Goal: Information Seeking & Learning: Check status

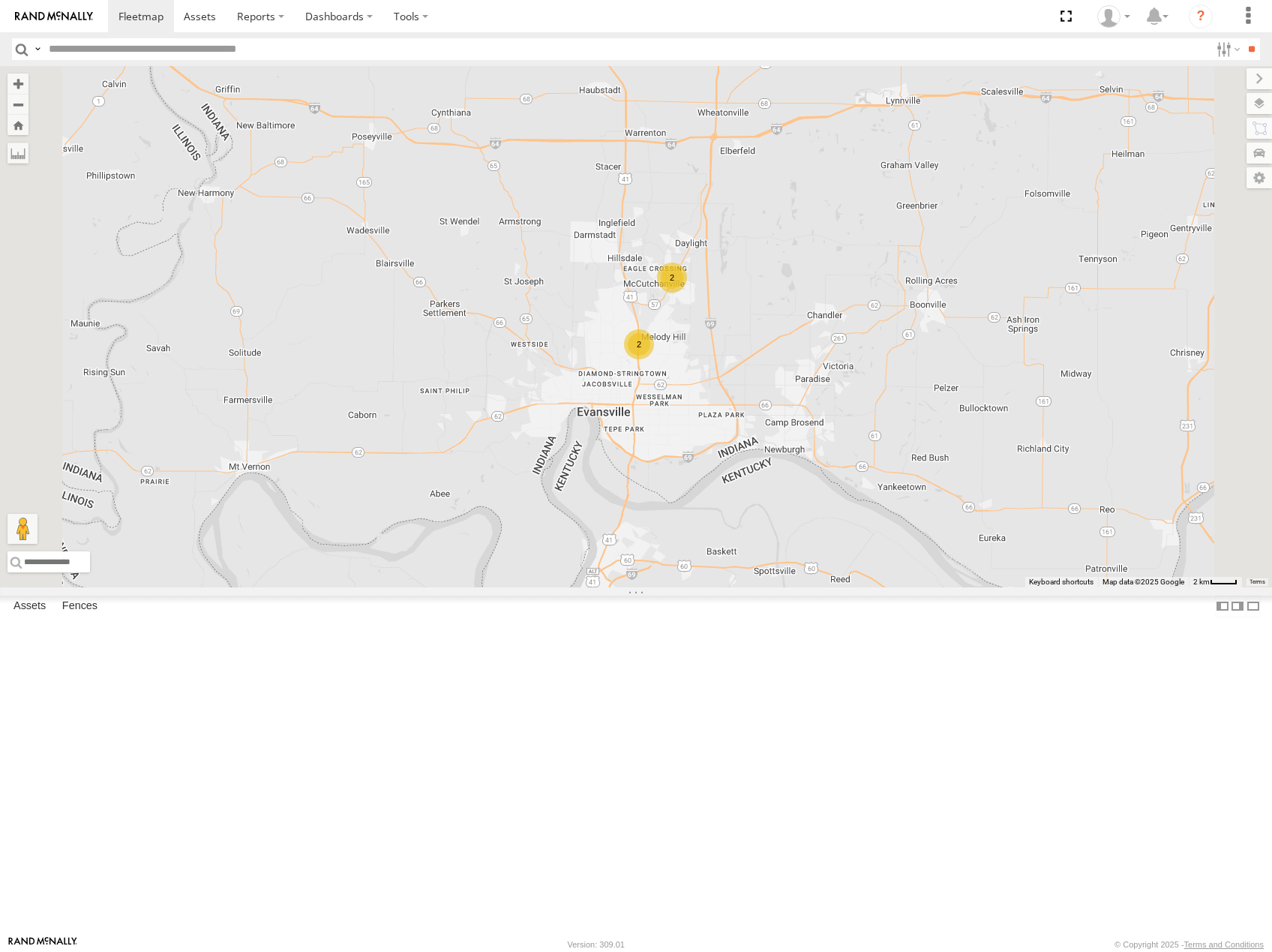
drag, startPoint x: 924, startPoint y: 385, endPoint x: 858, endPoint y: 623, distance: 247.0
click at [859, 587] on div "2 2" at bounding box center [636, 327] width 1272 height 521
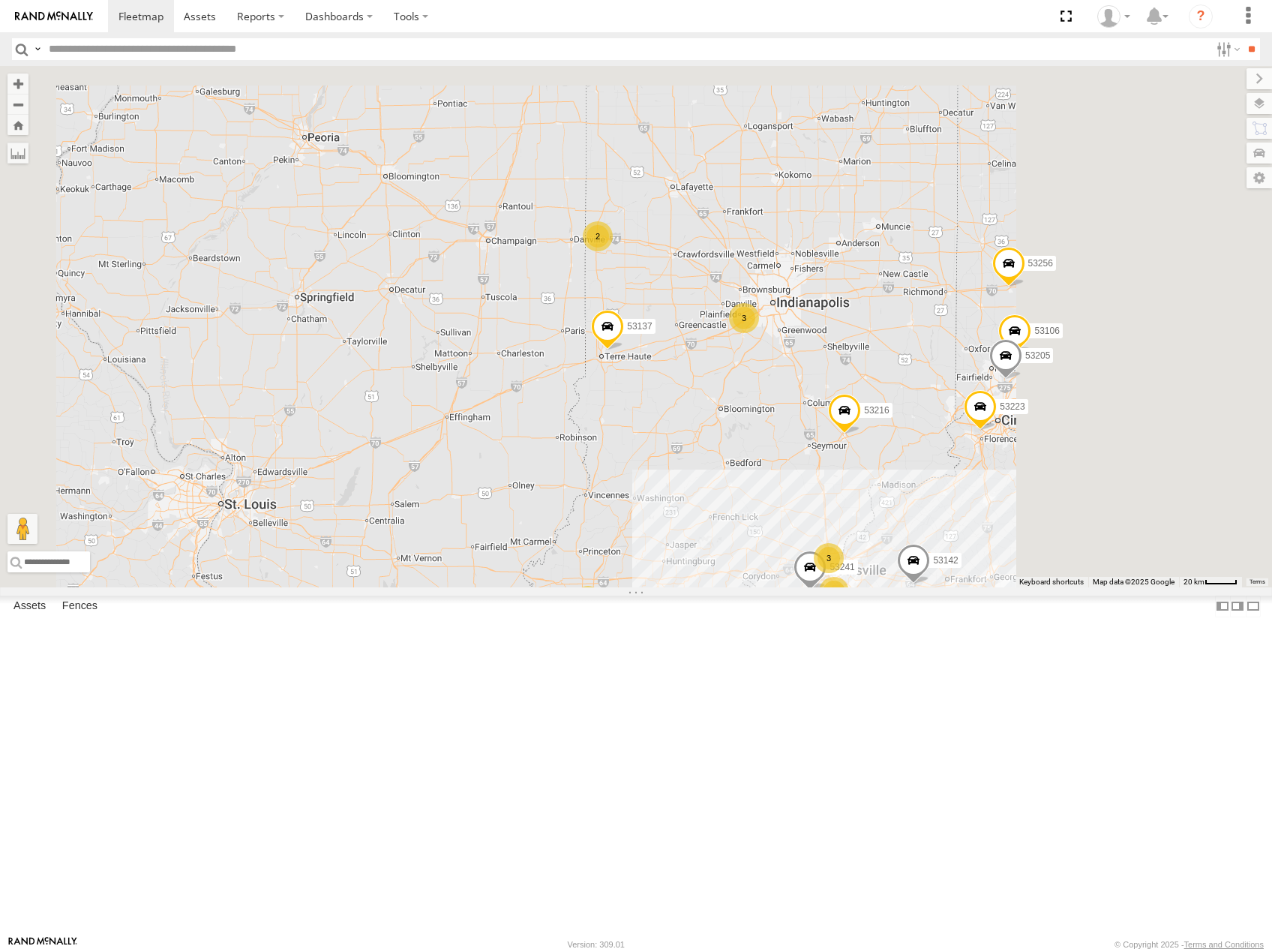
drag, startPoint x: 943, startPoint y: 448, endPoint x: 869, endPoint y: 669, distance: 233.1
click at [869, 587] on div "53210 53137 53241 4 53216 53106 53223 2 3 3 53256 53142 2 53205" at bounding box center [636, 327] width 1272 height 521
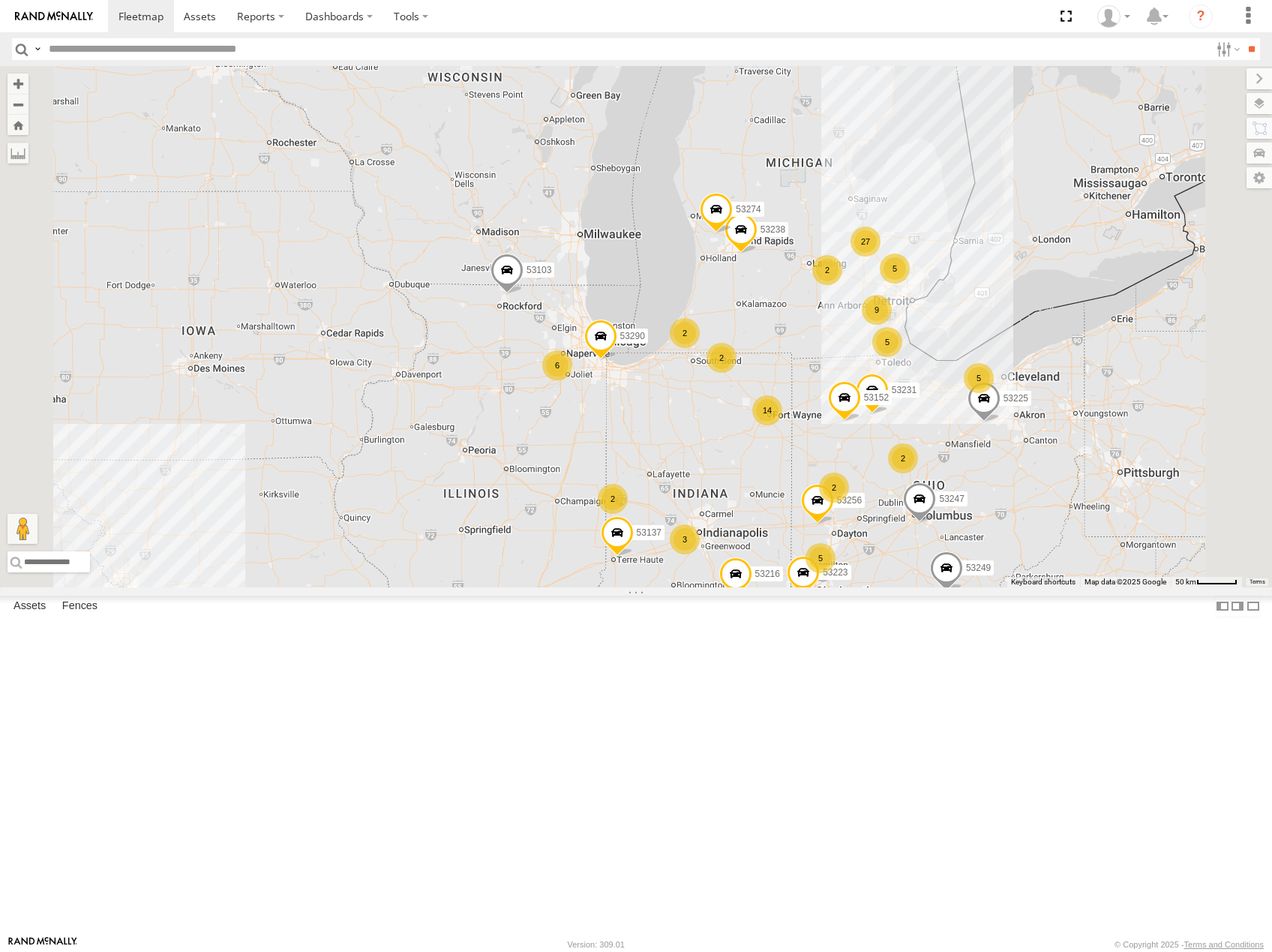
drag, startPoint x: 946, startPoint y: 517, endPoint x: 983, endPoint y: 495, distance: 43.0
click at [944, 517] on div "53210 53137 53216 53223 53256 53142 53103 53231 53238 53152 53274 53290 14 27 4…" at bounding box center [636, 327] width 1272 height 521
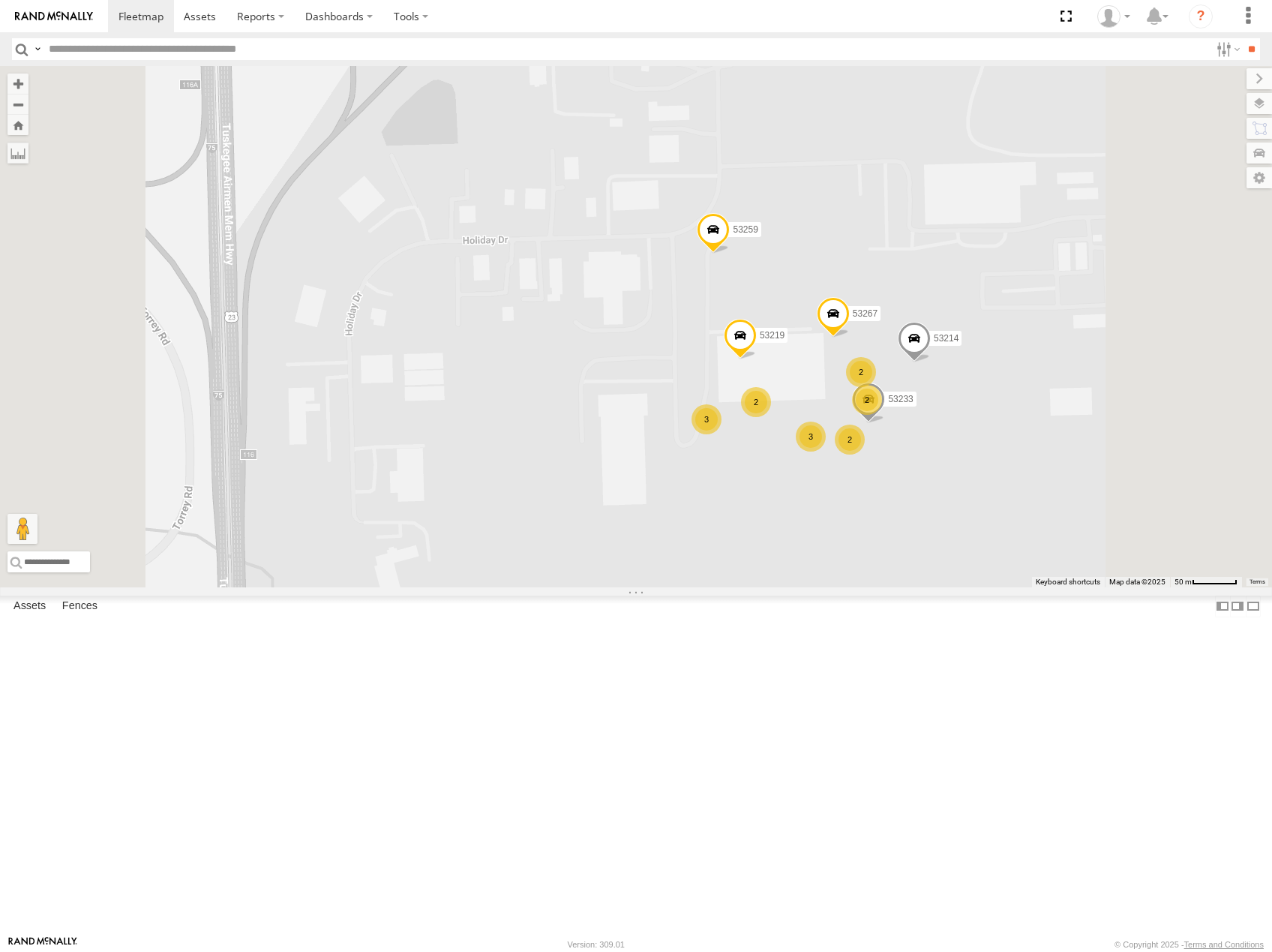
drag, startPoint x: 1014, startPoint y: 407, endPoint x: 1026, endPoint y: 356, distance: 52.4
click at [1026, 356] on div "53259 2 3 3 2 53267 2 53233 2 53214 53219" at bounding box center [636, 327] width 1272 height 521
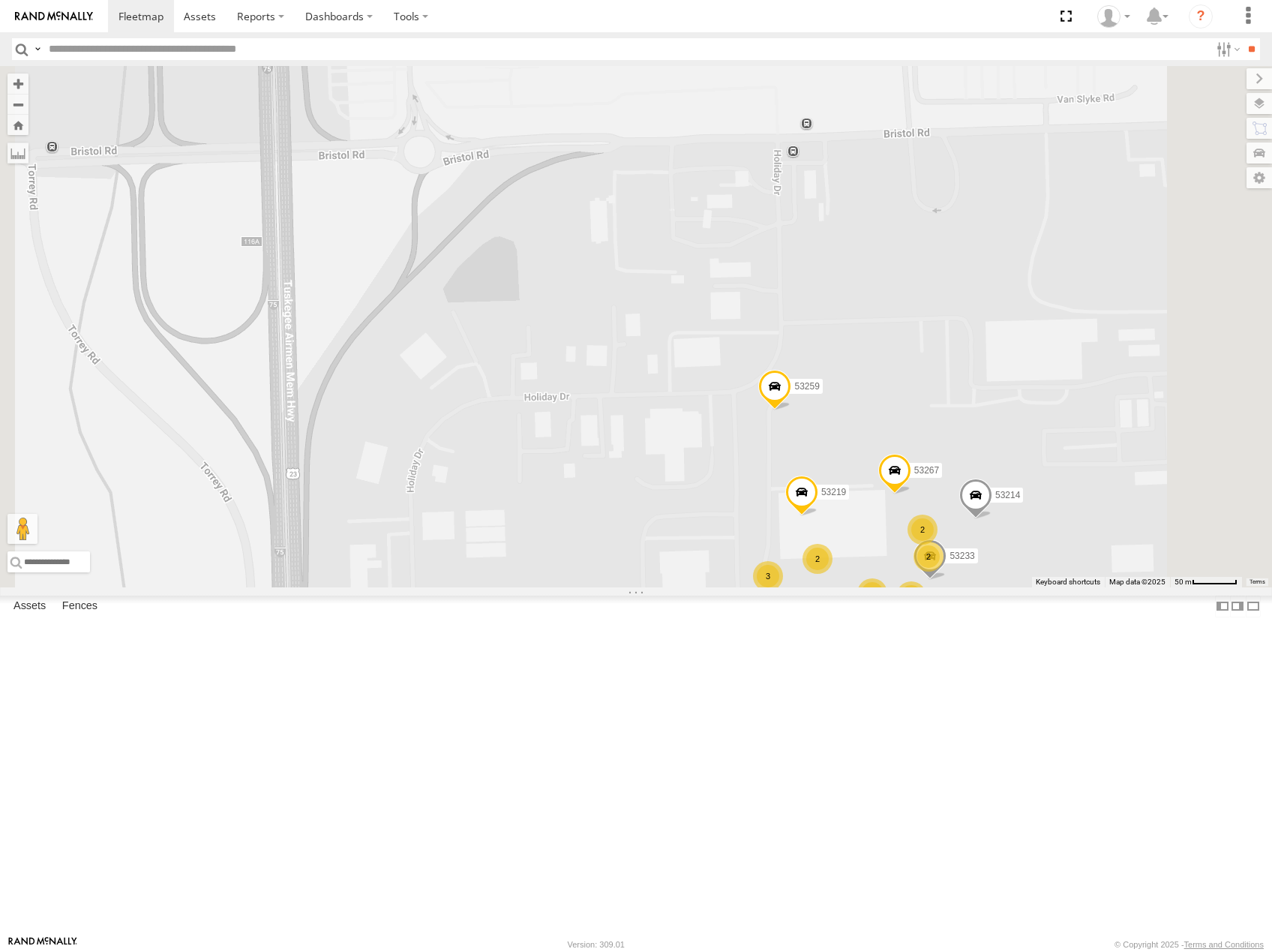
drag, startPoint x: 1037, startPoint y: 404, endPoint x: 1063, endPoint y: 486, distance: 86.0
click at [1063, 486] on div "53259 2 3 3 2 53267 2 53233 2 53214 53219" at bounding box center [636, 327] width 1272 height 521
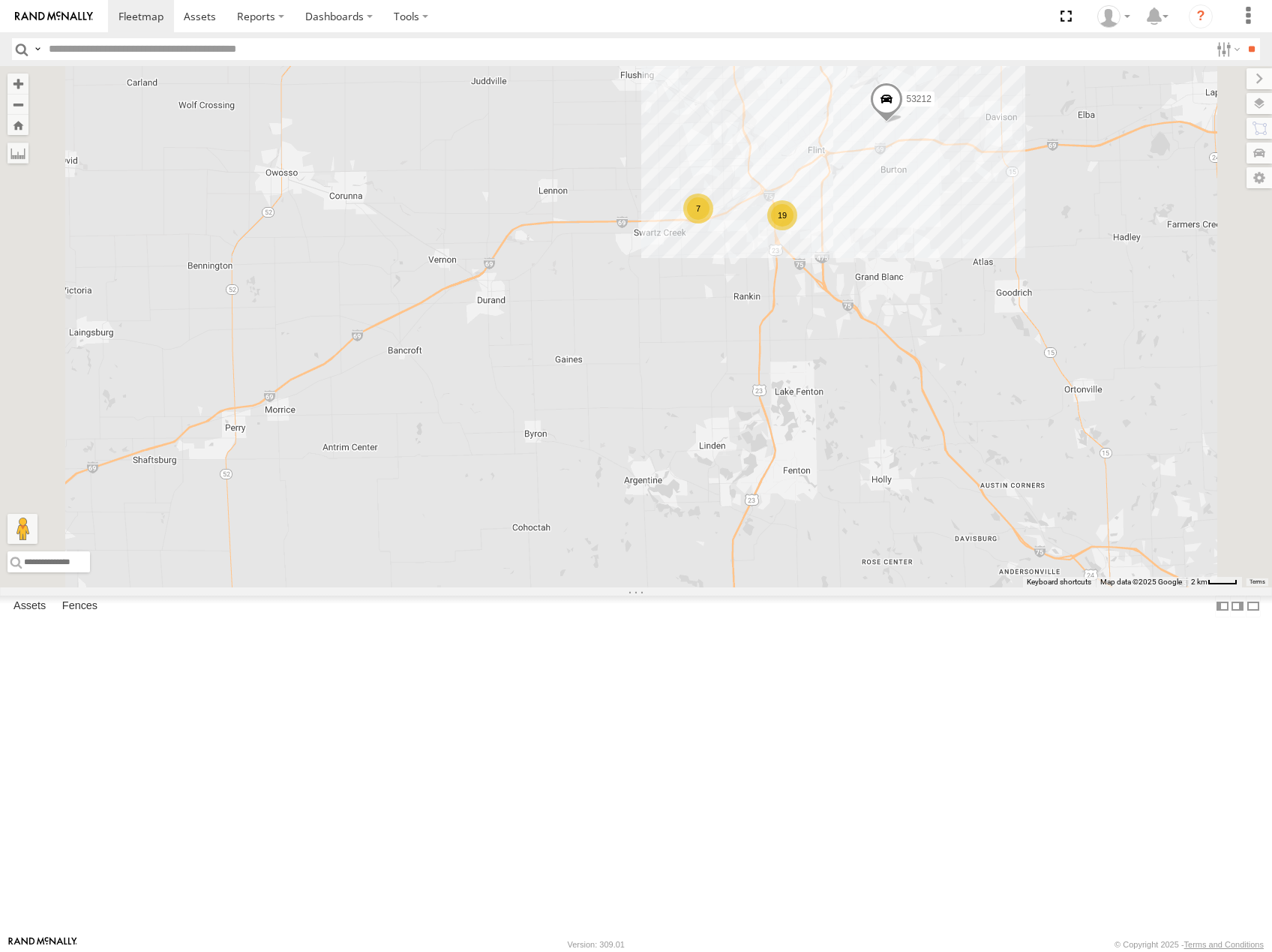
drag, startPoint x: 1094, startPoint y: 360, endPoint x: 994, endPoint y: 452, distance: 135.9
click at [995, 452] on div "53212 19 7" at bounding box center [636, 327] width 1272 height 521
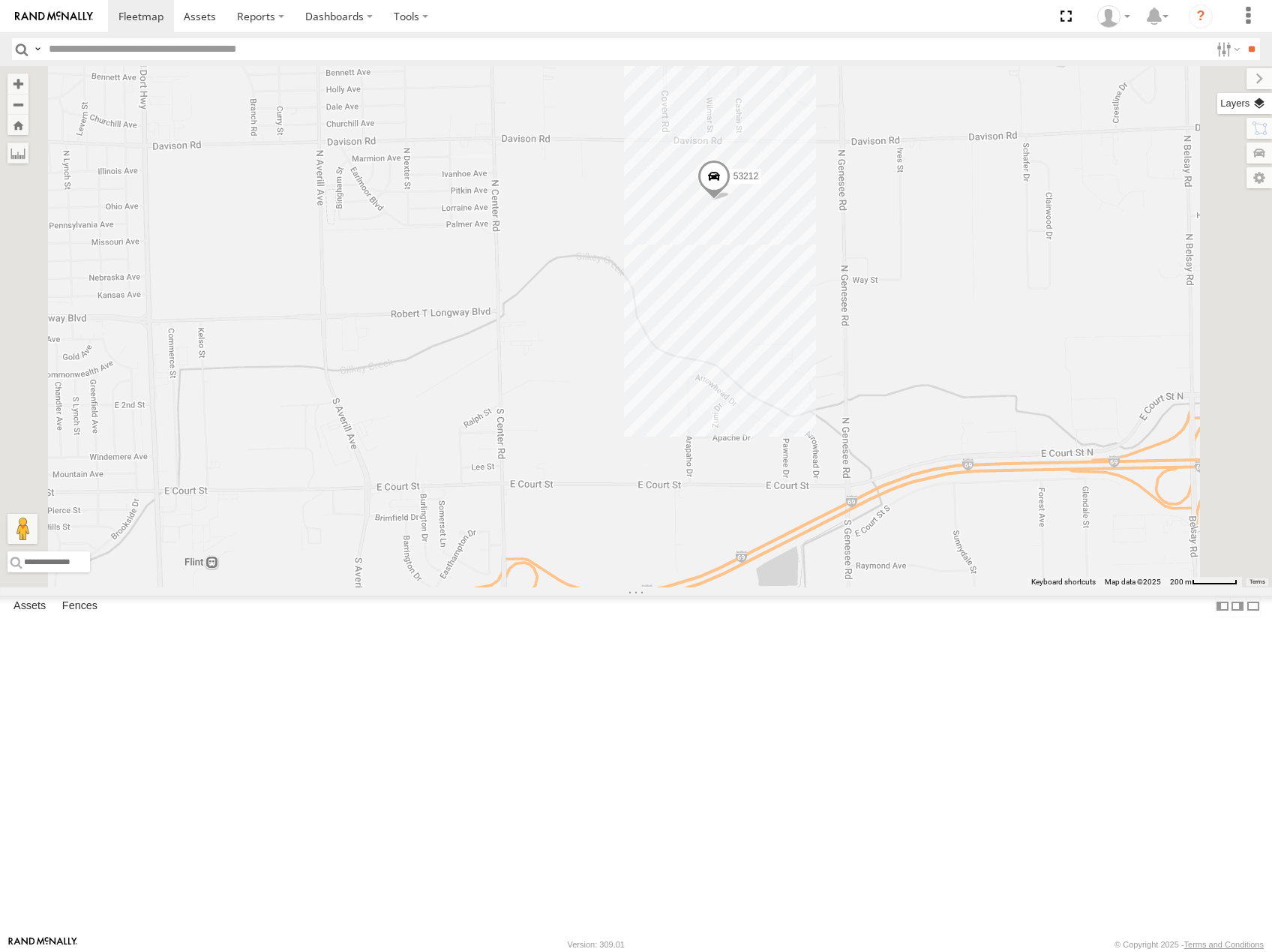
click at [1259, 101] on label at bounding box center [1245, 103] width 55 height 21
click at [0, 0] on span "Basemaps" at bounding box center [0, 0] width 0 height 0
click at [0, 0] on span "Satellite" at bounding box center [0, 0] width 0 height 0
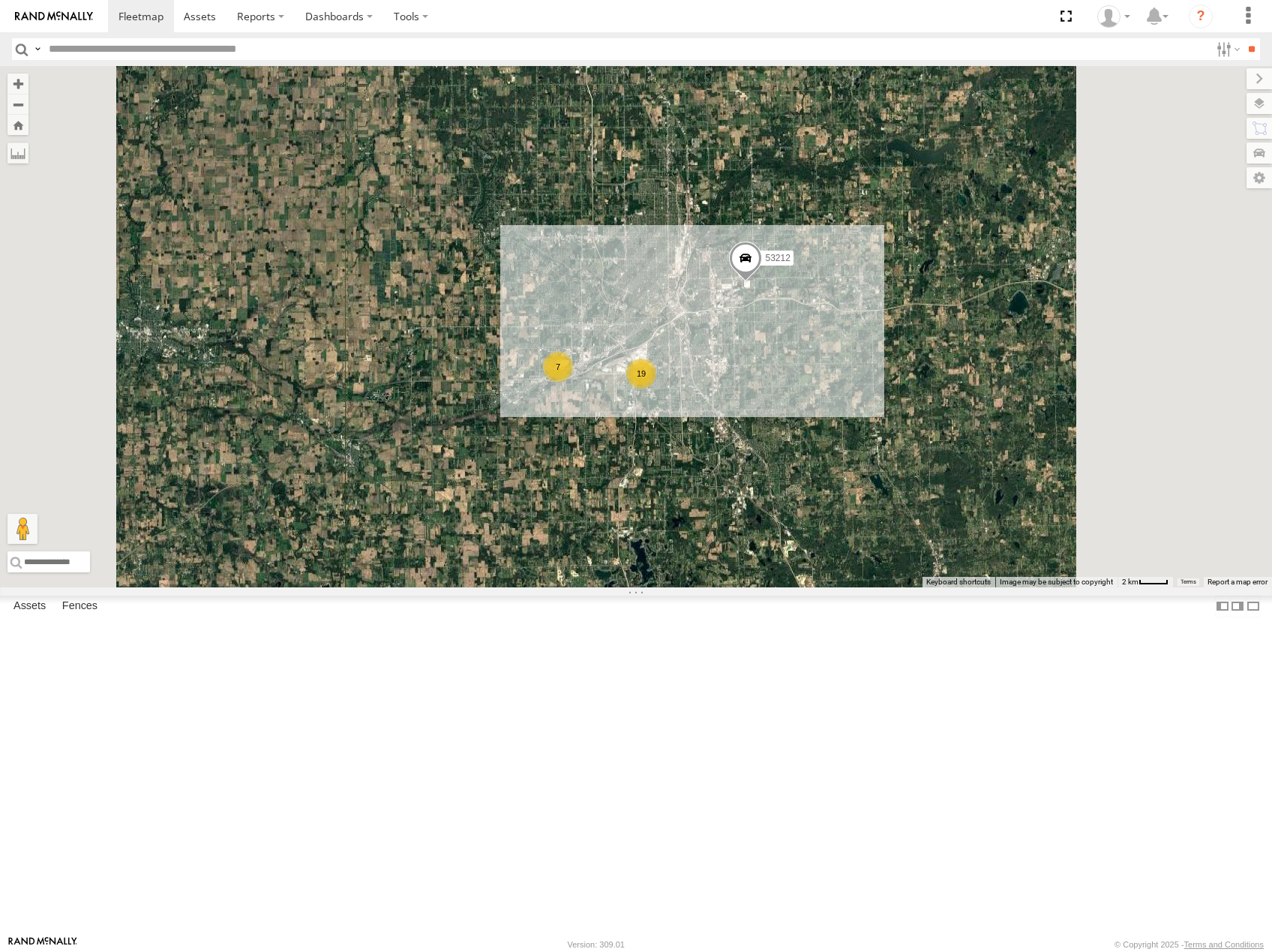
drag, startPoint x: 992, startPoint y: 493, endPoint x: 879, endPoint y: 534, distance: 120.2
click at [881, 534] on div "53212 19 7" at bounding box center [636, 327] width 1272 height 521
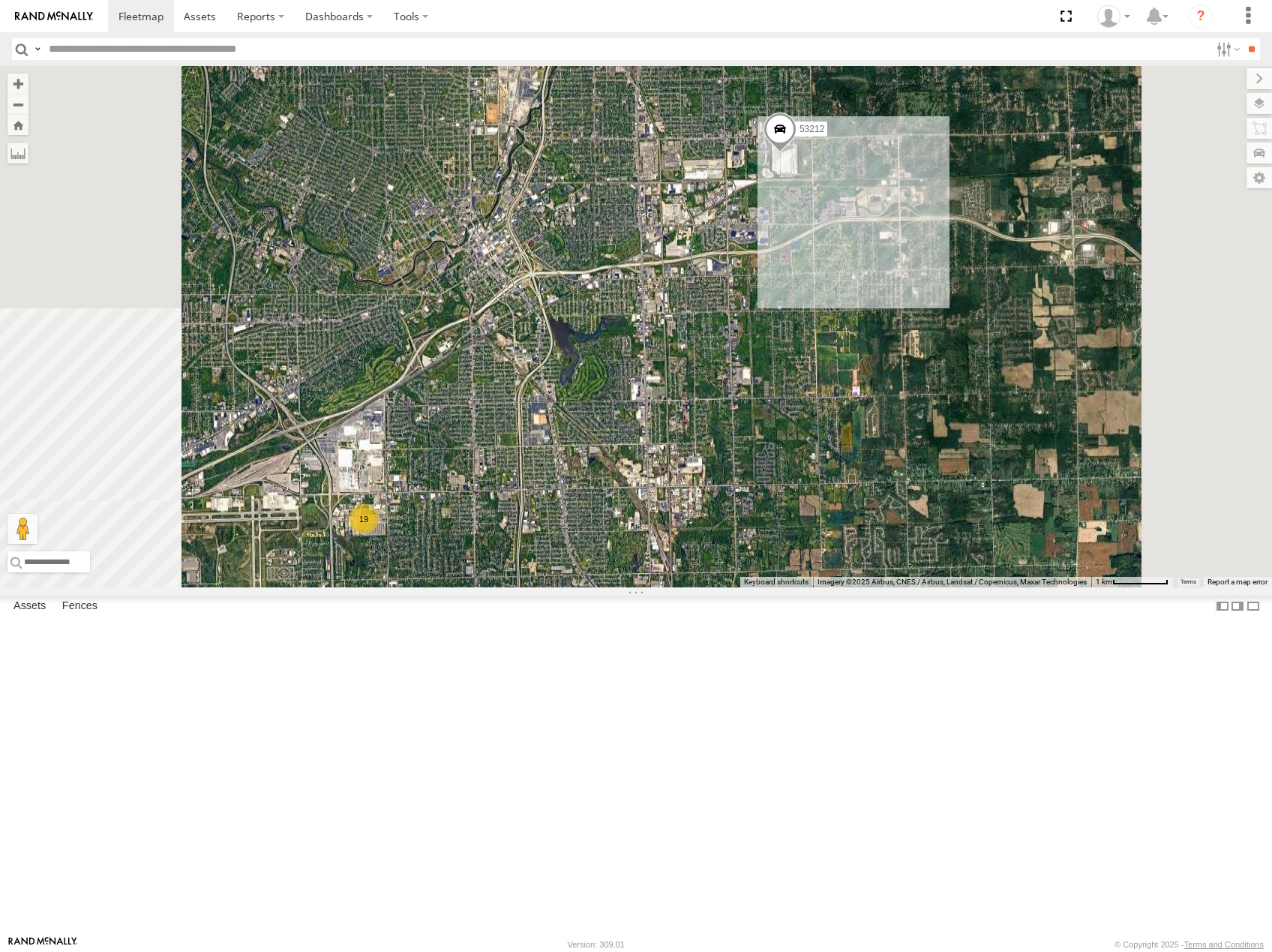
drag, startPoint x: 797, startPoint y: 535, endPoint x: 843, endPoint y: 495, distance: 61.0
click at [843, 495] on div "53212 19" at bounding box center [636, 327] width 1272 height 521
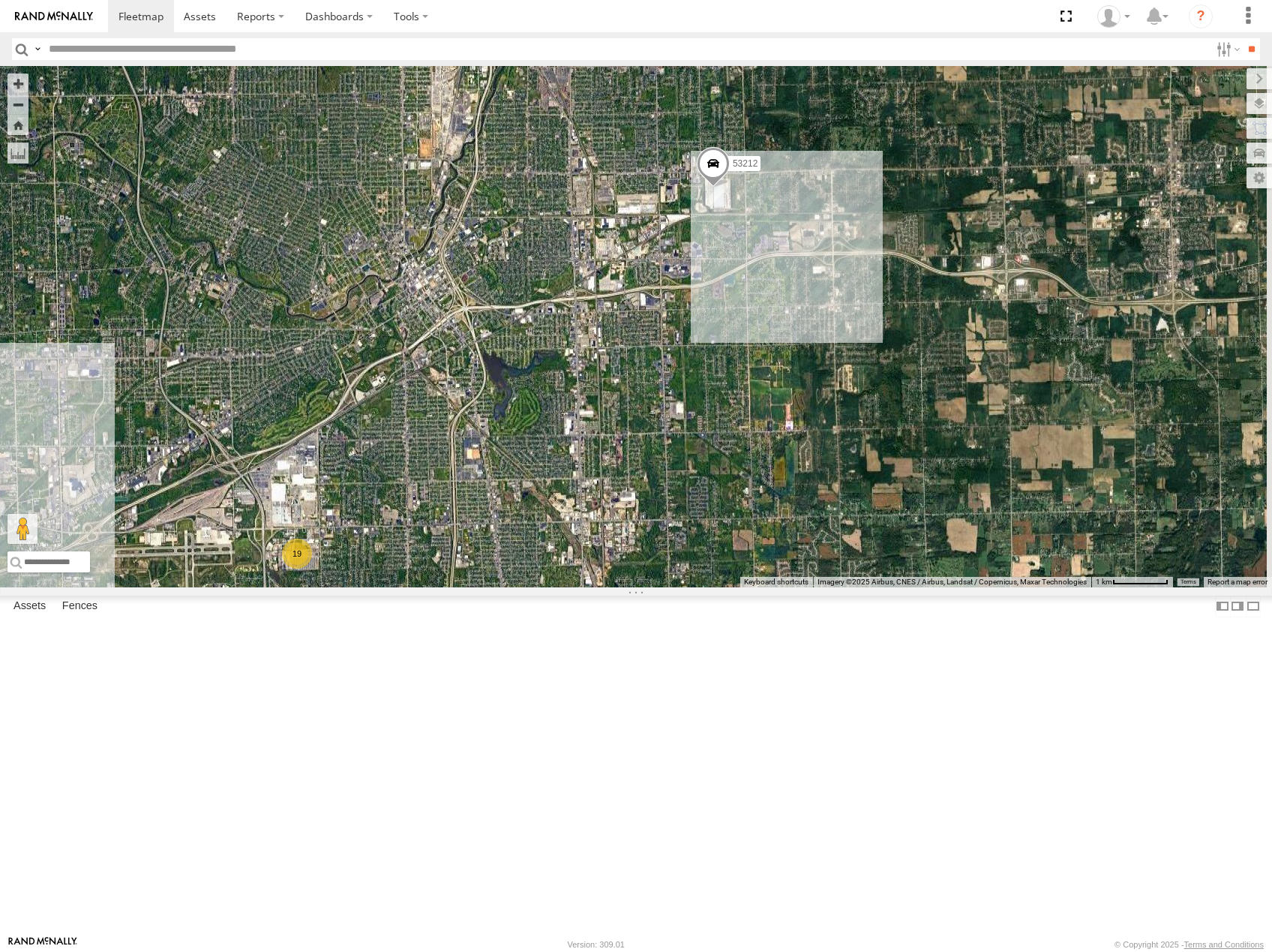
drag, startPoint x: 748, startPoint y: 532, endPoint x: 629, endPoint y: 610, distance: 142.3
click at [629, 587] on div "53212 19" at bounding box center [636, 327] width 1272 height 521
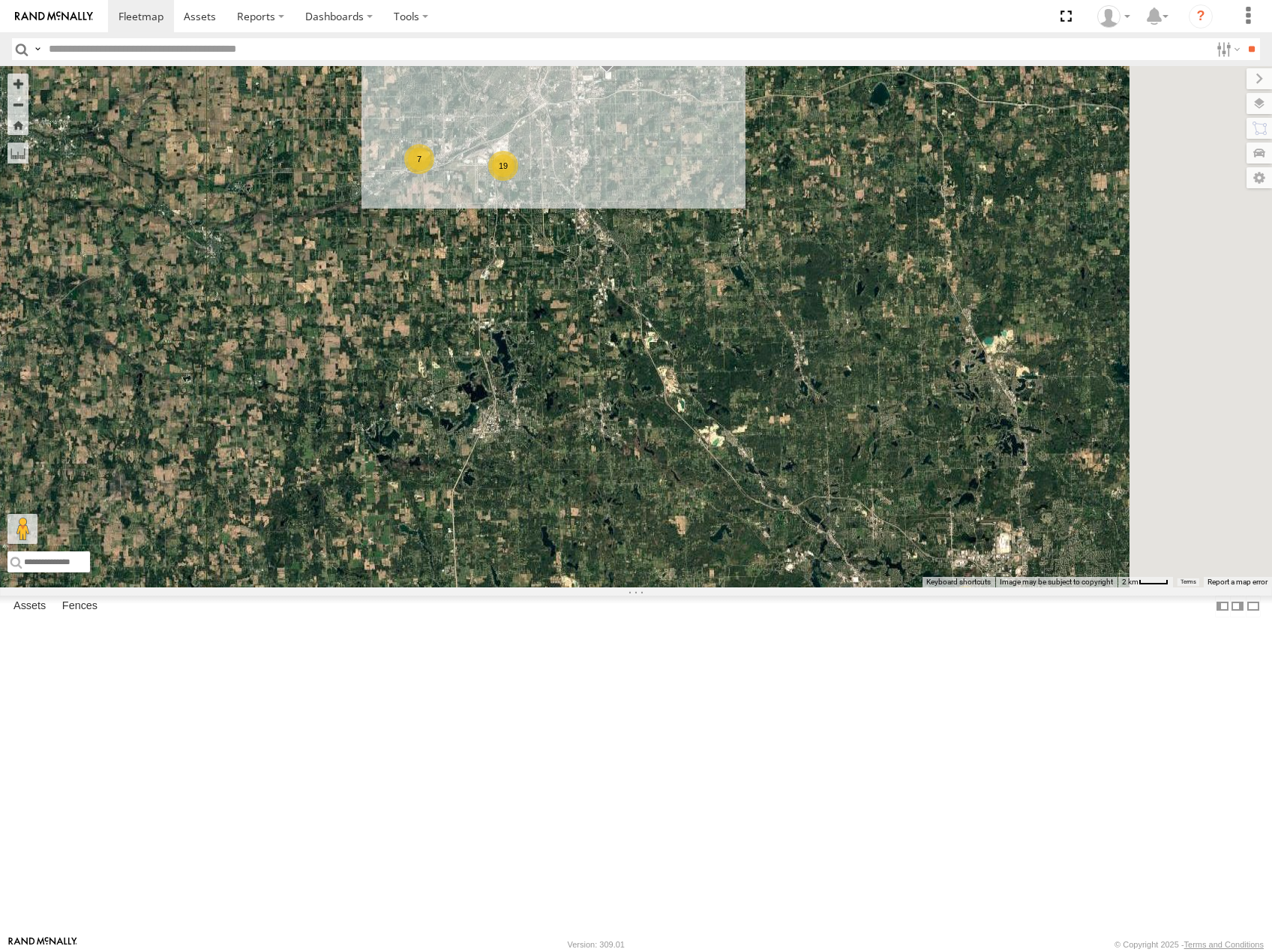
drag, startPoint x: 939, startPoint y: 591, endPoint x: 823, endPoint y: 478, distance: 161.9
click at [830, 486] on div "53212 19 2 7" at bounding box center [636, 327] width 1272 height 521
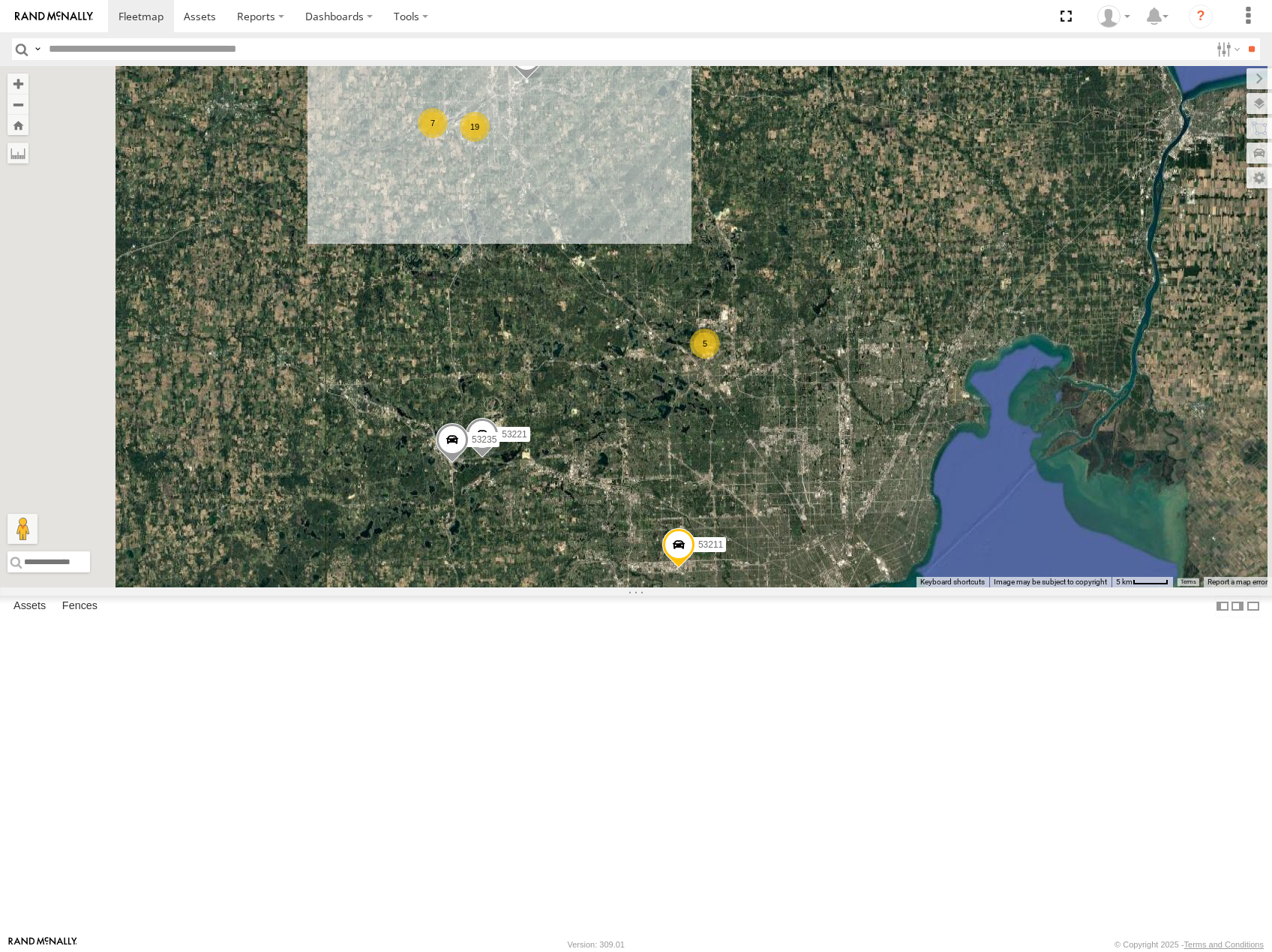
drag, startPoint x: 902, startPoint y: 600, endPoint x: 873, endPoint y: 484, distance: 119.6
click at [873, 486] on div "53212 19 5 7 7 53221 53266 53211 53235" at bounding box center [636, 327] width 1272 height 521
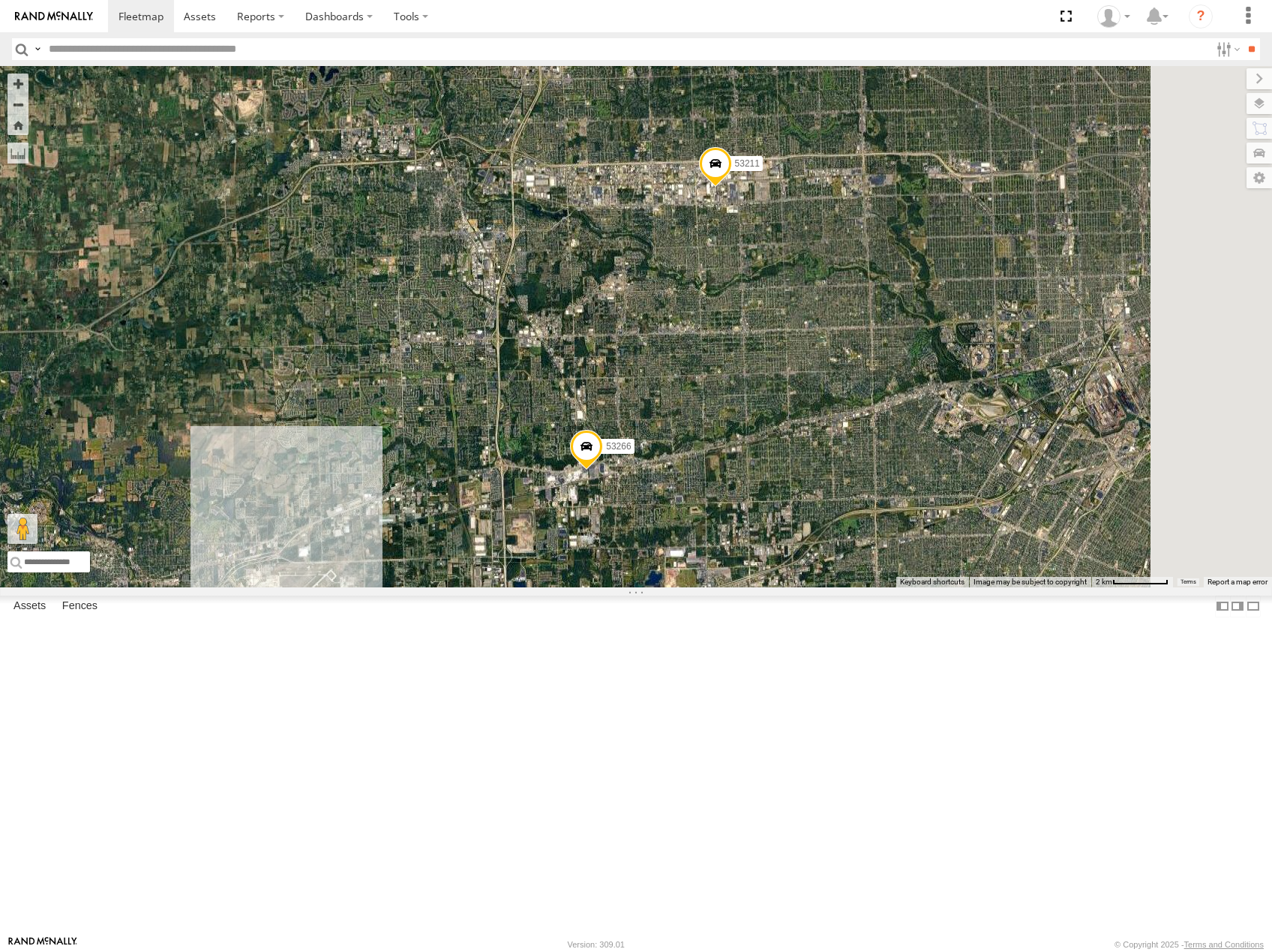
drag, startPoint x: 863, startPoint y: 478, endPoint x: 845, endPoint y: 561, distance: 84.9
click at [844, 567] on div "53212 53221 53266 53211 53235 53275 53246 53224 7" at bounding box center [636, 327] width 1272 height 521
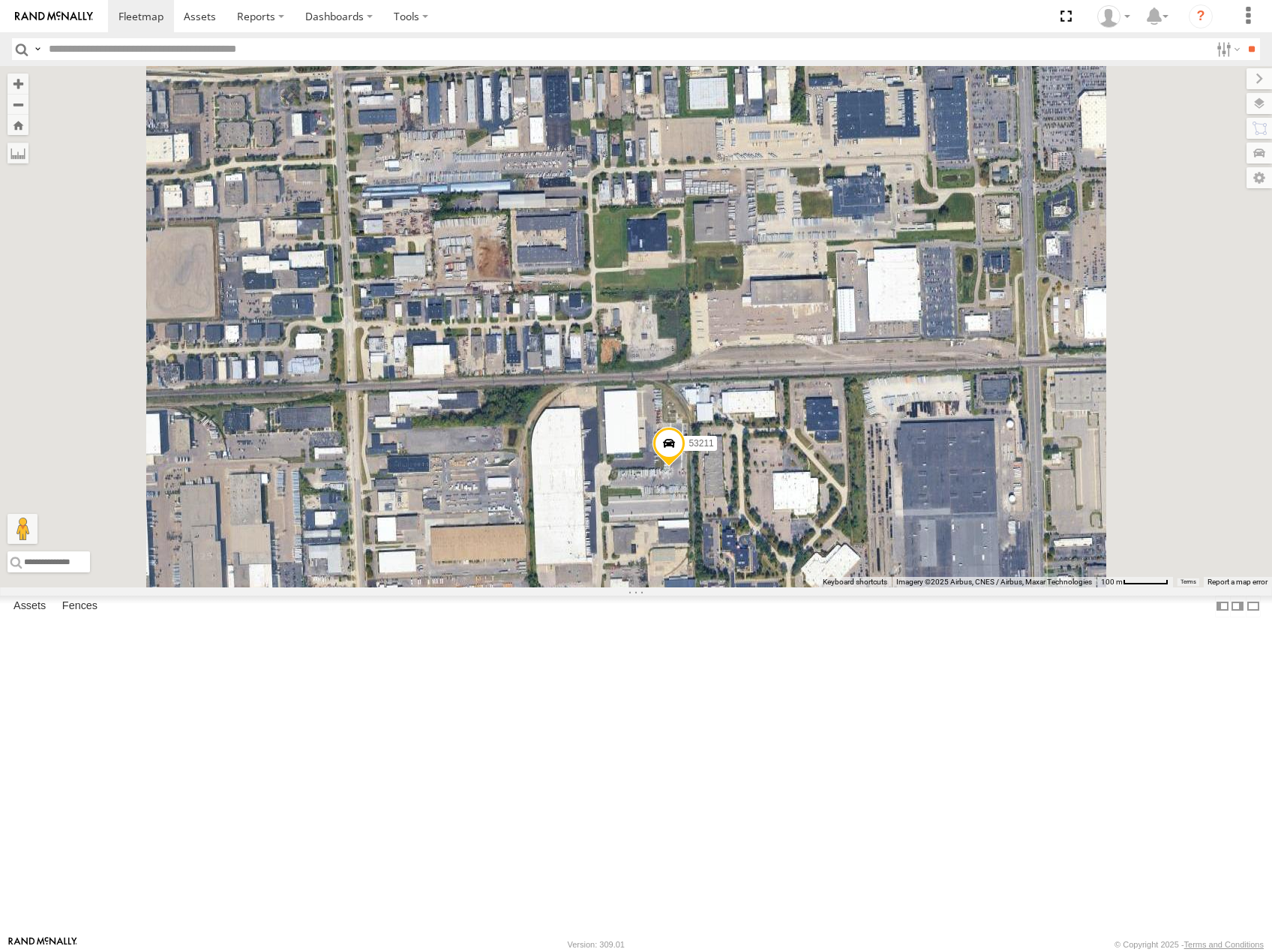
click at [101, 52] on input "text" at bounding box center [626, 49] width 1167 height 22
type input "*****"
click at [1242, 38] on input "**" at bounding box center [1250, 49] width 17 height 22
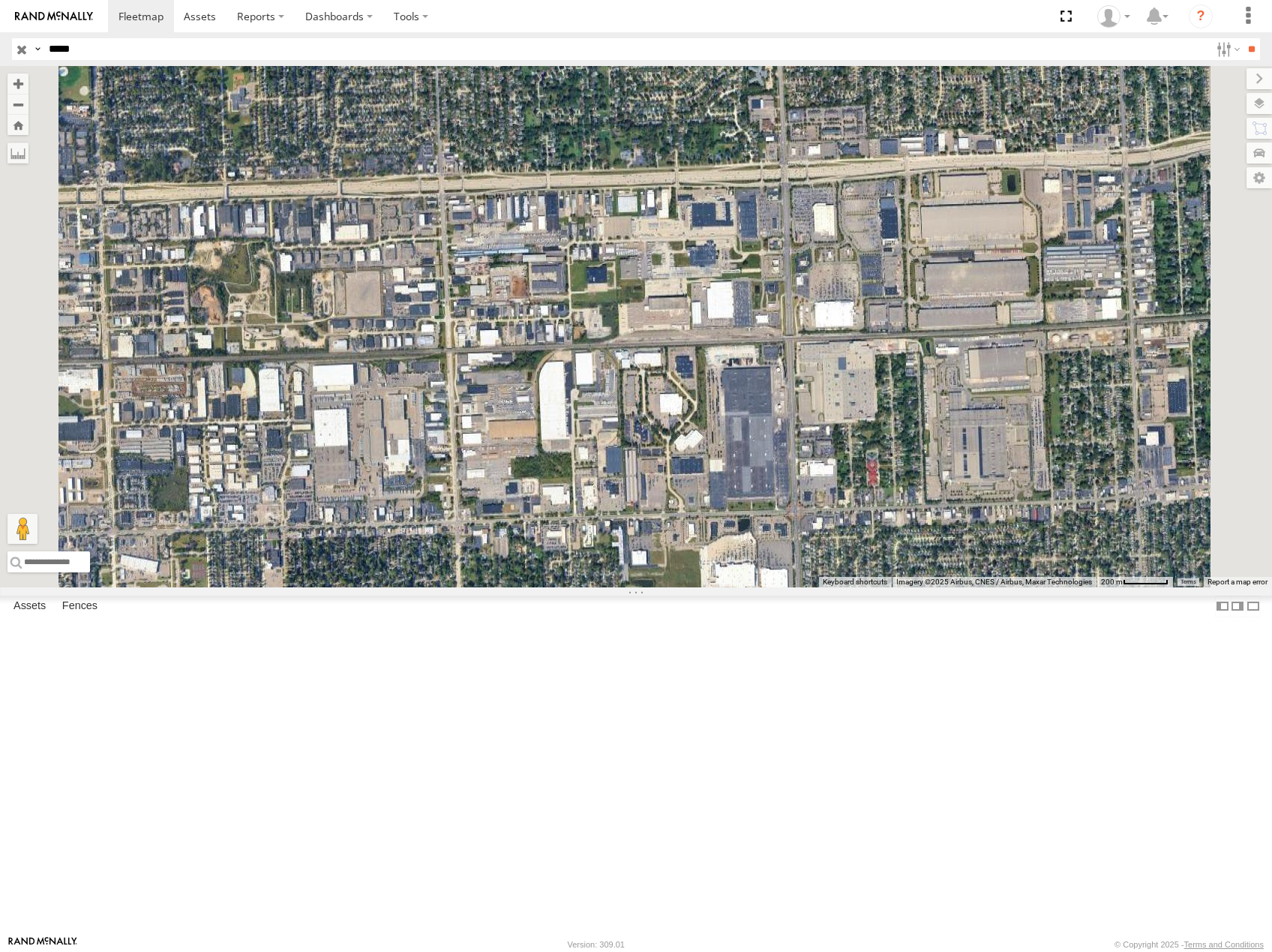
click at [0, 0] on div "53266" at bounding box center [0, 0] width 0 height 0
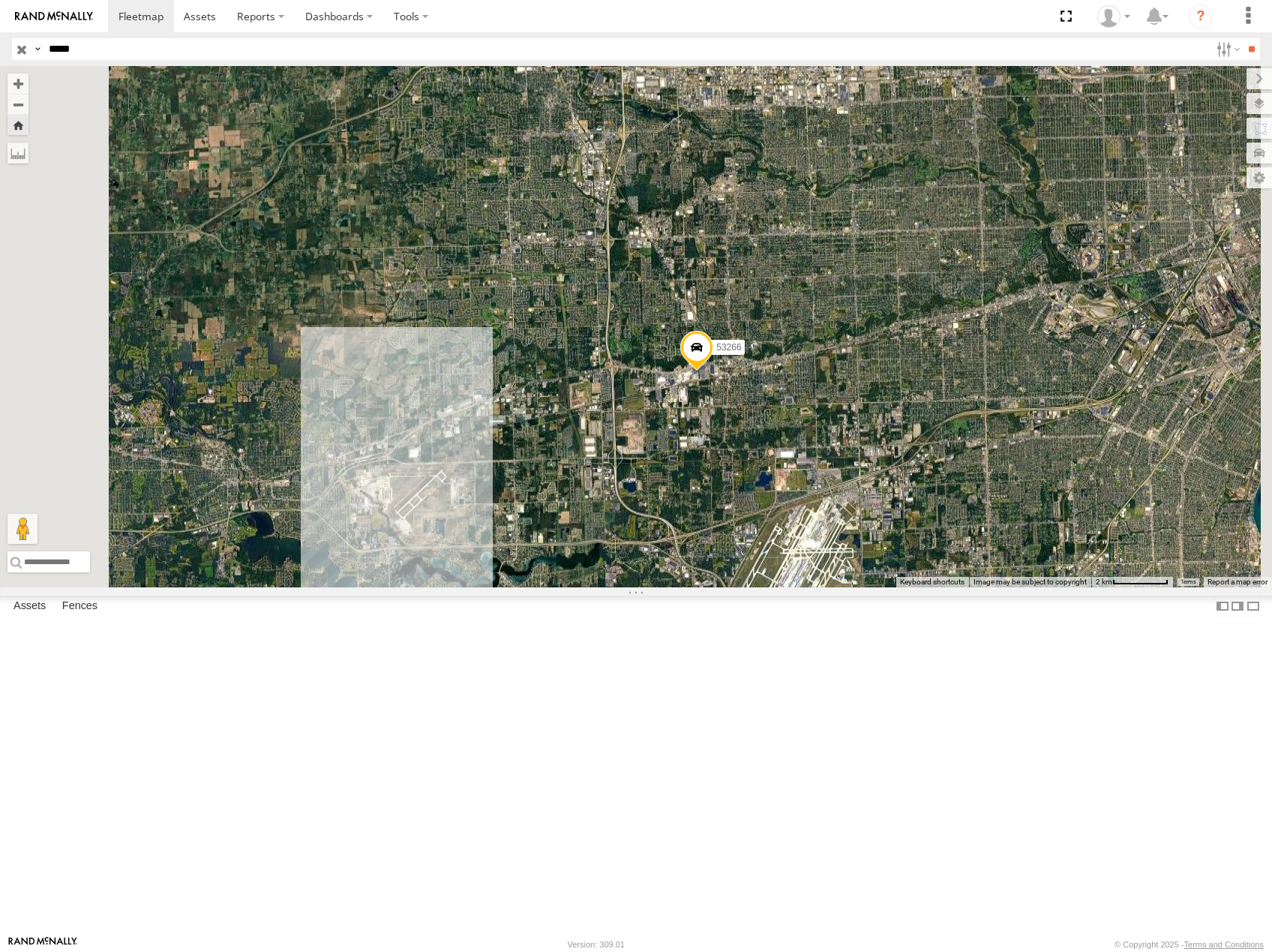
click at [20, 52] on input "button" at bounding box center [22, 49] width 20 height 22
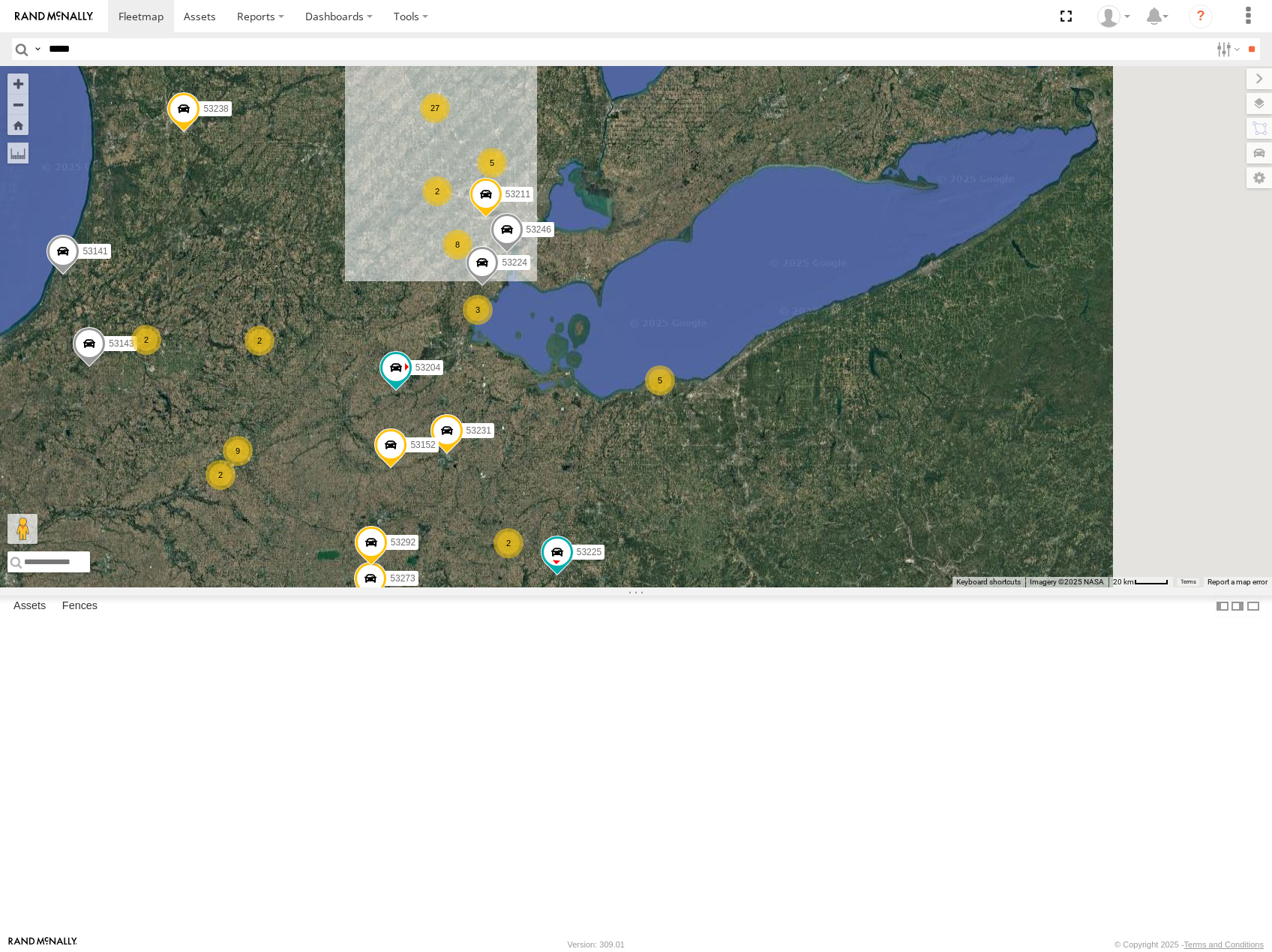
drag, startPoint x: 924, startPoint y: 616, endPoint x: 795, endPoint y: 602, distance: 129.8
click at [795, 587] on div "2 27 9 5 3 8 4 2 2 53247 53225 5 53246 53204 53143 3 2 53256 53231 53238 2 5315…" at bounding box center [636, 327] width 1272 height 521
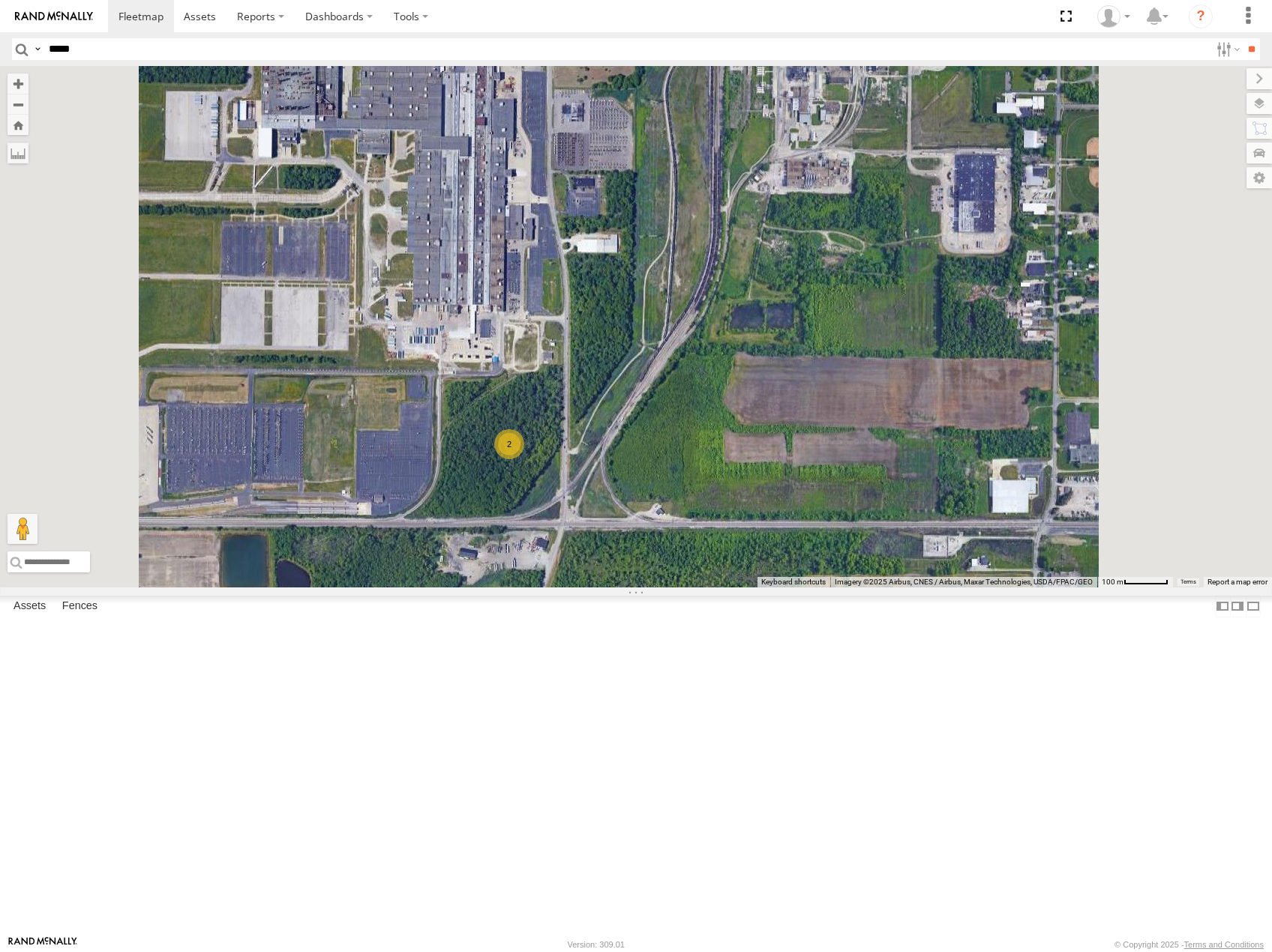
drag, startPoint x: 780, startPoint y: 451, endPoint x: 878, endPoint y: 422, distance: 102.2
click at [878, 422] on div "53247 53225 53246 53204 53143 53256 53231 53238 53152 53273 53274 53224 53292 5…" at bounding box center [636, 327] width 1272 height 521
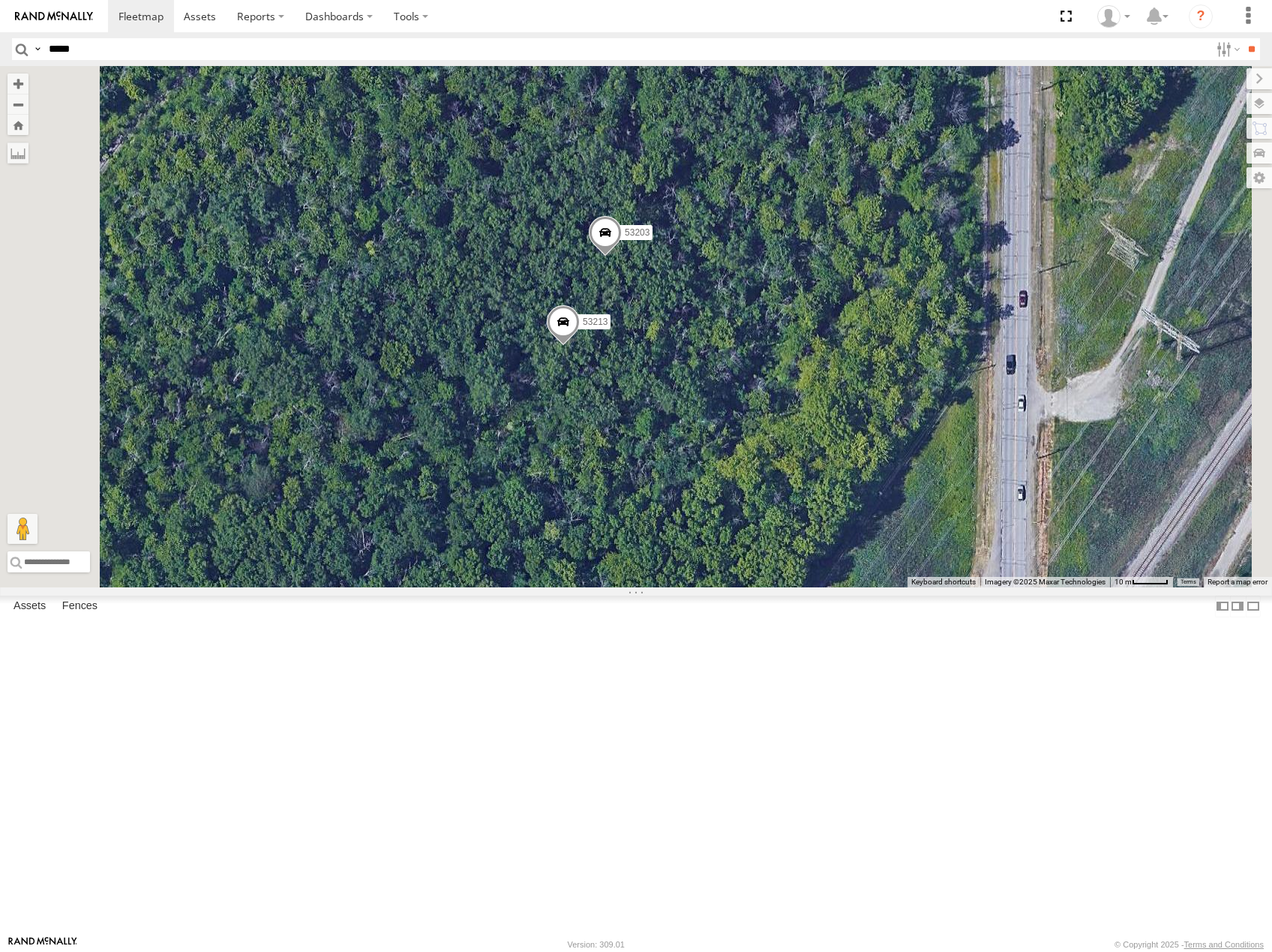
drag, startPoint x: 900, startPoint y: 538, endPoint x: 925, endPoint y: 611, distance: 77.2
click at [925, 587] on div "53247 53225 53246 53204 53143 53256 53231 53238 53152 53273 53274 53224 53292 5…" at bounding box center [636, 327] width 1272 height 521
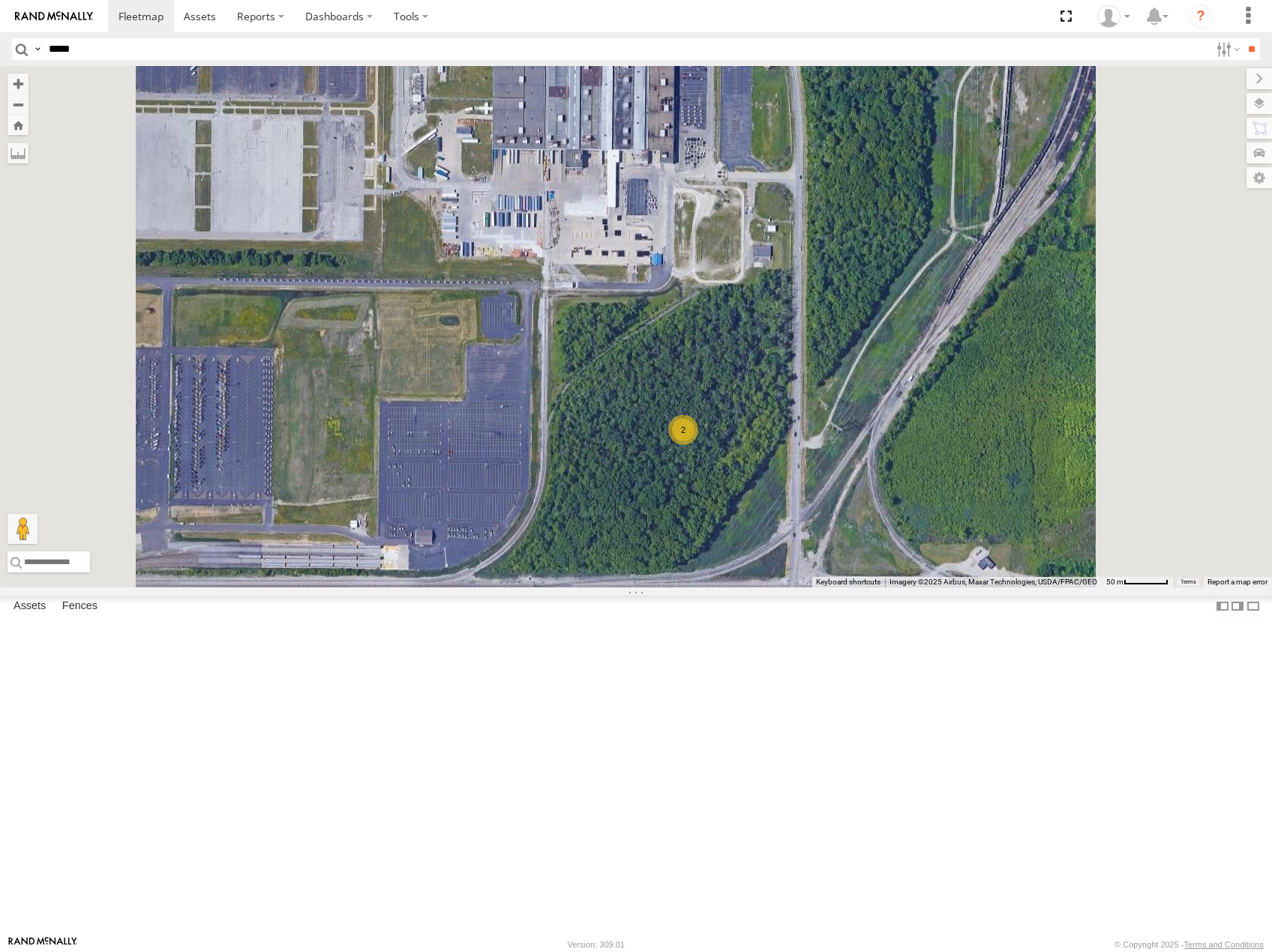
drag, startPoint x: 858, startPoint y: 232, endPoint x: 819, endPoint y: 460, distance: 231.3
click at [820, 452] on div "2" at bounding box center [636, 327] width 1272 height 521
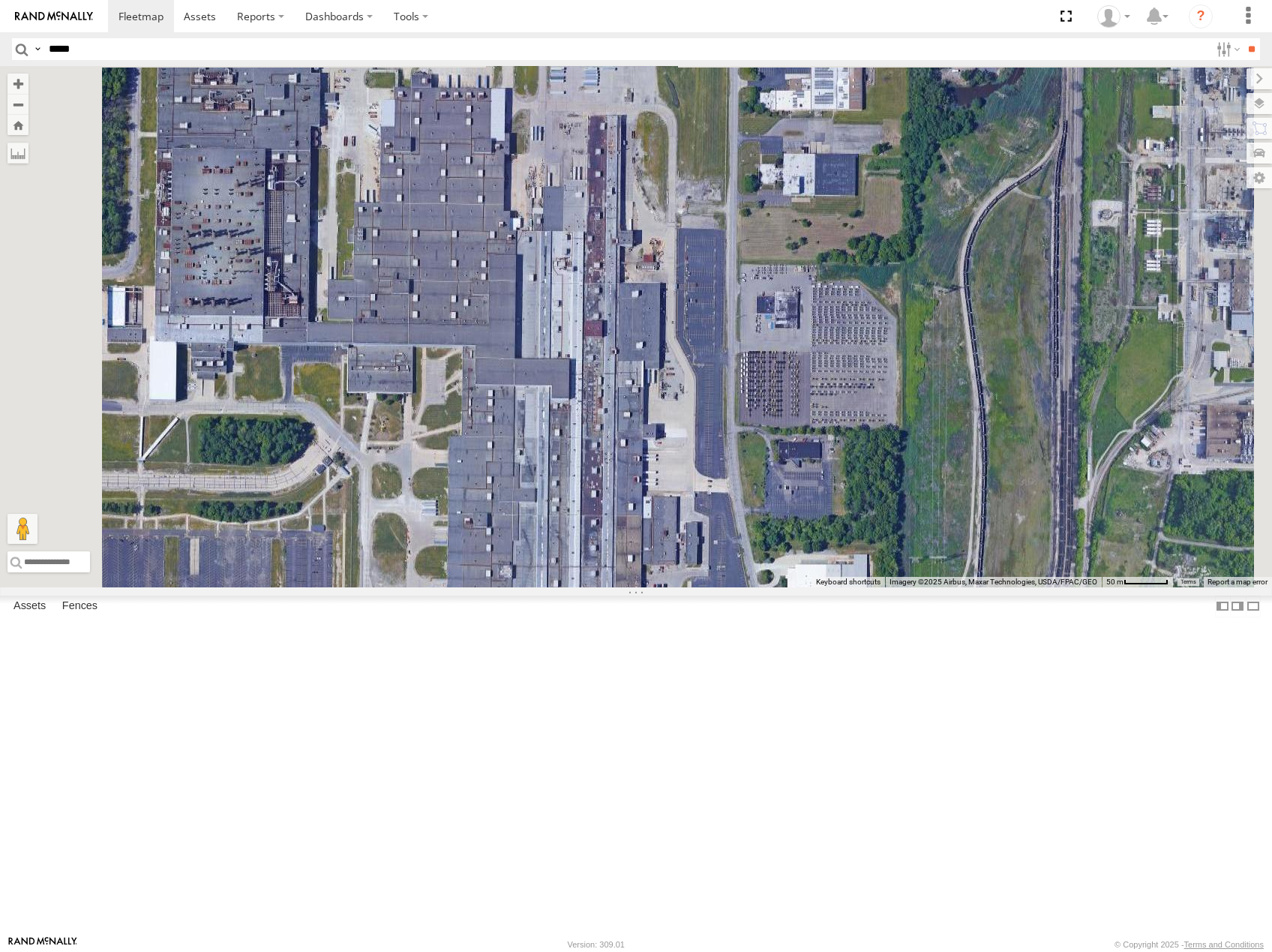
drag, startPoint x: 872, startPoint y: 444, endPoint x: 872, endPoint y: 558, distance: 114.0
click at [872, 558] on div "2" at bounding box center [636, 327] width 1272 height 521
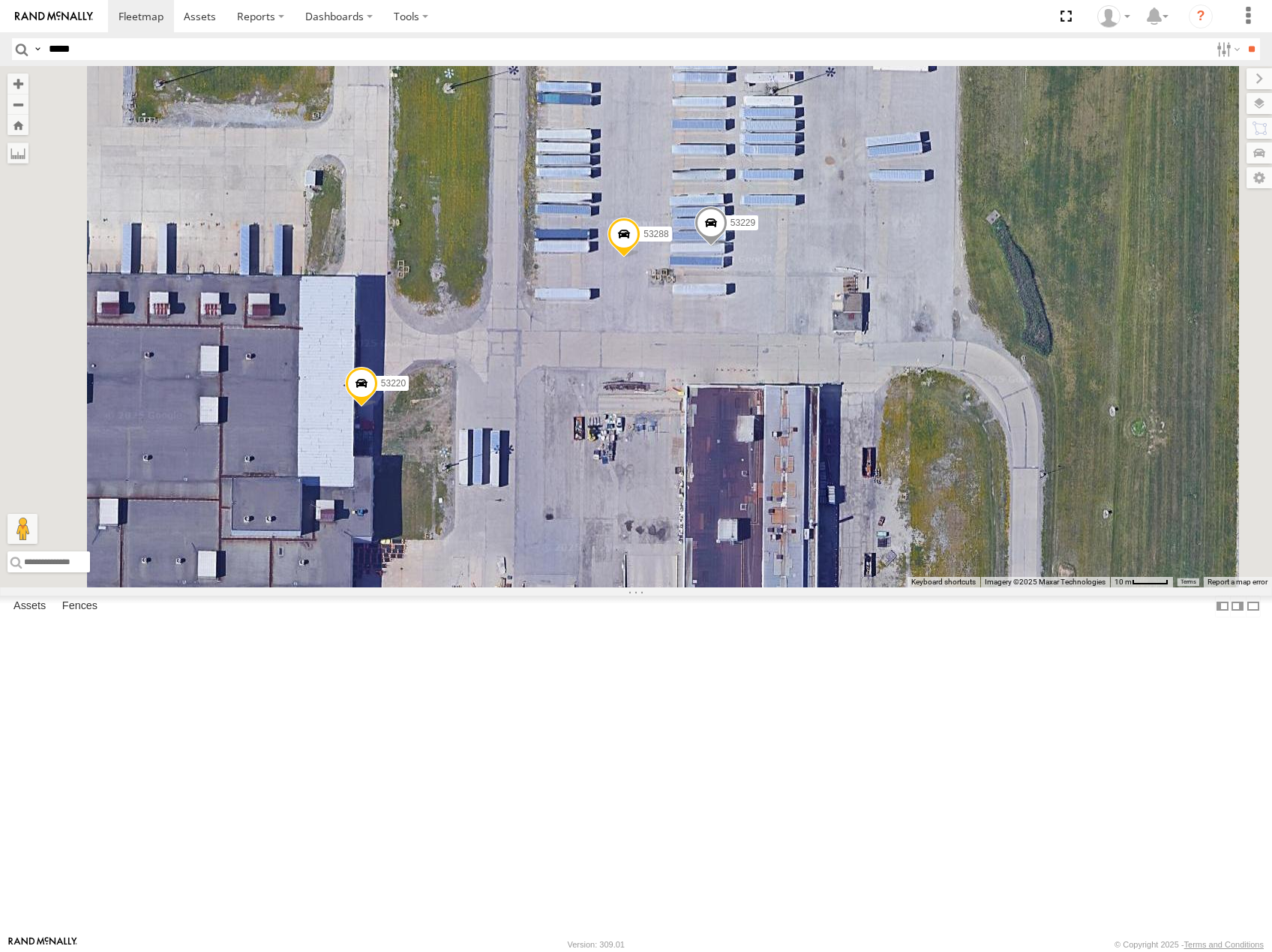
drag, startPoint x: 811, startPoint y: 514, endPoint x: 840, endPoint y: 514, distance: 29.0
click at [840, 514] on div "53220 53229 53288" at bounding box center [636, 327] width 1272 height 521
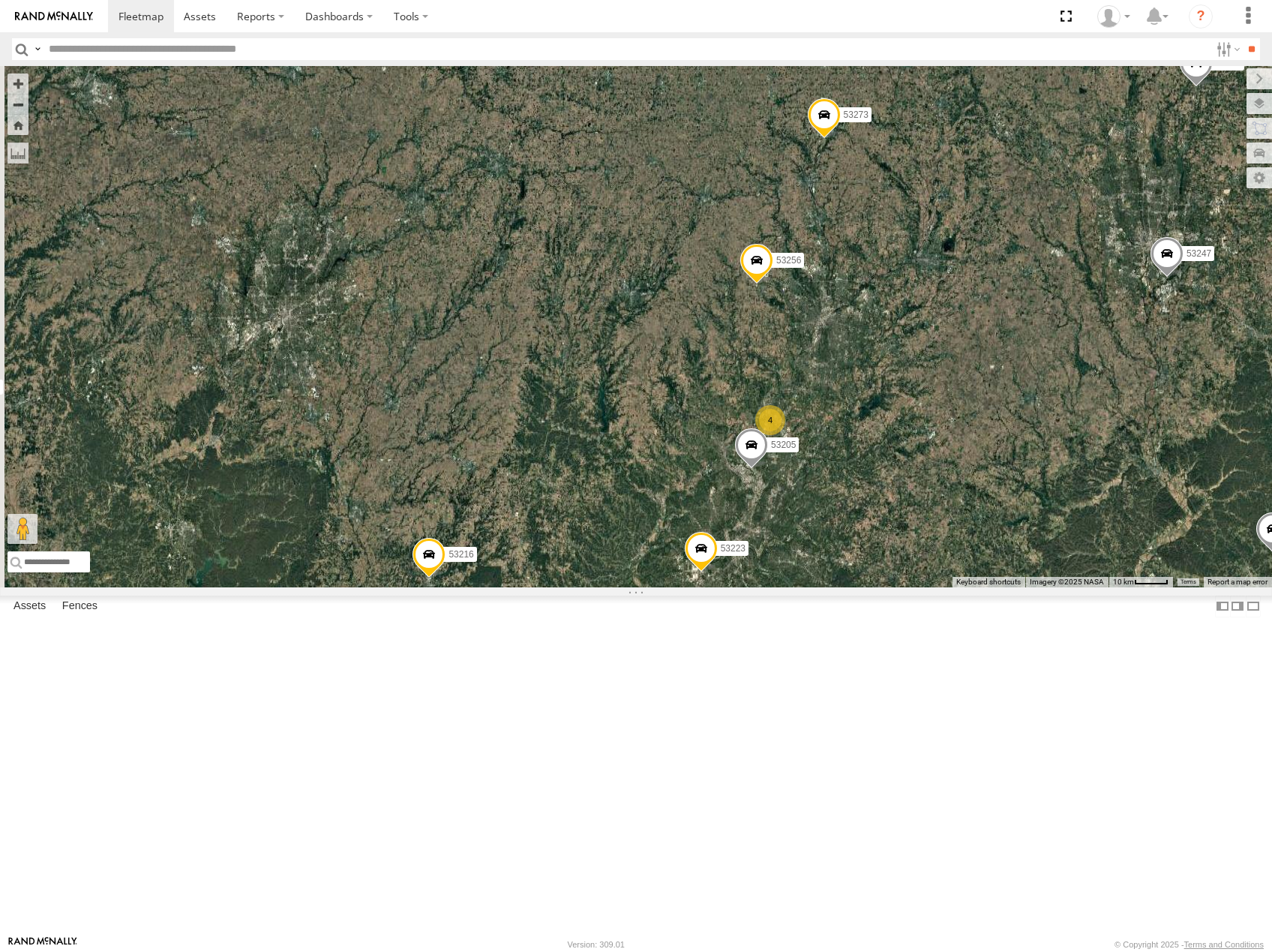
click at [1049, 488] on div "53281 53264 53232 53216 53247 53103 53143 53137 53249 53141 53223 53225 53246 5…" at bounding box center [636, 327] width 1272 height 521
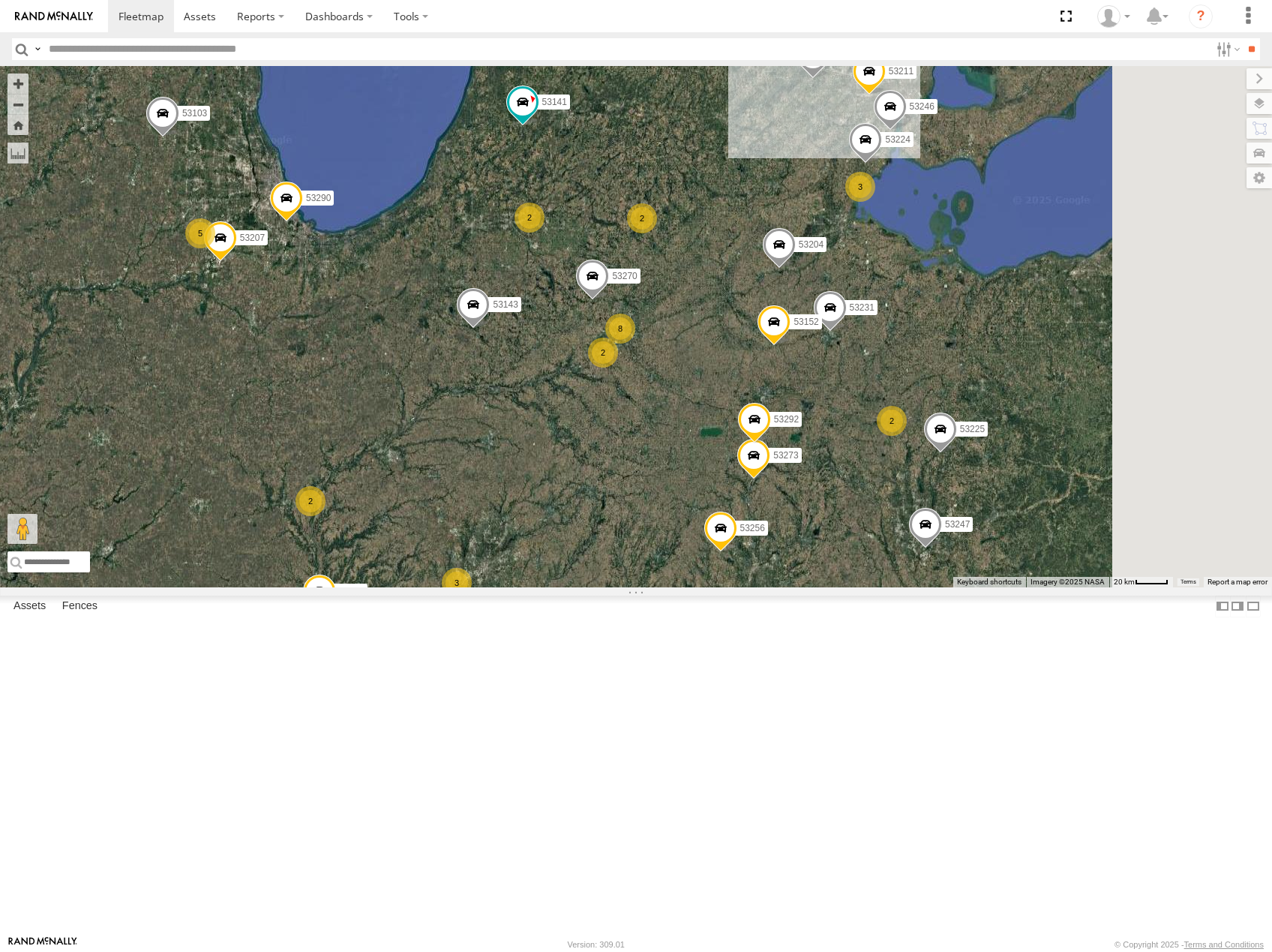
drag, startPoint x: 1071, startPoint y: 328, endPoint x: 1007, endPoint y: 492, distance: 176.0
click at [847, 332] on span at bounding box center [830, 311] width 33 height 41
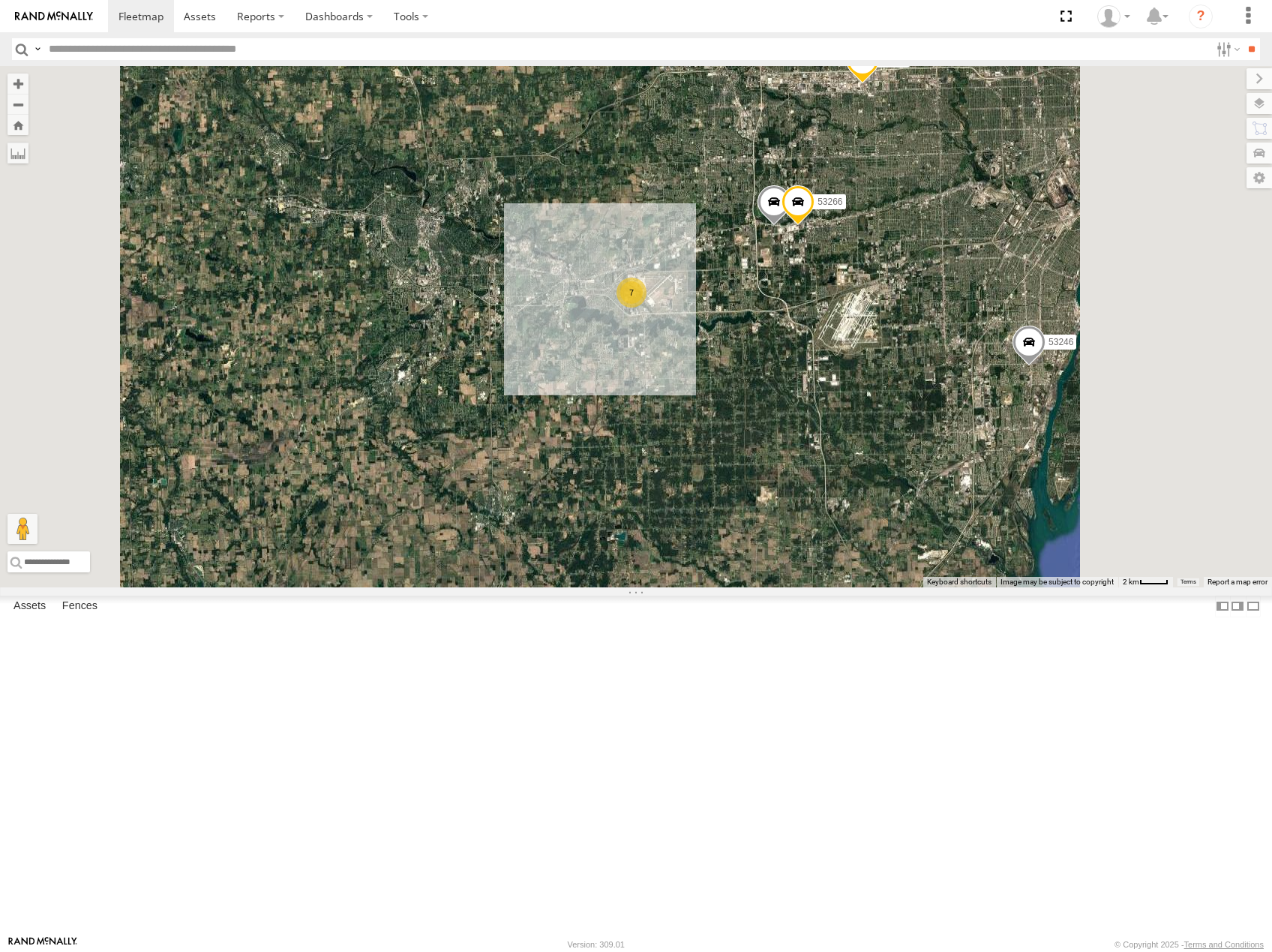
drag, startPoint x: 1077, startPoint y: 289, endPoint x: 1064, endPoint y: 327, distance: 40.2
click at [1064, 327] on div "53281 53264 53232 53216 53247 53103 53143 53137 53249 53141 53223 53225 53246 5…" at bounding box center [636, 327] width 1272 height 521
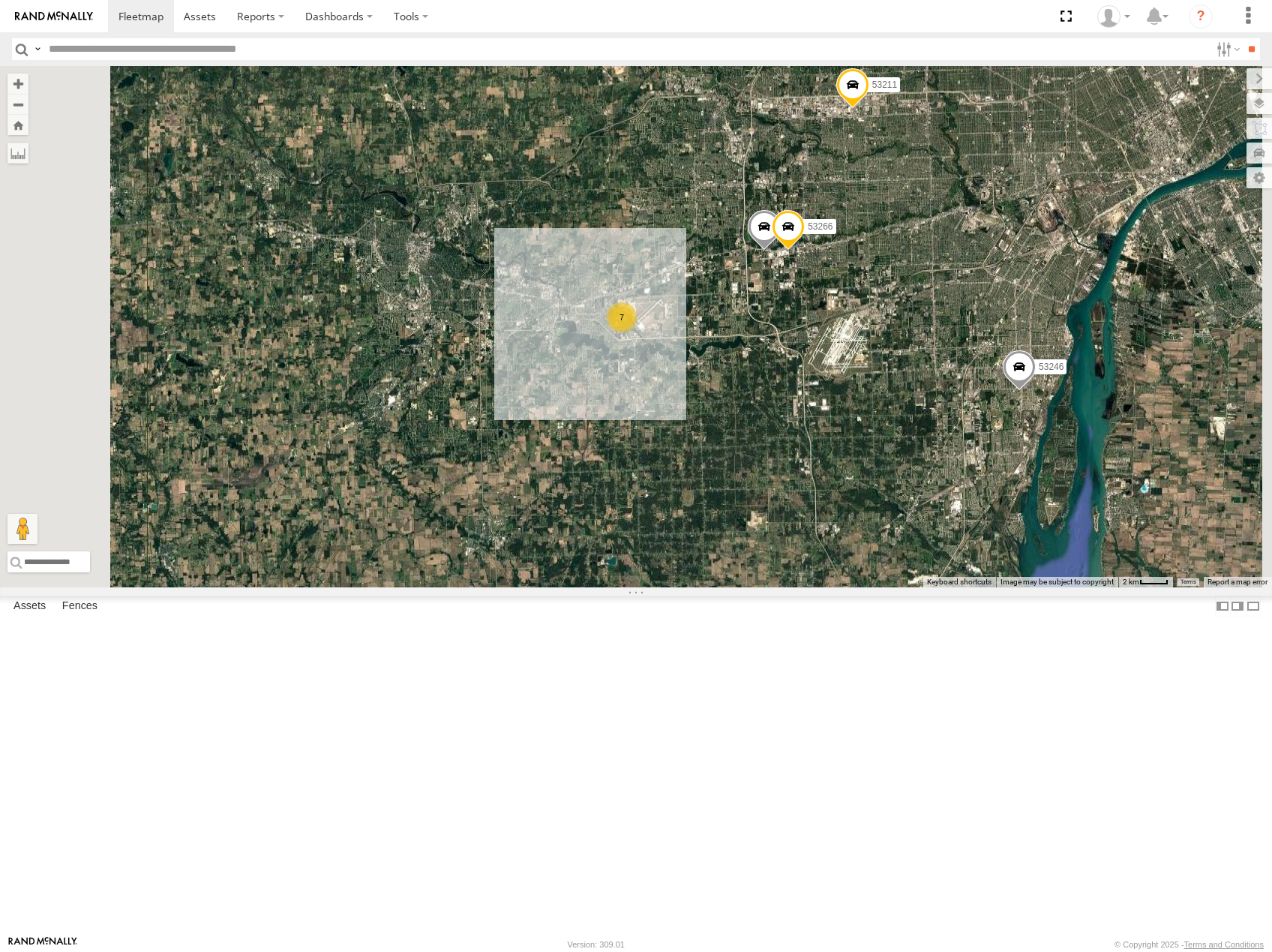
drag, startPoint x: 1077, startPoint y: 294, endPoint x: 1075, endPoint y: 351, distance: 57.0
click at [1075, 351] on div "53281 53264 53232 53216 53247 53103 53143 53137 53249 53141 53223 53225 53246 5…" at bounding box center [636, 327] width 1272 height 521
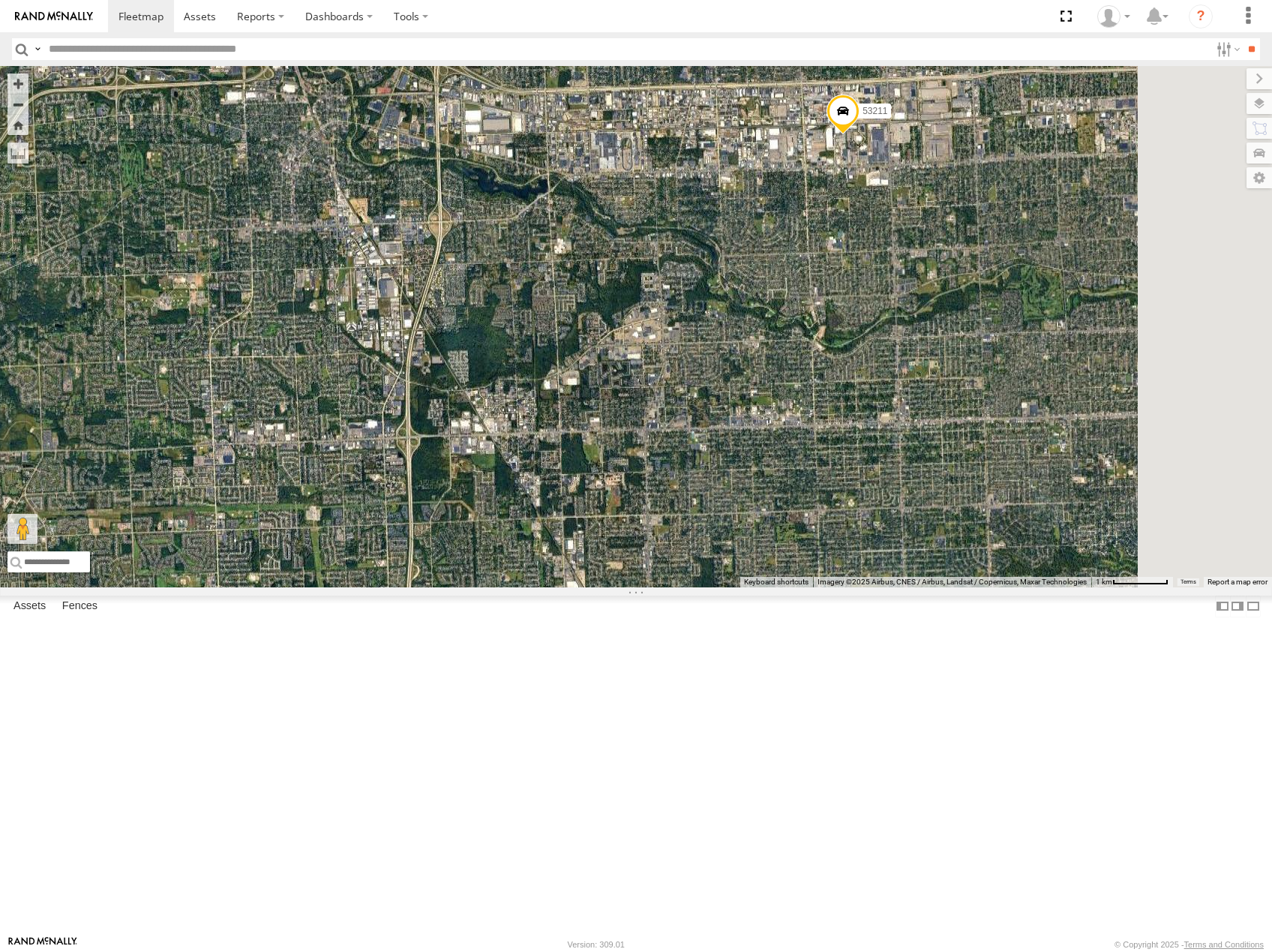
drag, startPoint x: 1023, startPoint y: 451, endPoint x: 1004, endPoint y: 512, distance: 63.9
click at [1004, 512] on div "53281 53264 53232 53216 53247 53103 53143 53137 53249 53141 53223 53225 53246 5…" at bounding box center [636, 327] width 1272 height 521
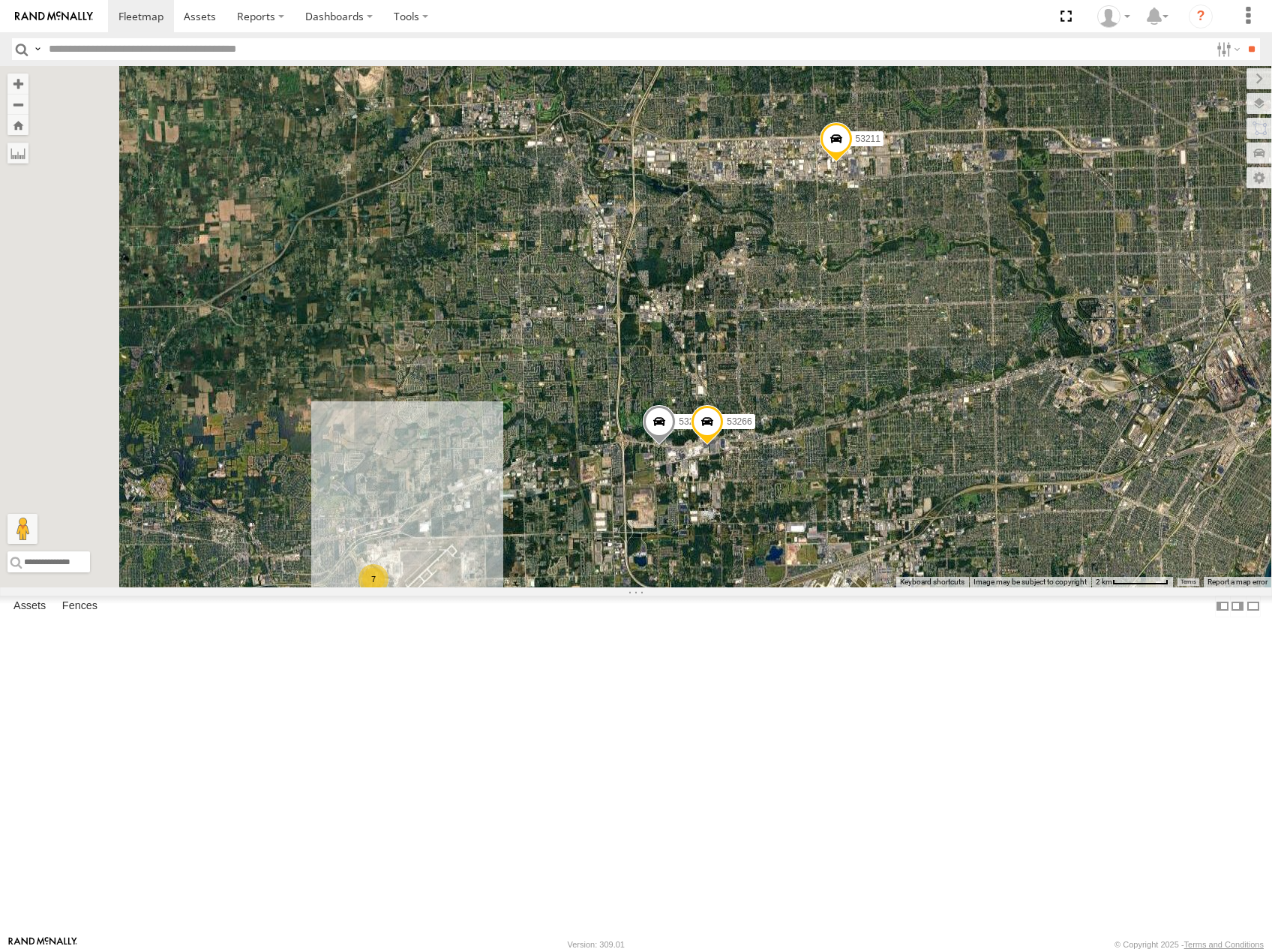
drag, startPoint x: 1025, startPoint y: 307, endPoint x: 1031, endPoint y: 392, distance: 85.2
click at [1031, 392] on div "53281 53264 53232 53216 53247 53103 53143 53137 53249 53141 53223 53225 53246 5…" at bounding box center [636, 327] width 1272 height 521
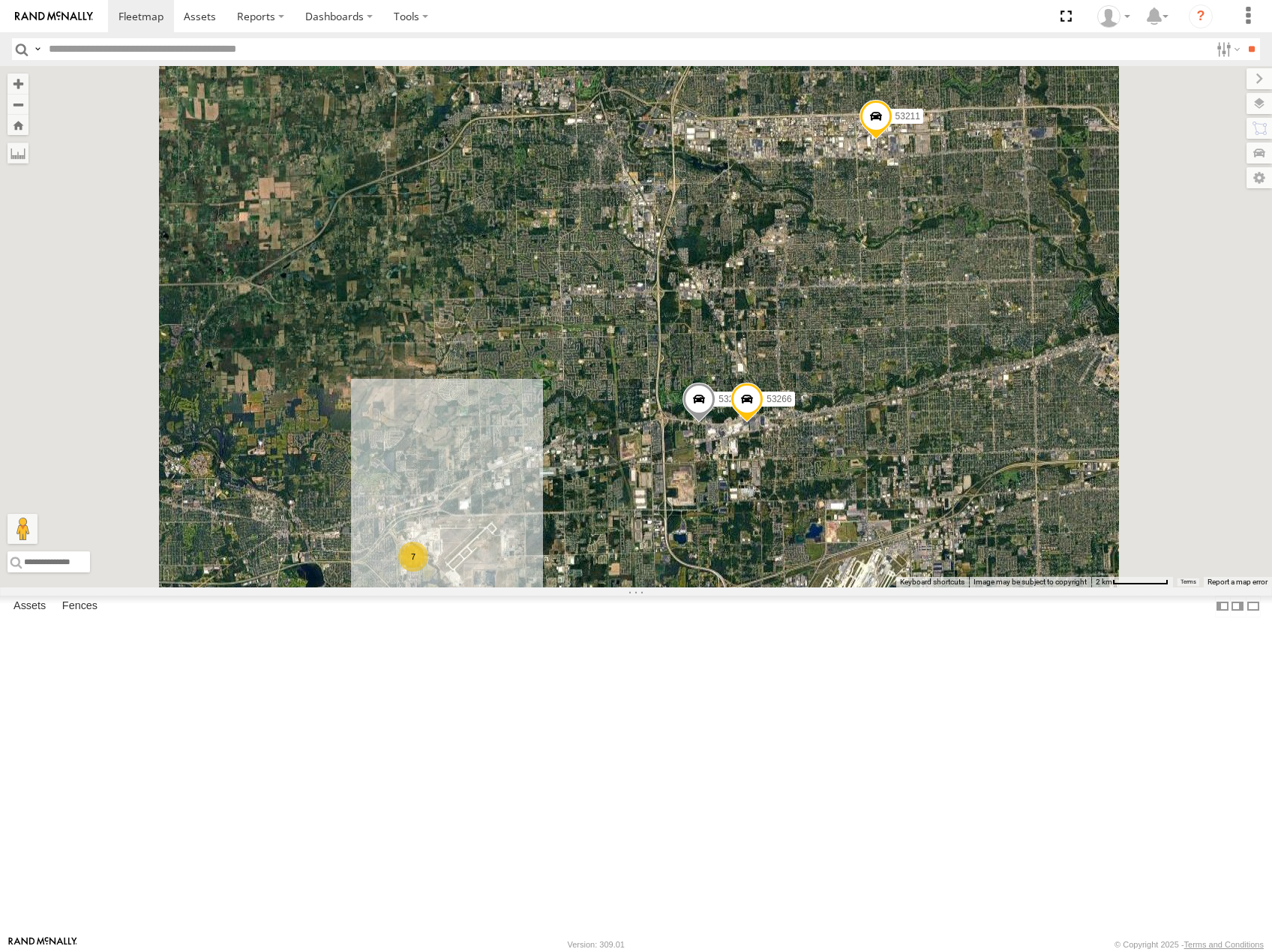
drag, startPoint x: 1084, startPoint y: 356, endPoint x: 1057, endPoint y: 342, distance: 30.4
click at [1075, 347] on div "53281 53264 53232 53216 53247 53103 53143 53137 53249 53141 53223 53225 53246 5…" at bounding box center [636, 327] width 1272 height 521
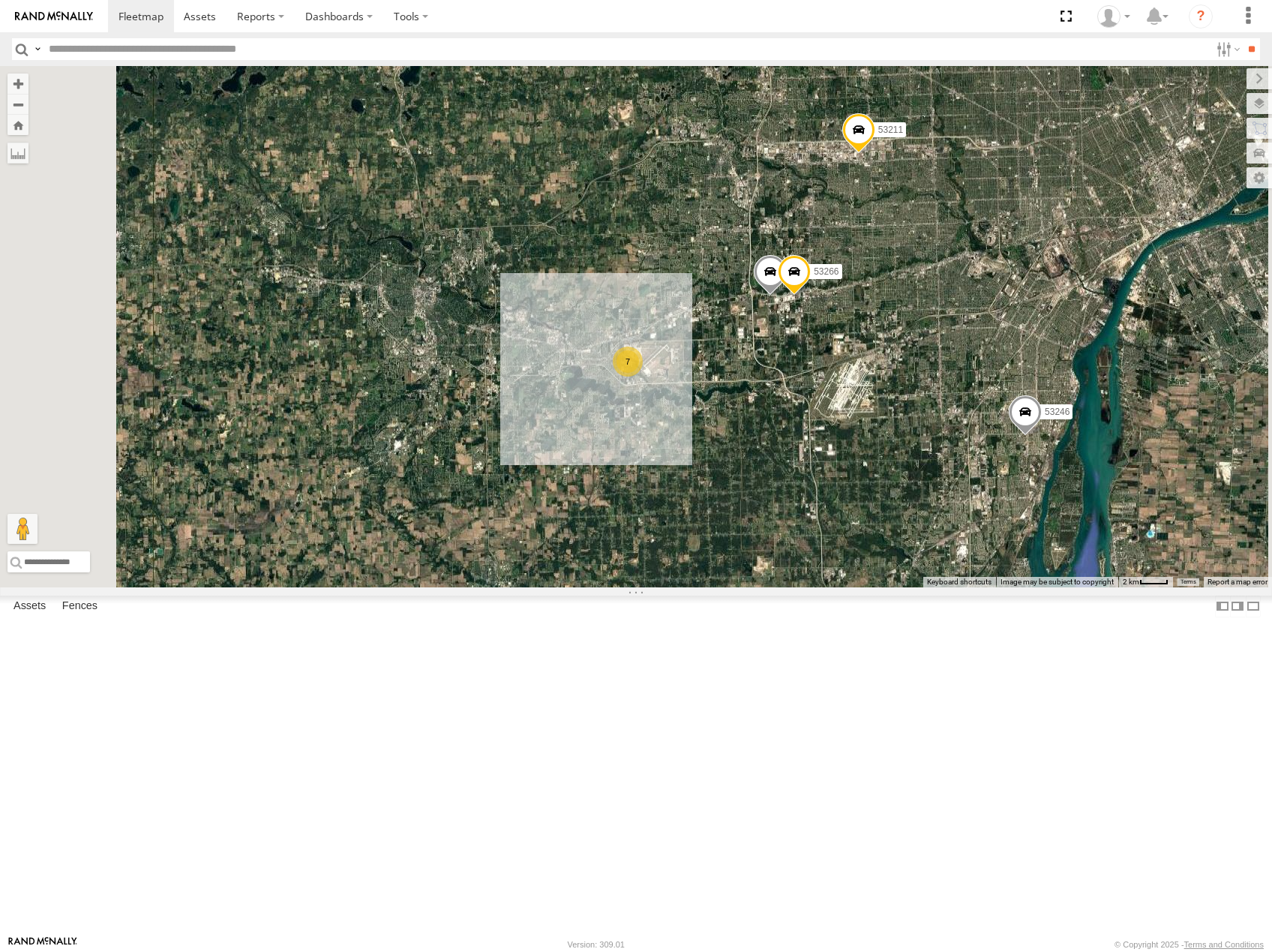
drag, startPoint x: 1100, startPoint y: 388, endPoint x: 1127, endPoint y: 332, distance: 62.2
click at [1127, 332] on div "53281 53264 53232 53216 53247 53103 53143 53137 53249 53141 53223 53225 53246 5…" at bounding box center [636, 327] width 1272 height 521
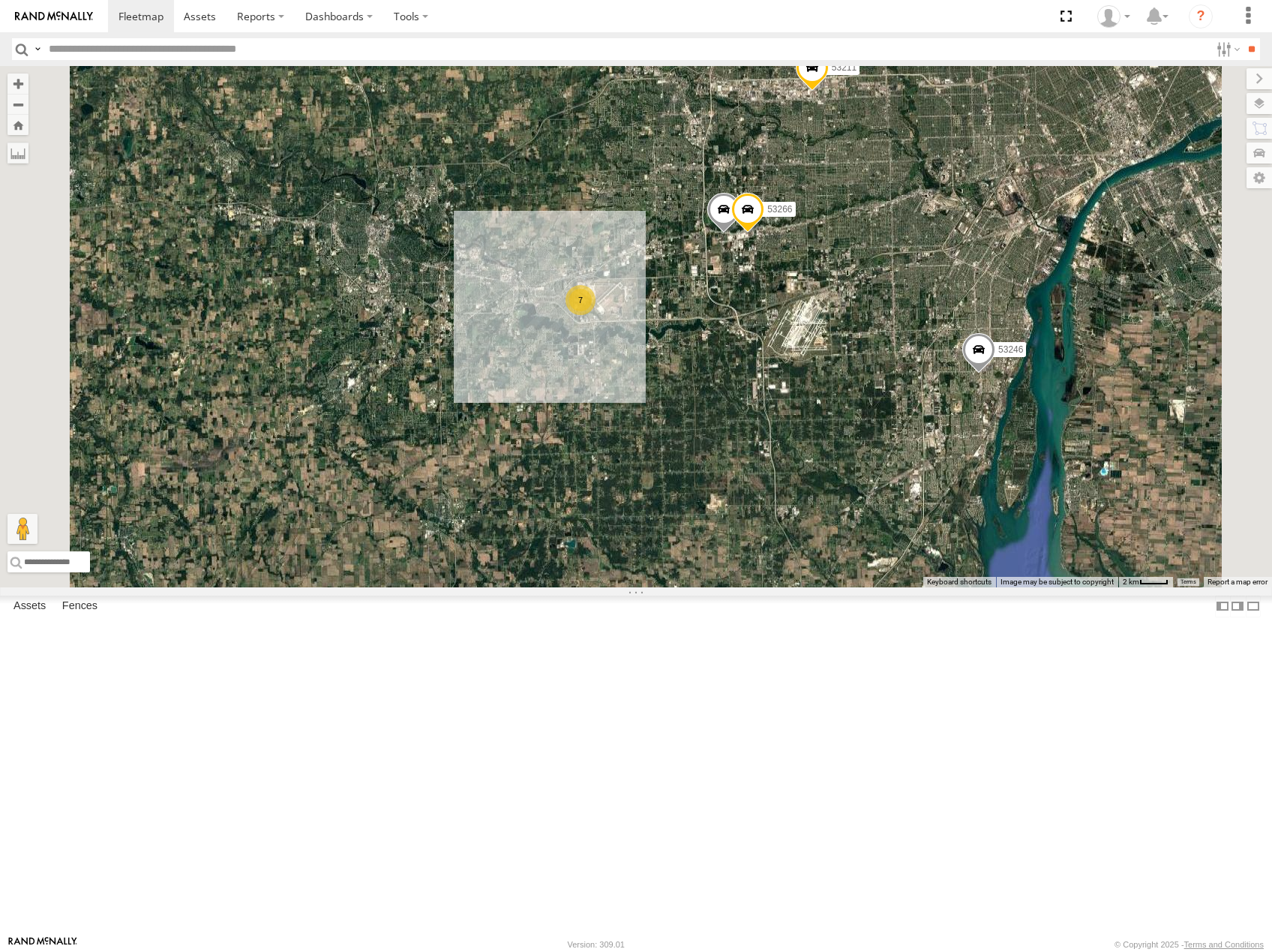
drag, startPoint x: 1121, startPoint y: 421, endPoint x: 1010, endPoint y: 423, distance: 111.0
click at [1011, 423] on div "53281 53264 53232 53216 53247 53103 53143 53137 53249 53141 53223 53225 53246 5…" at bounding box center [636, 327] width 1272 height 521
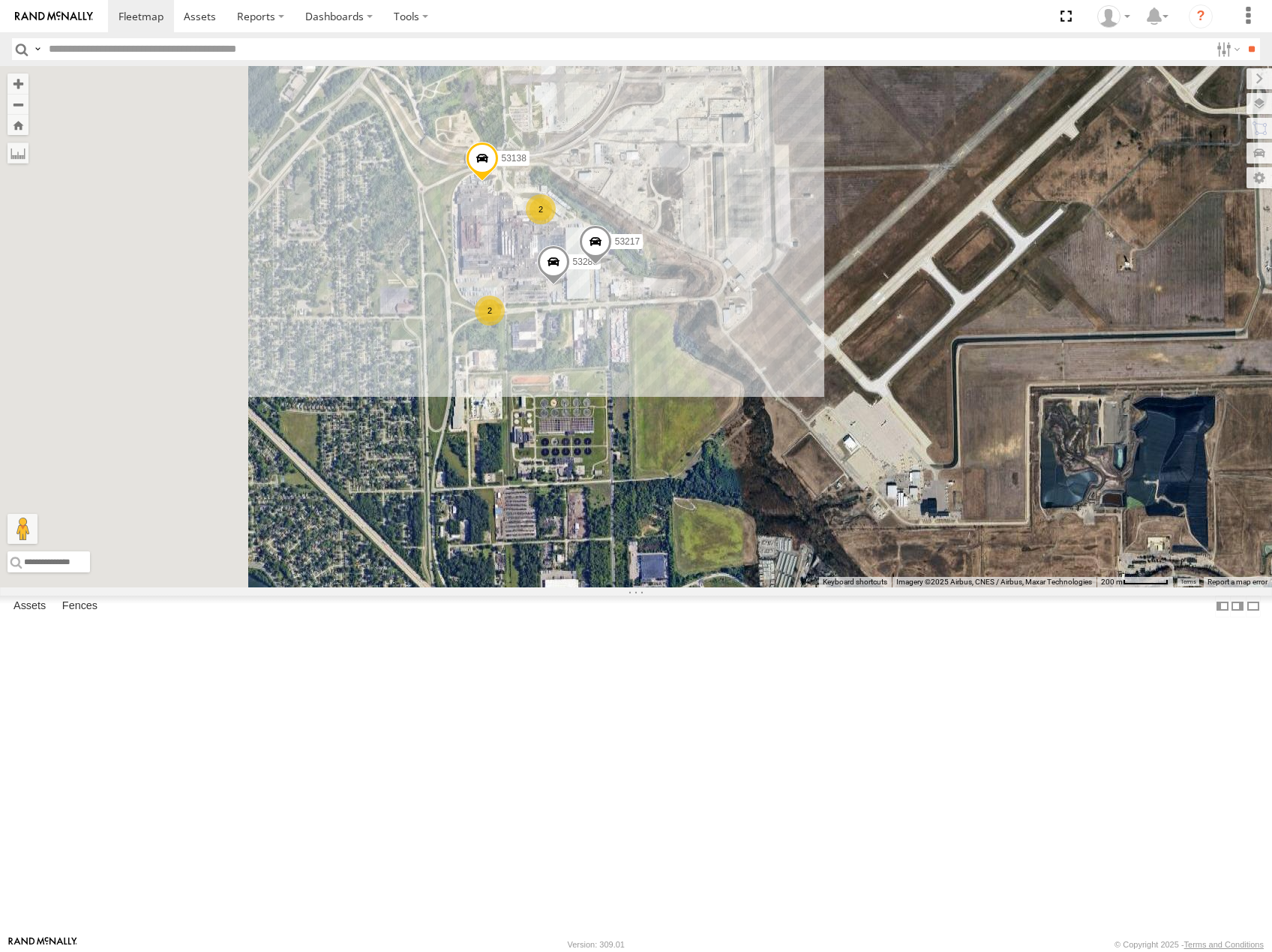
drag, startPoint x: 720, startPoint y: 408, endPoint x: 893, endPoint y: 447, distance: 177.3
click at [887, 445] on div "53281 53264 53232 53216 53247 53103 53143 53137 53249 53141 53223 53225 53246 5…" at bounding box center [636, 327] width 1272 height 521
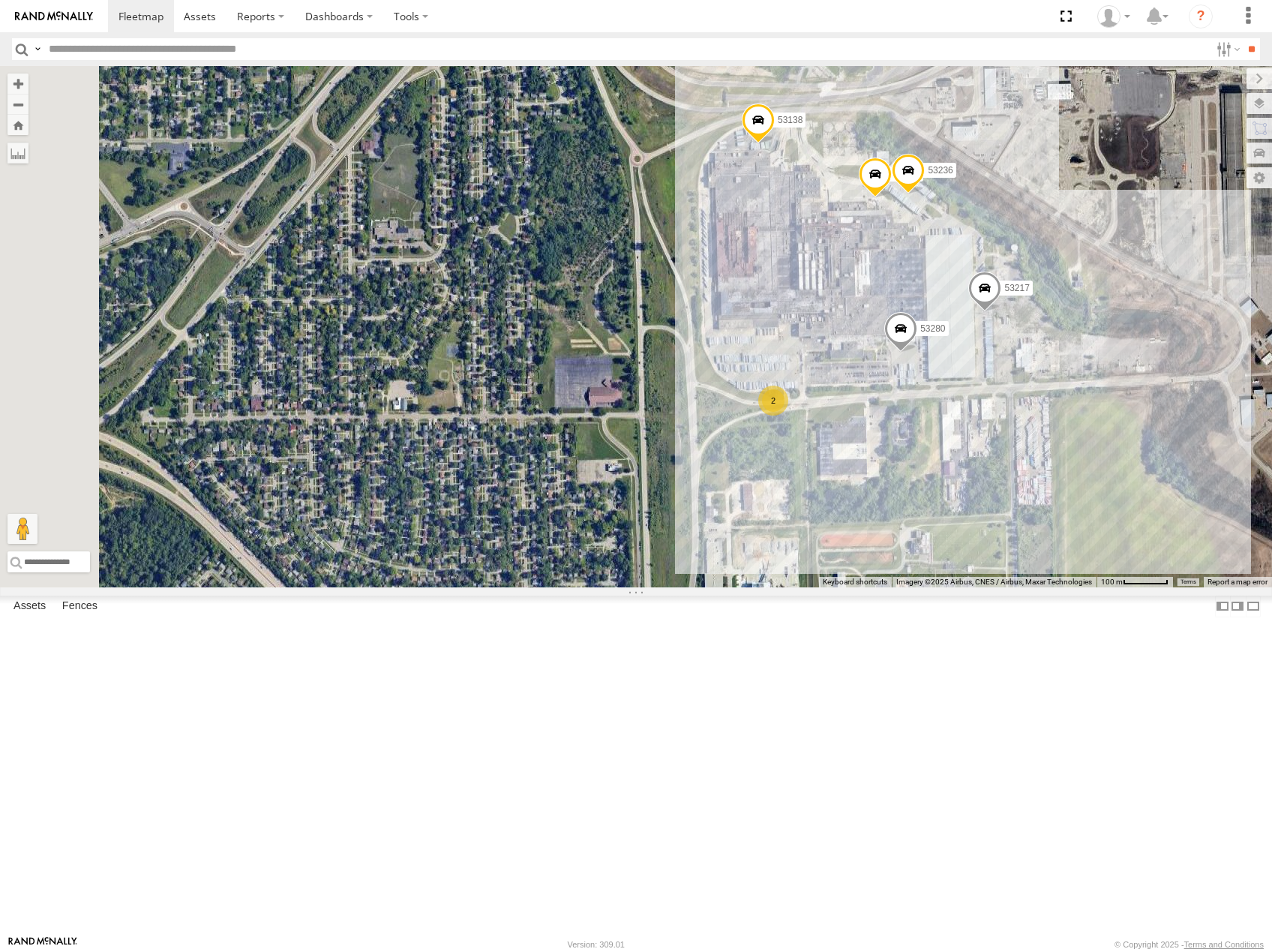
drag, startPoint x: 974, startPoint y: 486, endPoint x: 1265, endPoint y: 525, distance: 293.6
click at [1265, 525] on div "53281 53264 53232 53216 53247 53103 53143 53137 53249 53141 53223 53225 53246 5…" at bounding box center [636, 327] width 1272 height 521
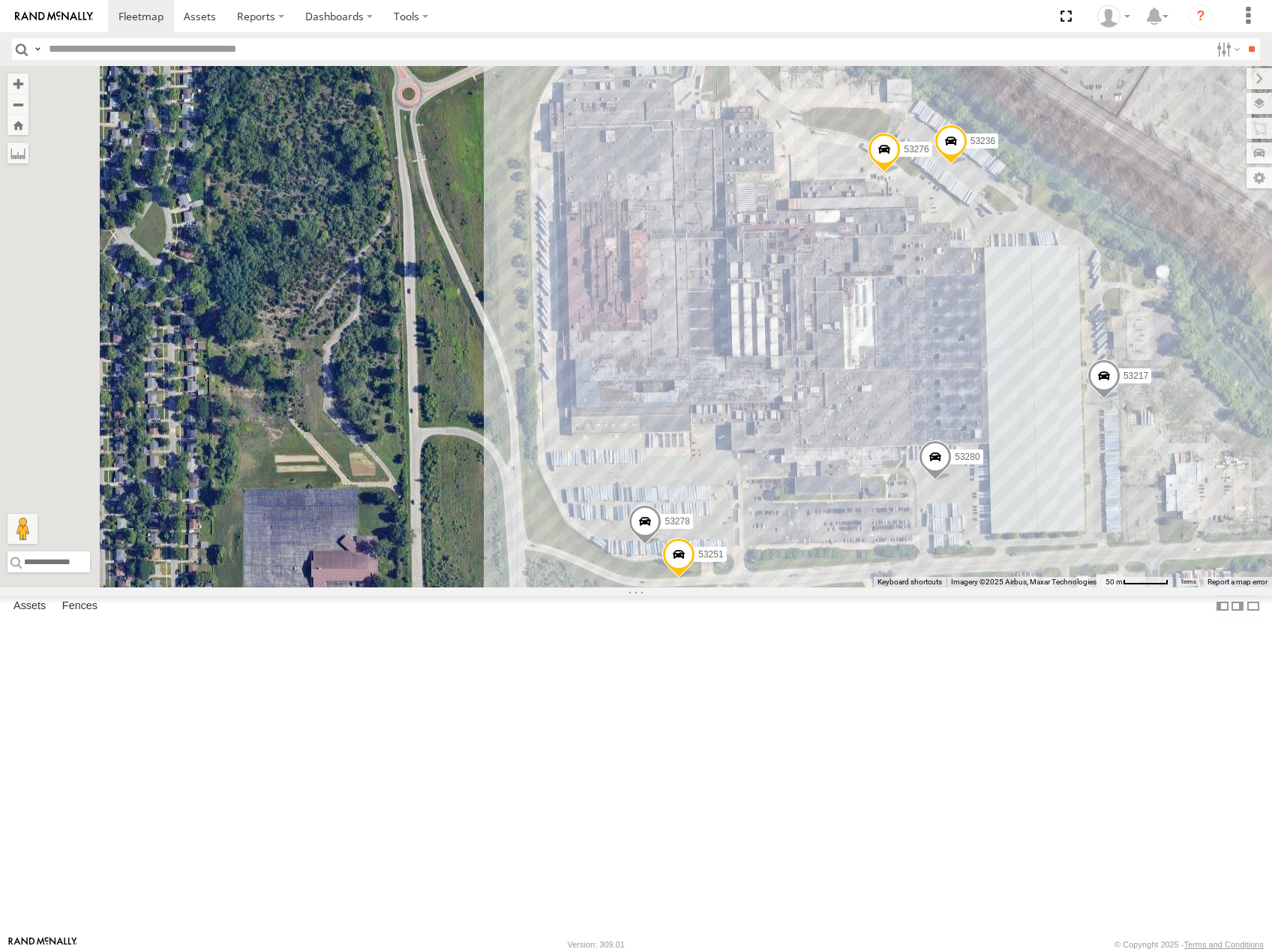
drag, startPoint x: 1101, startPoint y: 517, endPoint x: 1288, endPoint y: 645, distance: 226.6
click at [1271, 645] on html at bounding box center [636, 476] width 1272 height 952
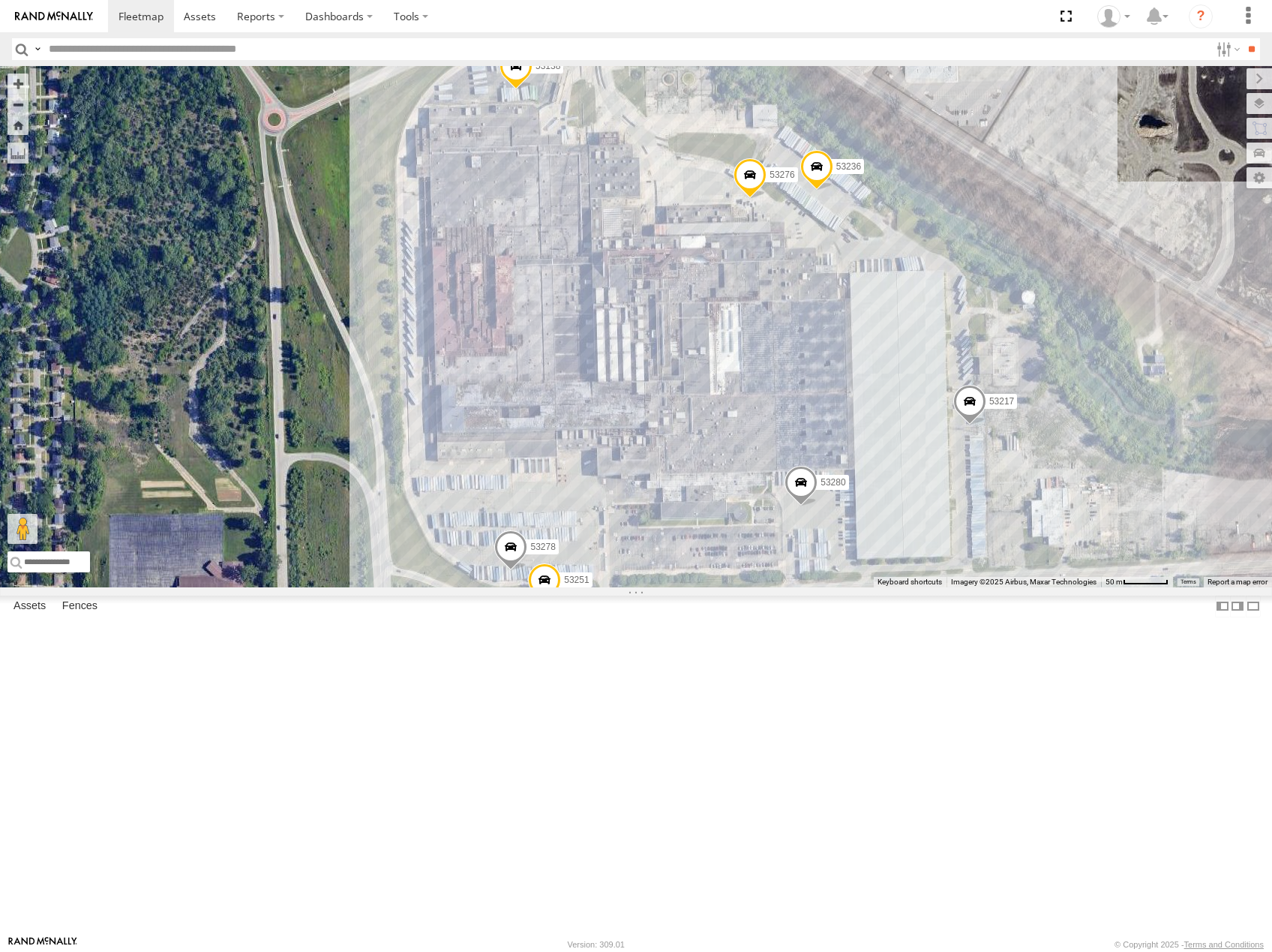
drag, startPoint x: 936, startPoint y: 404, endPoint x: 904, endPoint y: 404, distance: 32.0
click at [905, 405] on div "53281 53264 53232 53216 53247 53103 53143 53137 53249 53141 53223 53225 53246 5…" at bounding box center [636, 327] width 1272 height 521
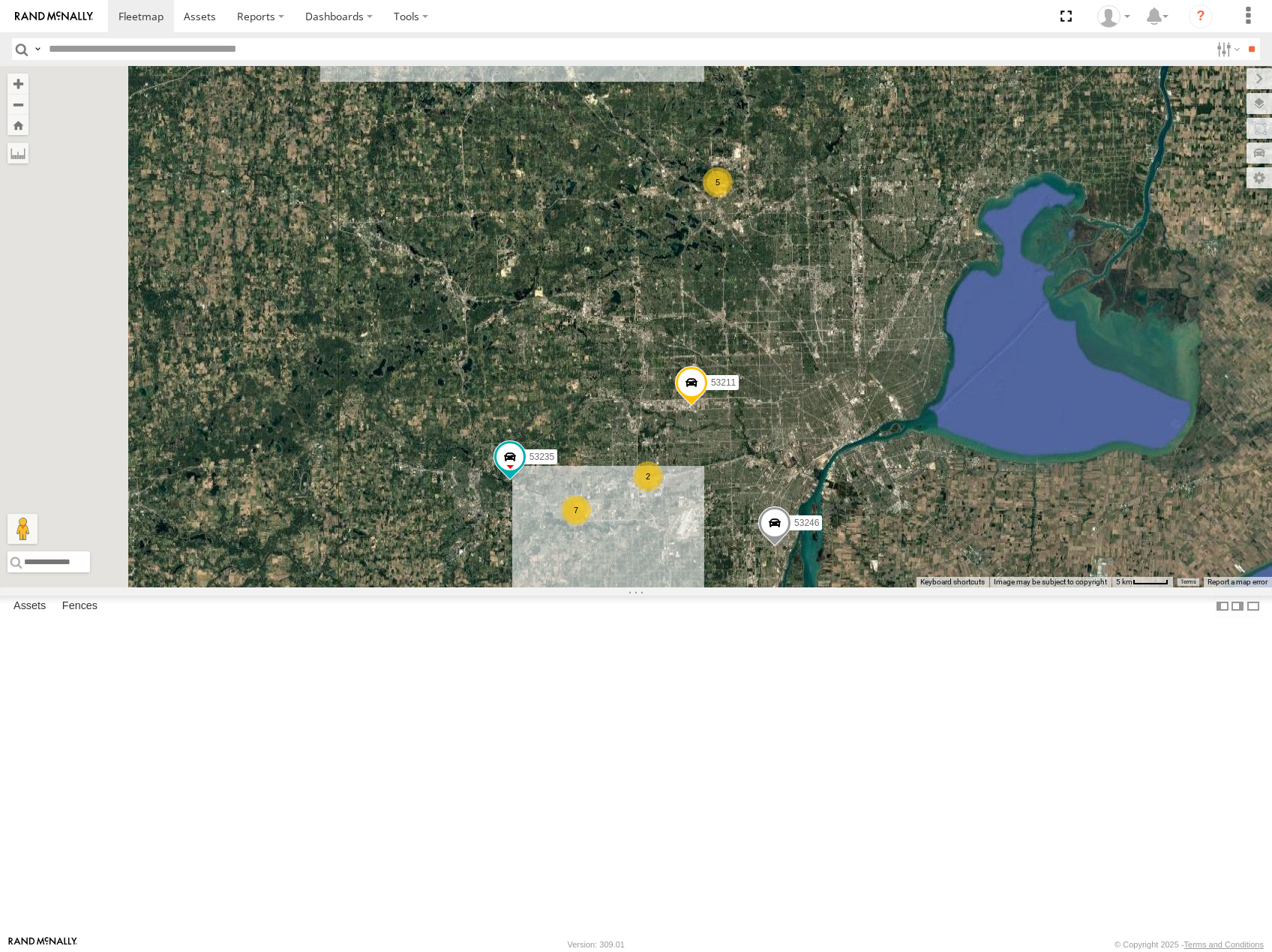
drag, startPoint x: 831, startPoint y: 329, endPoint x: 948, endPoint y: 507, distance: 213.0
click at [948, 507] on div "53246 53224 53211 53235 53206 53204 53212 53270 53265 53136 19 5 2 7 7 53275 2" at bounding box center [636, 327] width 1272 height 521
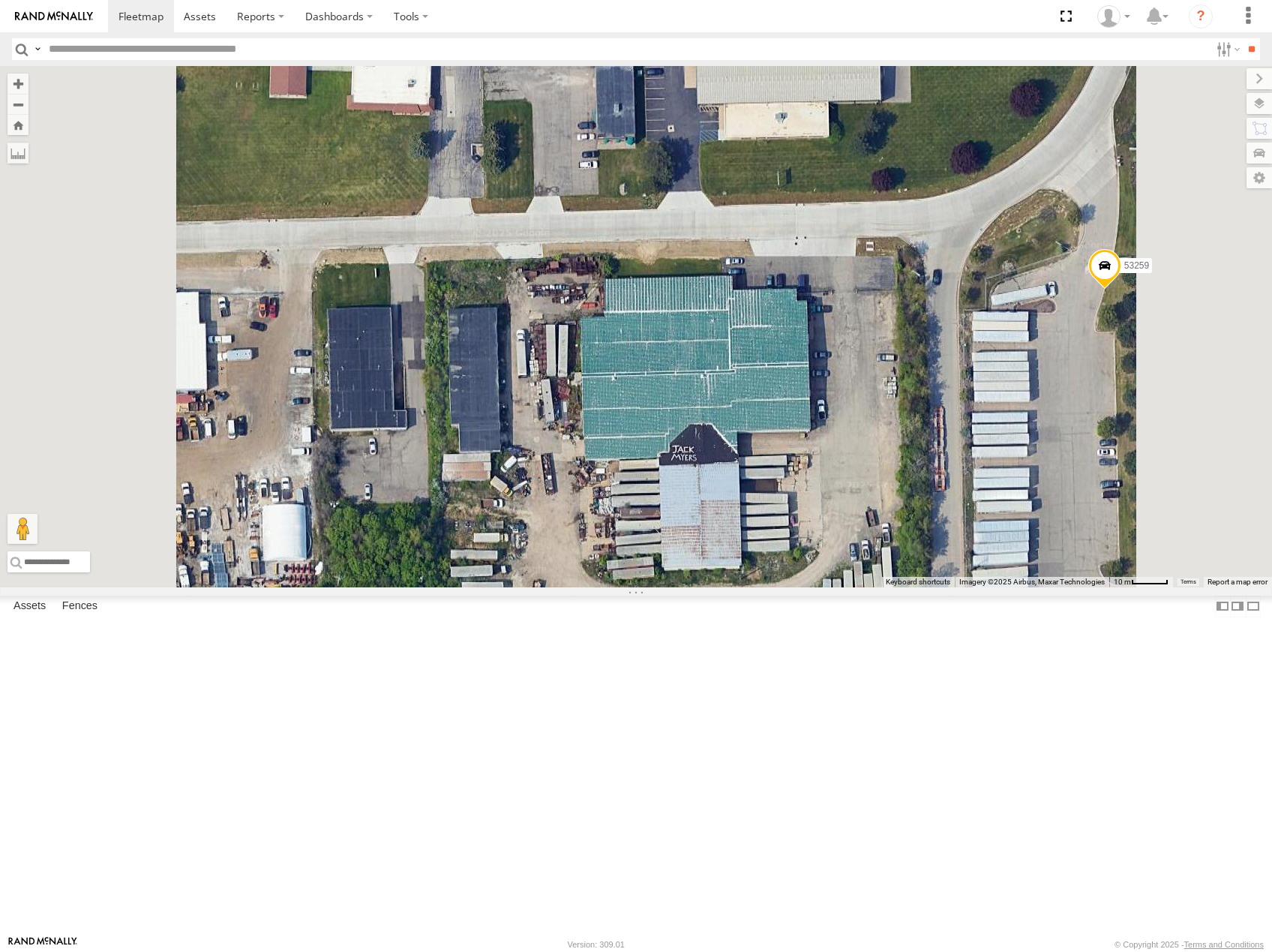
click at [176, 53] on input "text" at bounding box center [626, 49] width 1167 height 22
type input "*****"
click at [1242, 38] on input "**" at bounding box center [1250, 49] width 17 height 22
click at [0, 0] on div "All Assets" at bounding box center [0, 0] width 0 height 0
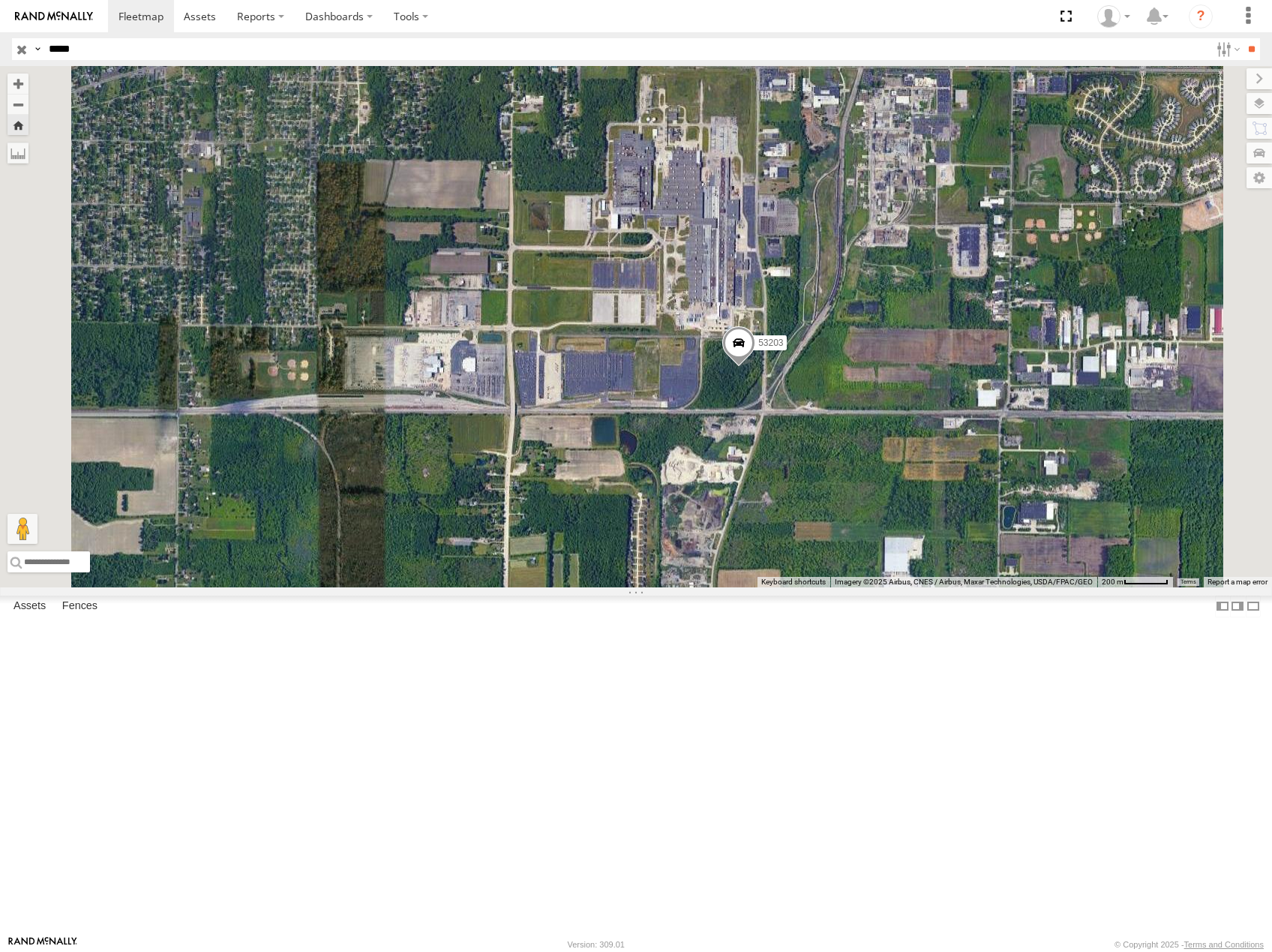
drag, startPoint x: 1015, startPoint y: 408, endPoint x: 1045, endPoint y: 469, distance: 68.0
click at [1045, 469] on div "53203" at bounding box center [636, 327] width 1272 height 521
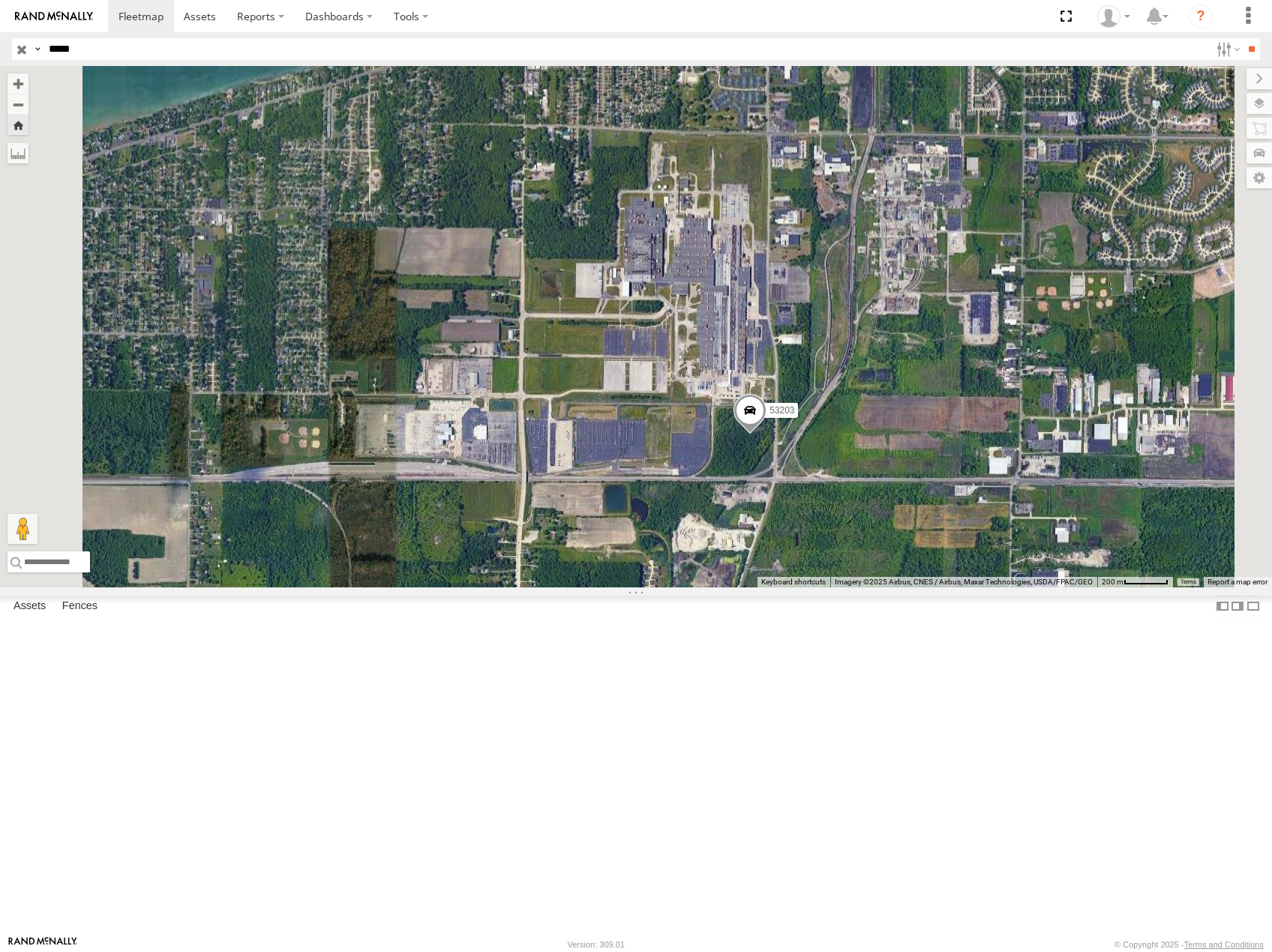
drag, startPoint x: 1075, startPoint y: 457, endPoint x: 1068, endPoint y: 501, distance: 44.6
click at [1068, 501] on div "53203" at bounding box center [636, 327] width 1272 height 521
click at [25, 50] on input "button" at bounding box center [22, 49] width 20 height 22
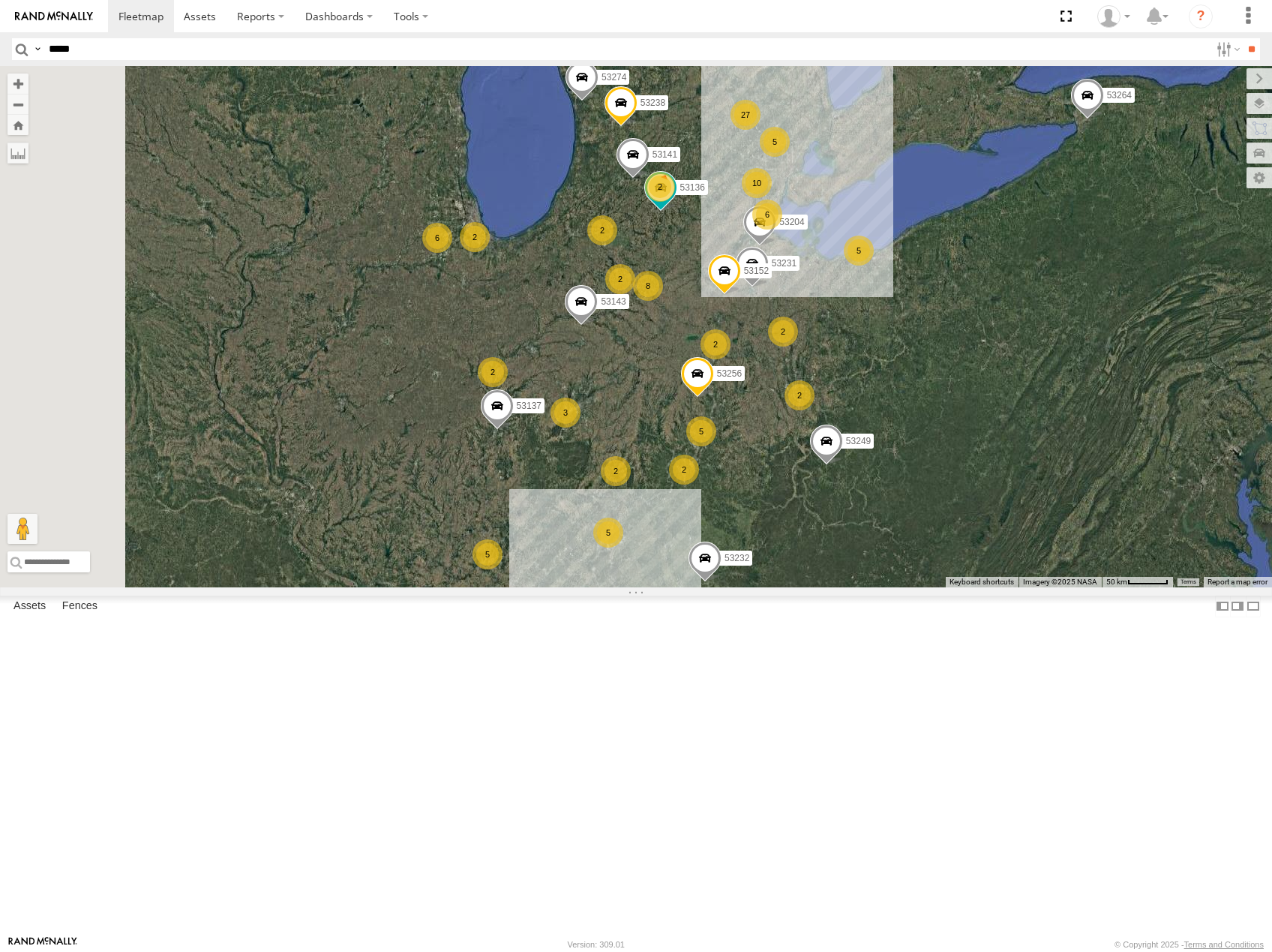
drag, startPoint x: 841, startPoint y: 716, endPoint x: 940, endPoint y: 538, distance: 203.7
click at [940, 538] on div "2 27 5 8 5 6 10 2 5 2 2 2 2 5 53204 2 5 6 2 53143 3 2 53256 53231 53238 53152 2…" at bounding box center [636, 327] width 1272 height 521
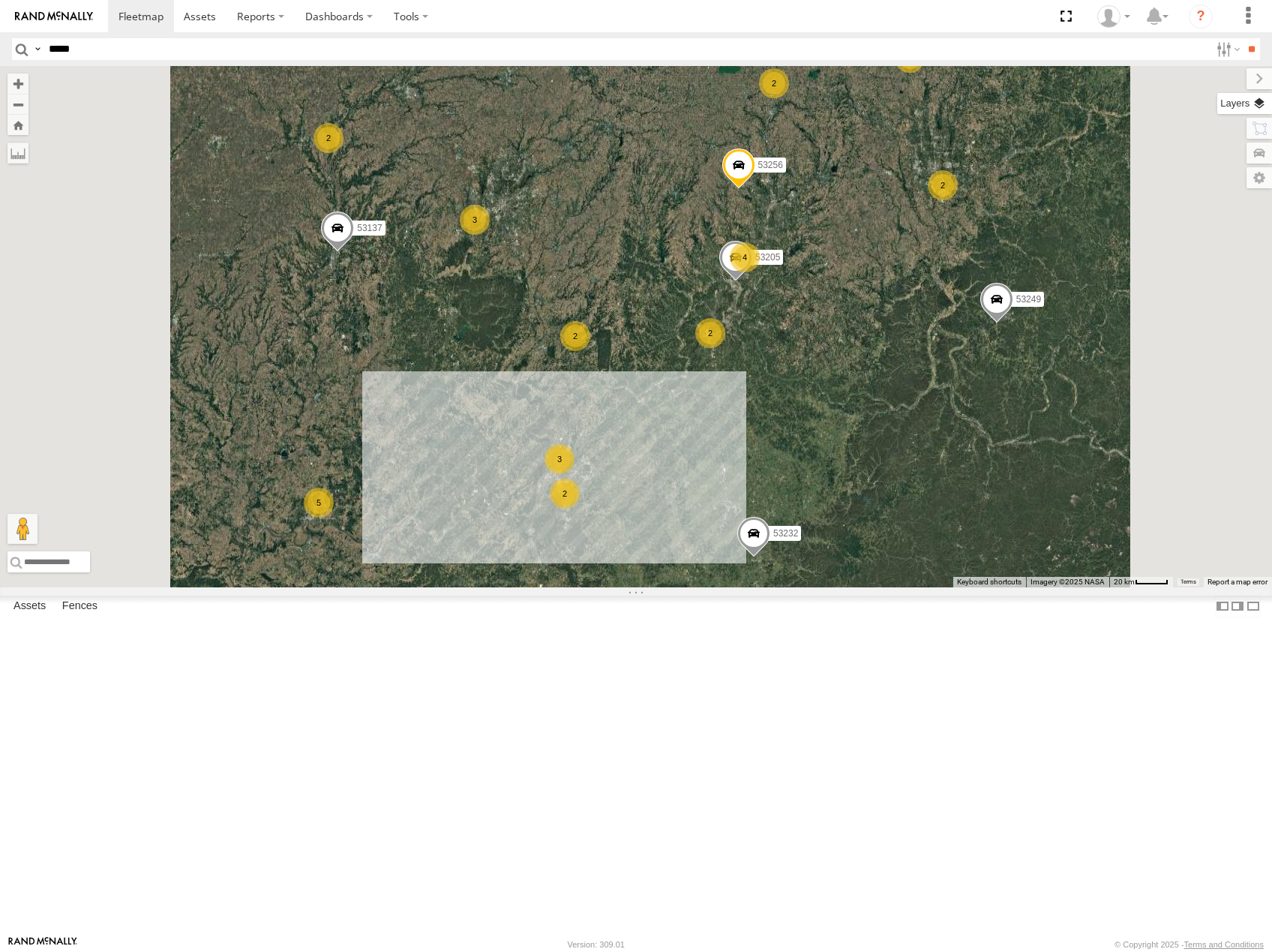
click at [1262, 107] on label at bounding box center [1245, 103] width 55 height 21
click at [0, 0] on span "Basemaps" at bounding box center [0, 0] width 0 height 0
click at [0, 0] on span "Roadmap" at bounding box center [0, 0] width 0 height 0
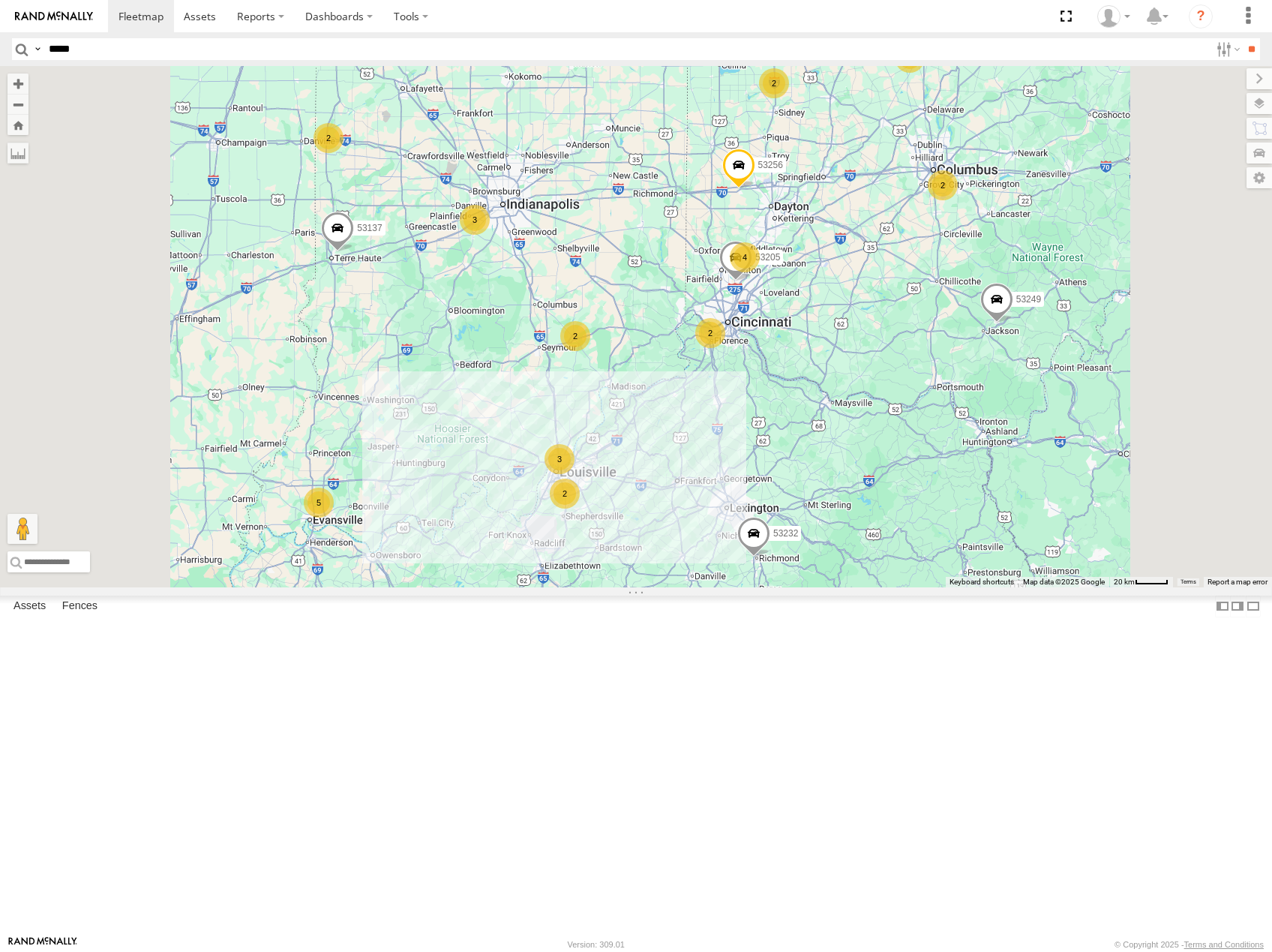
drag, startPoint x: 858, startPoint y: 371, endPoint x: 772, endPoint y: 535, distance: 185.2
click at [773, 535] on div "53204 53143 53256 53231 53238 53152 53137 53274 53249 53141 53264 53136 53232 5…" at bounding box center [636, 327] width 1272 height 521
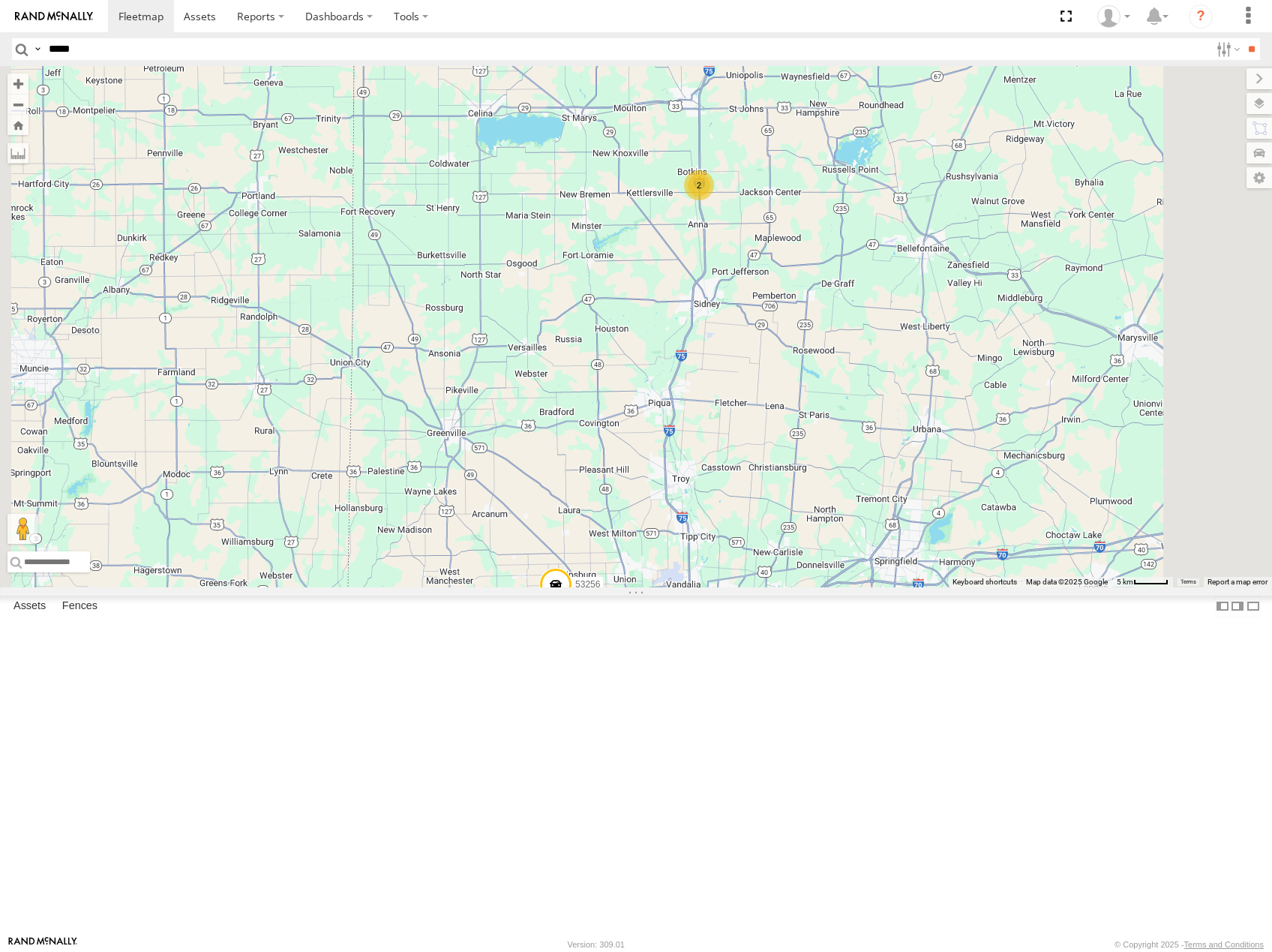
drag, startPoint x: 772, startPoint y: 448, endPoint x: 772, endPoint y: 436, distance: 12.0
click at [772, 438] on div "53204 53143 53256 53231 53238 53152 53137 53274 53249 53141 53264 53136 53232 5…" at bounding box center [636, 327] width 1272 height 521
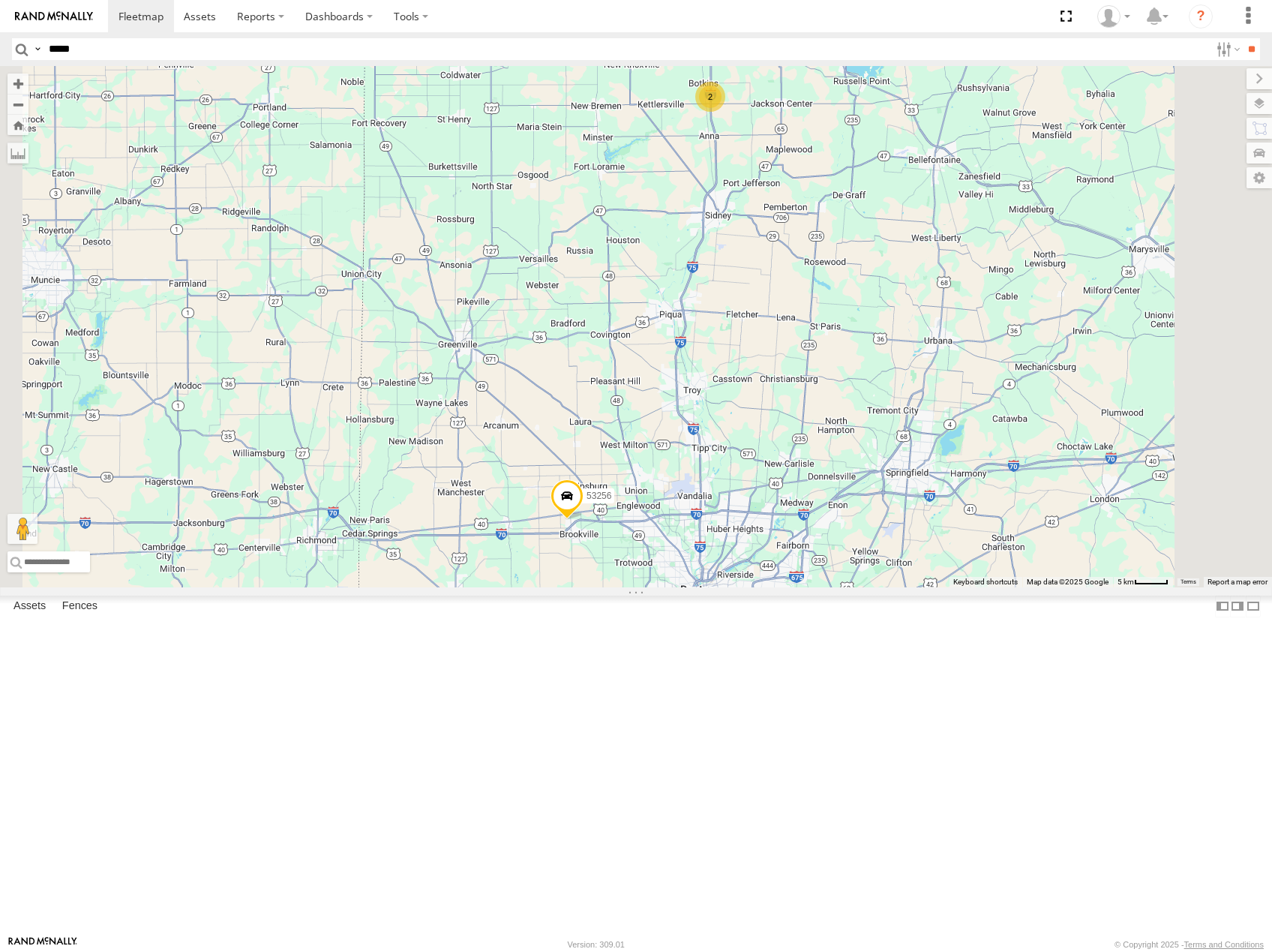
drag, startPoint x: 805, startPoint y: 524, endPoint x: 807, endPoint y: 509, distance: 15.1
click at [807, 509] on div "53204 53143 53256 53231 53238 53152 53137 53274 53249 53141 53264 53136 53232 5…" at bounding box center [636, 327] width 1272 height 521
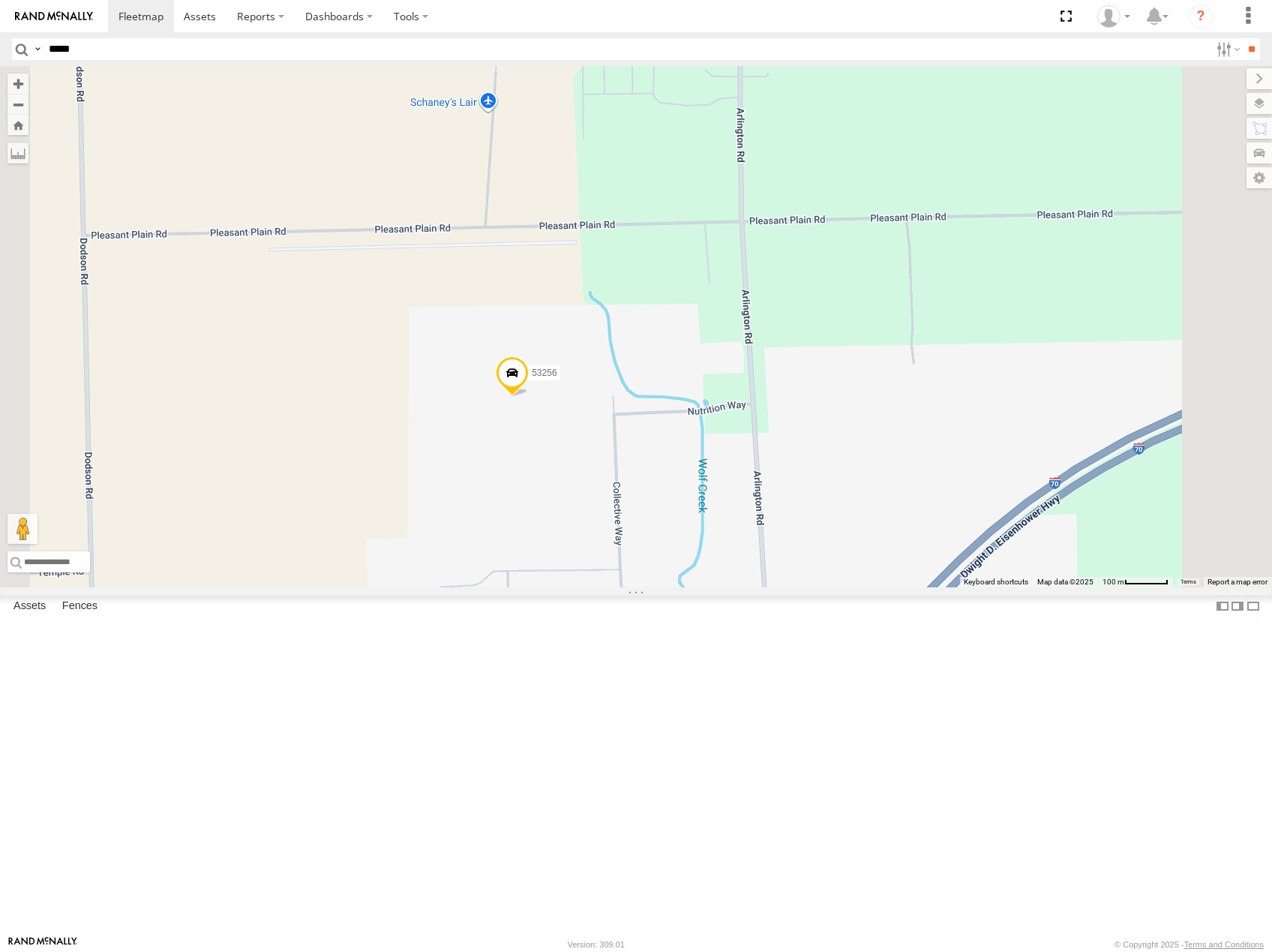
click at [0, 0] on span "Satellite" at bounding box center [0, 0] width 0 height 0
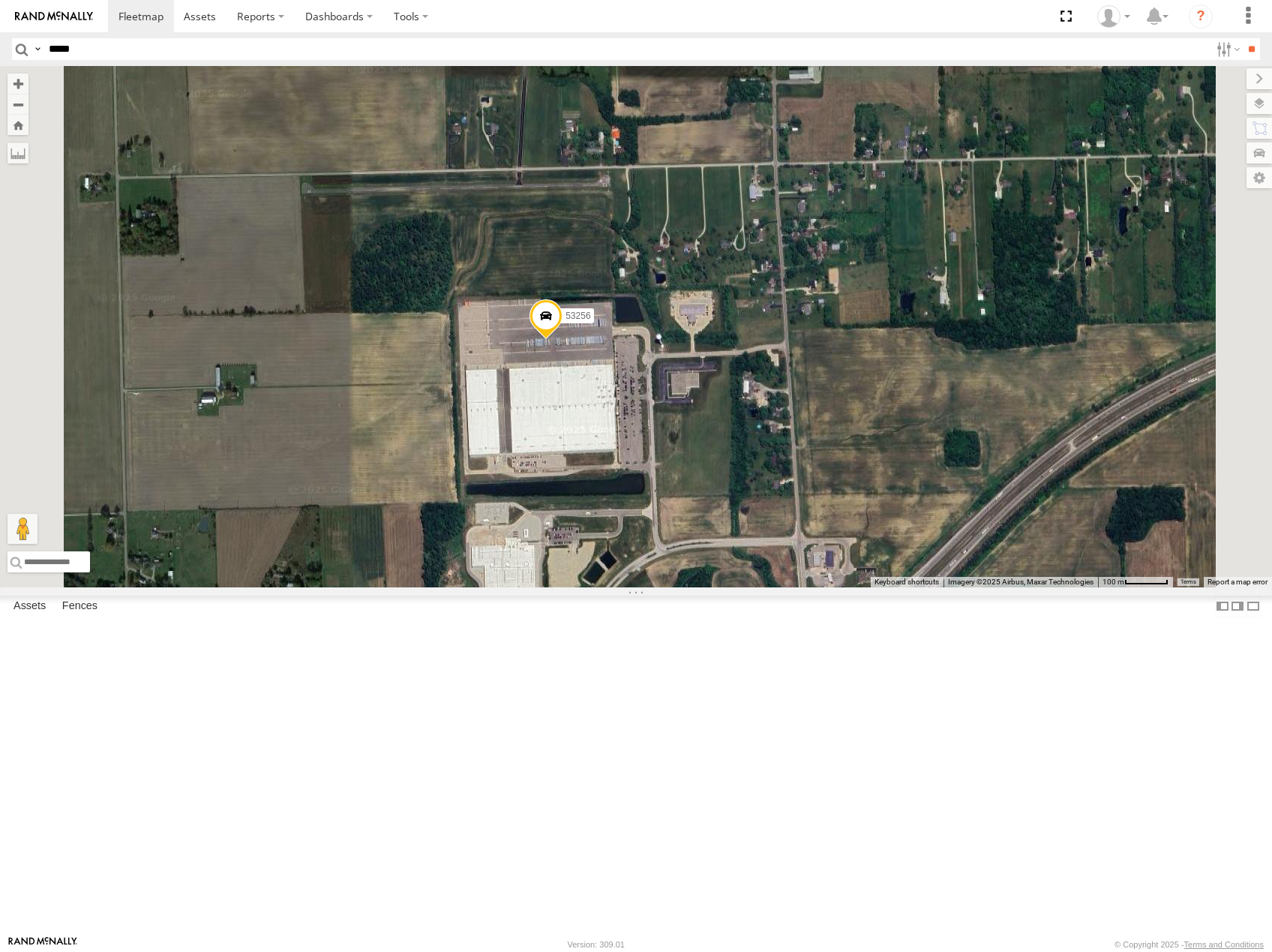
drag, startPoint x: 815, startPoint y: 593, endPoint x: 851, endPoint y: 534, distance: 69.1
click at [851, 534] on div "53204 53143 53256 53231 53238 53152 53137 53274 53249 53141 53264 53136 53232 5…" at bounding box center [636, 327] width 1272 height 521
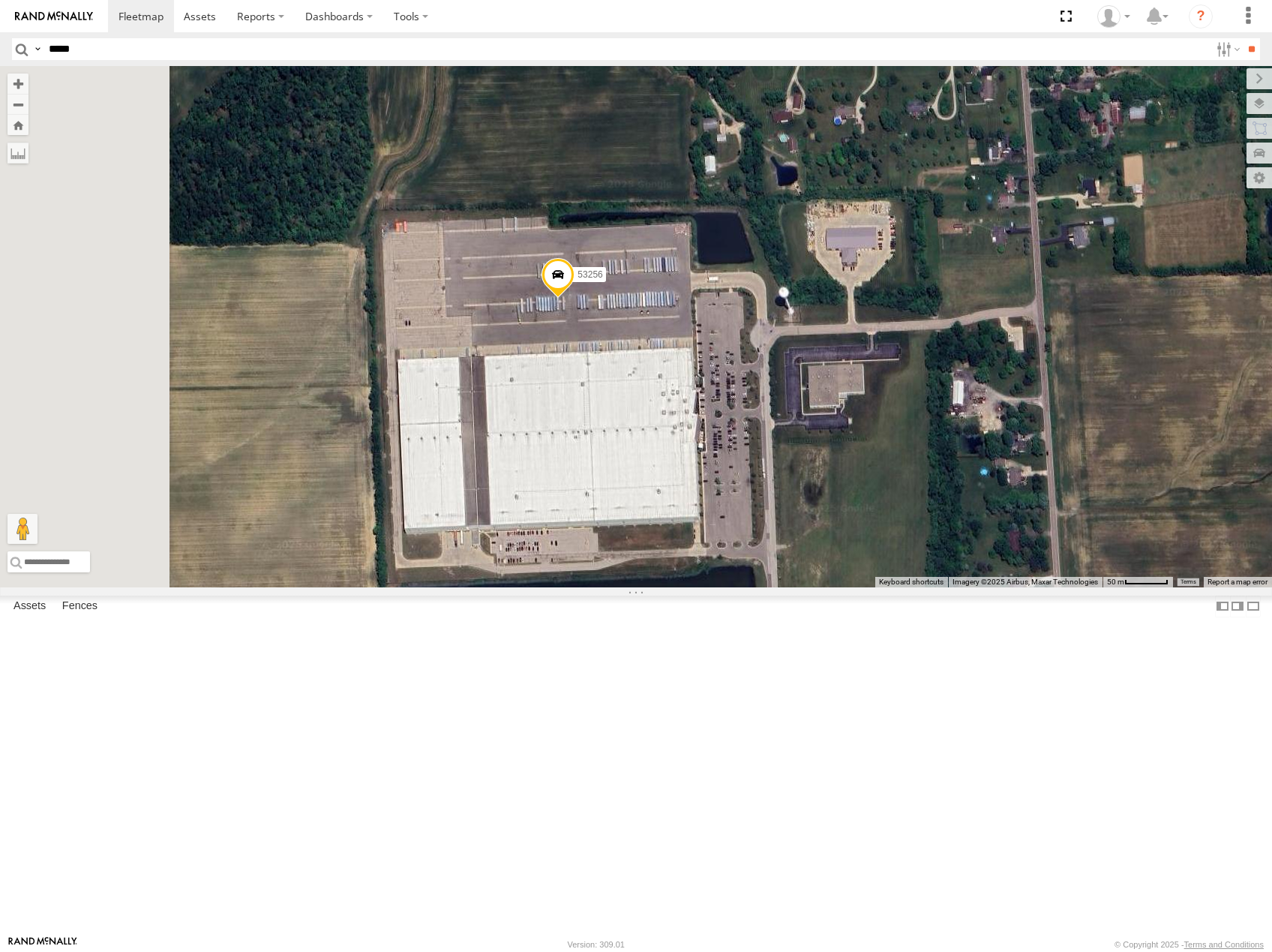
drag, startPoint x: 819, startPoint y: 580, endPoint x: 947, endPoint y: 567, distance: 128.7
click at [947, 567] on div "53204 53143 53256 53231 53238 53152 53137 53274 53249 53141 53264 53136 53232 5…" at bounding box center [636, 327] width 1272 height 521
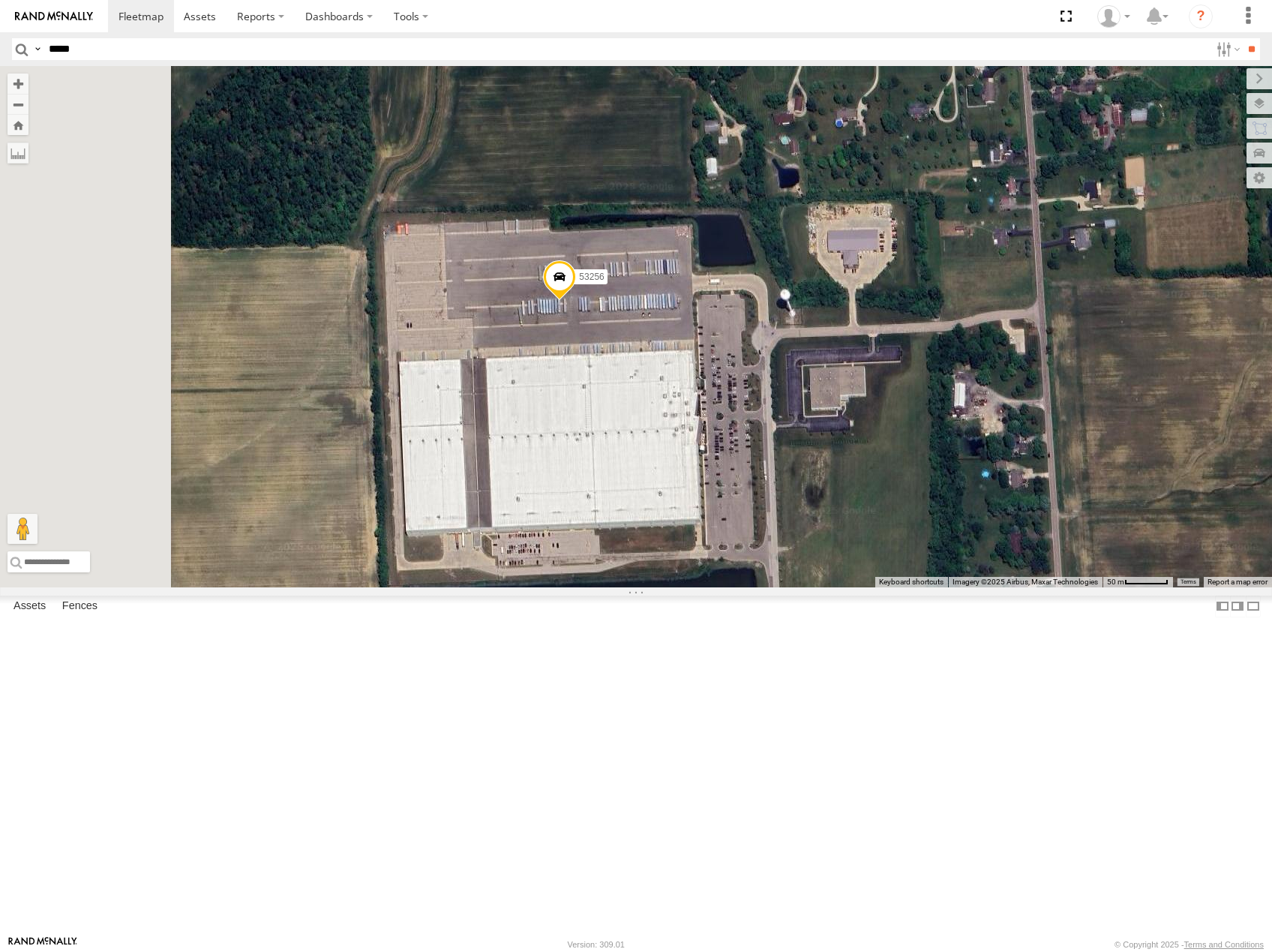
click at [576, 301] on span at bounding box center [559, 280] width 33 height 41
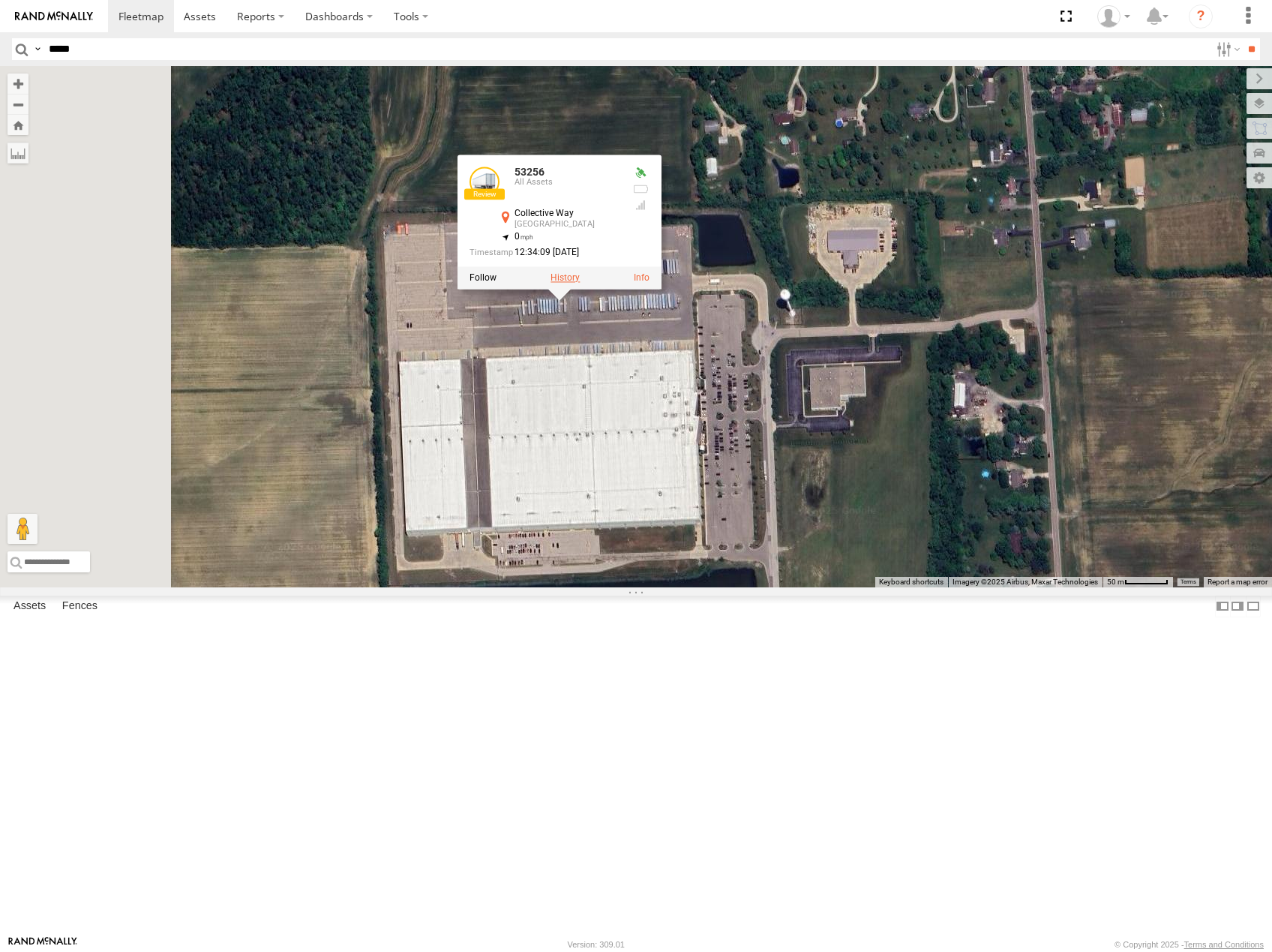
click at [580, 284] on label at bounding box center [564, 278] width 29 height 11
type input "**********"
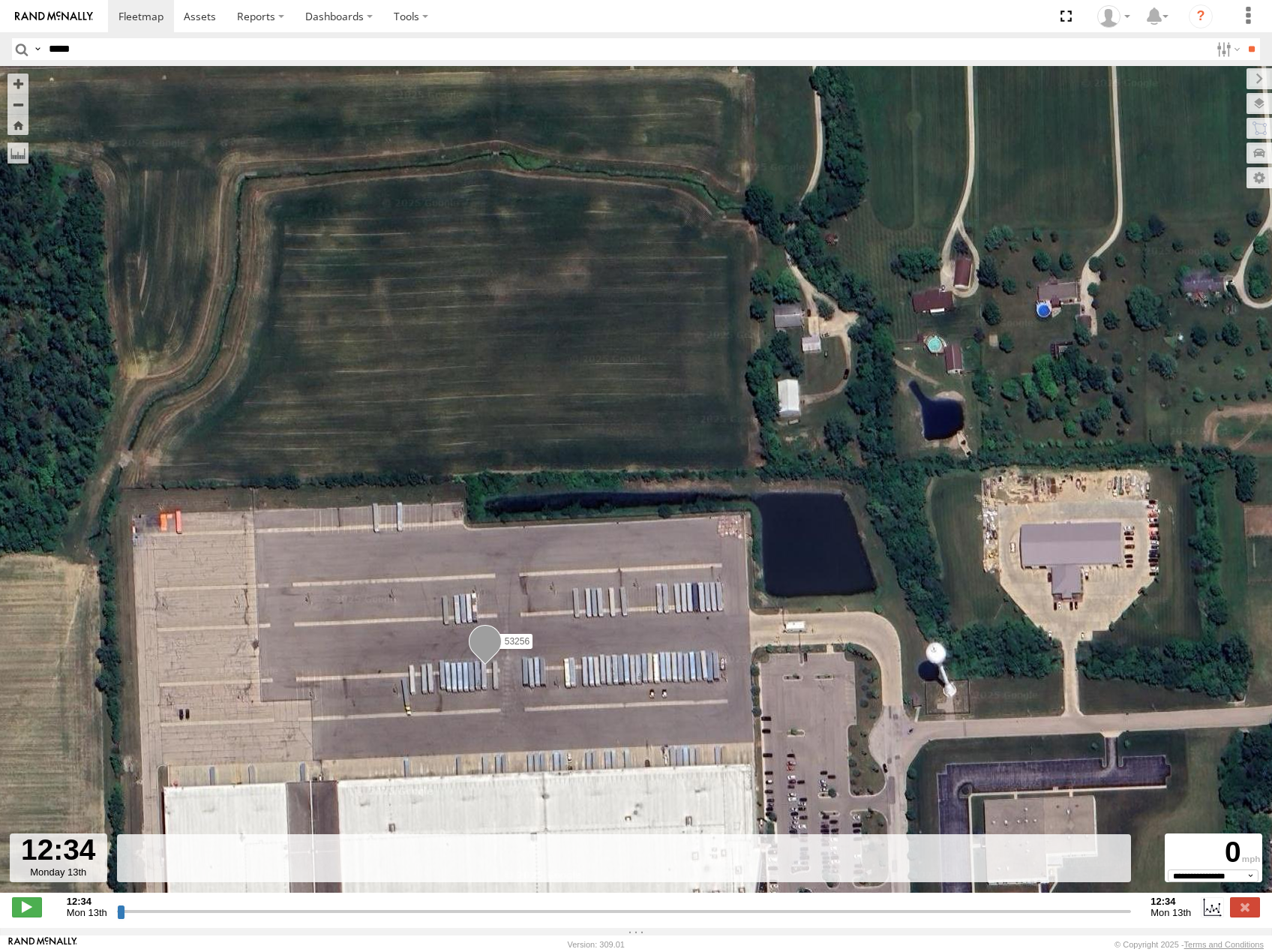
drag, startPoint x: 122, startPoint y: 920, endPoint x: 406, endPoint y: 871, distance: 288.2
click at [405, 904] on input "range" at bounding box center [624, 911] width 1015 height 14
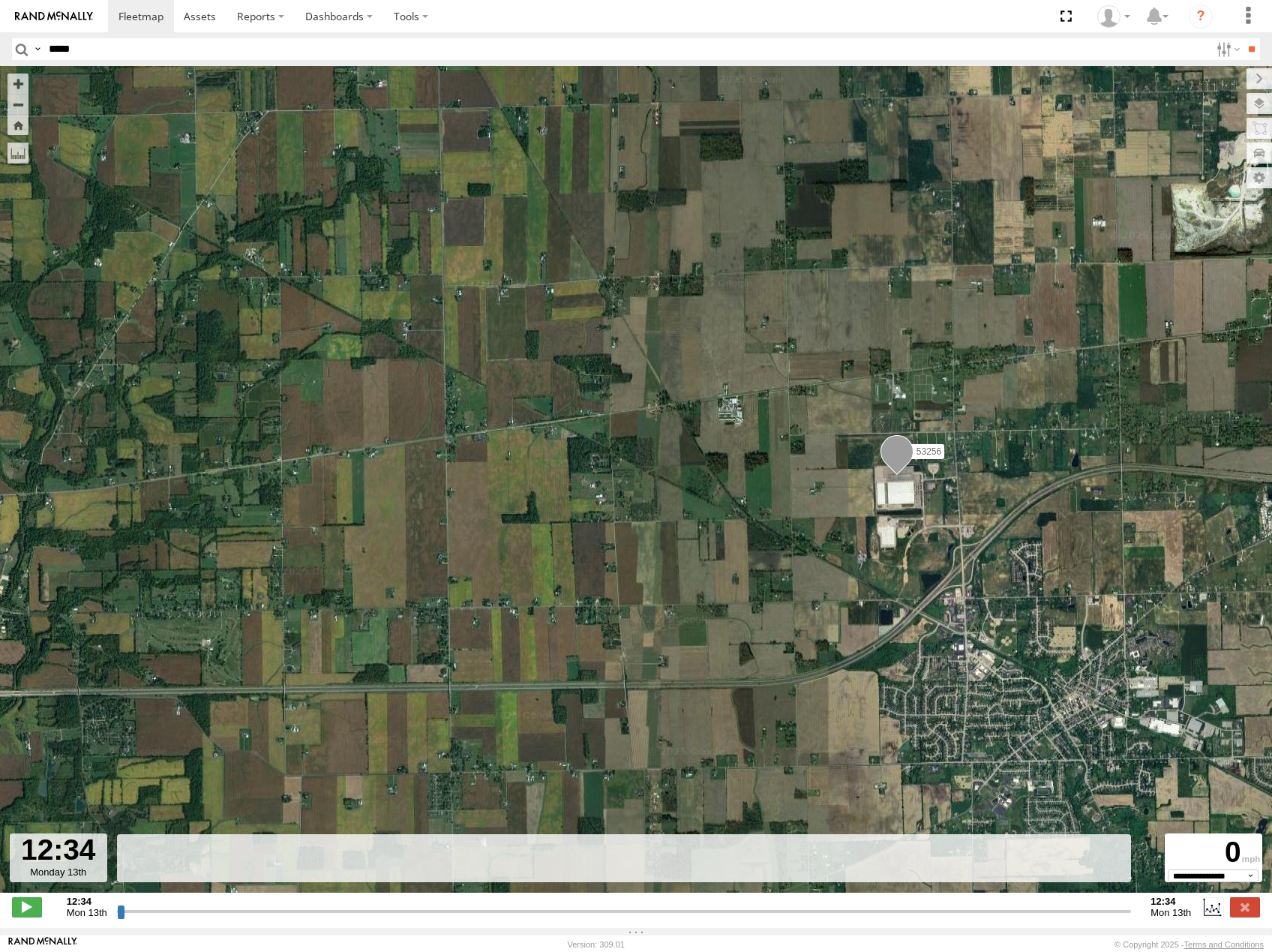
click at [0, 0] on span "Roadmap" at bounding box center [0, 0] width 0 height 0
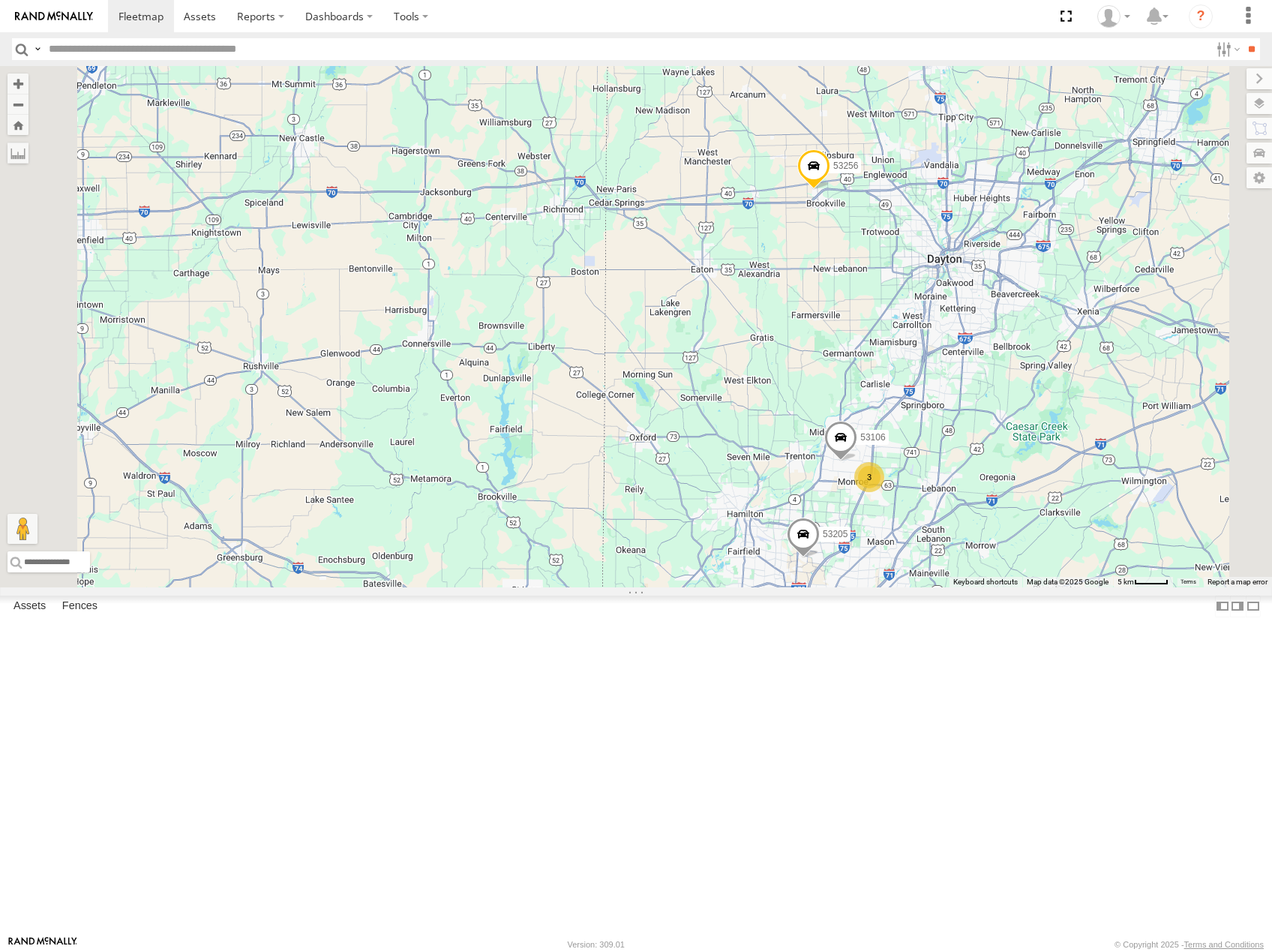
drag, startPoint x: 1110, startPoint y: 438, endPoint x: 1004, endPoint y: 447, distance: 106.4
click at [1004, 447] on div "53281 53264 53143 53152 53137 53249 53232 53206 53204 53256 53231 53238 53274 5…" at bounding box center [636, 327] width 1272 height 521
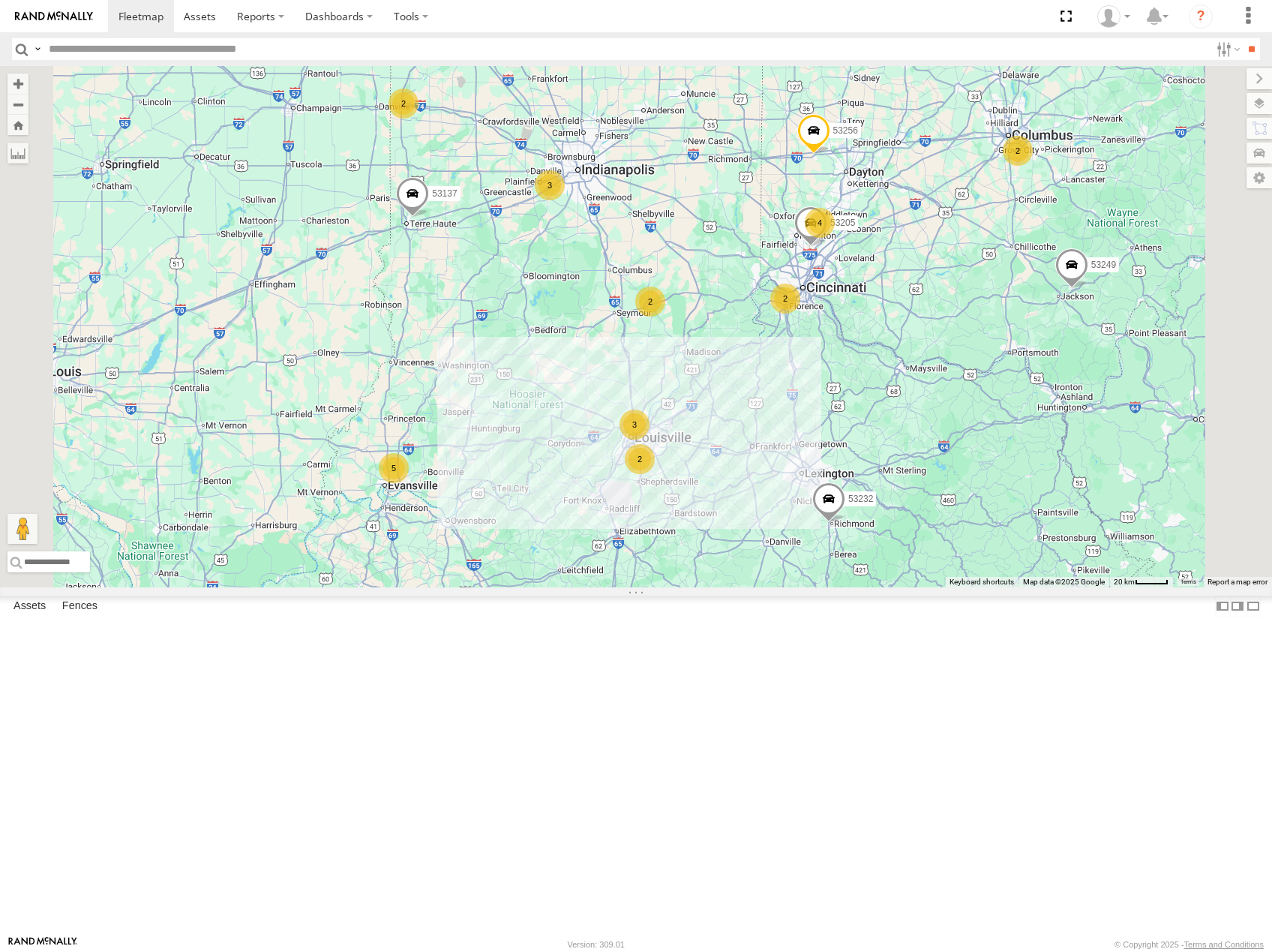
drag, startPoint x: 1097, startPoint y: 240, endPoint x: 1082, endPoint y: 321, distance: 82.4
click at [1082, 321] on div "53281 53264 53143 53152 53137 53249 53232 53206 53204 53256 53231 53238 53274 5…" at bounding box center [636, 327] width 1272 height 521
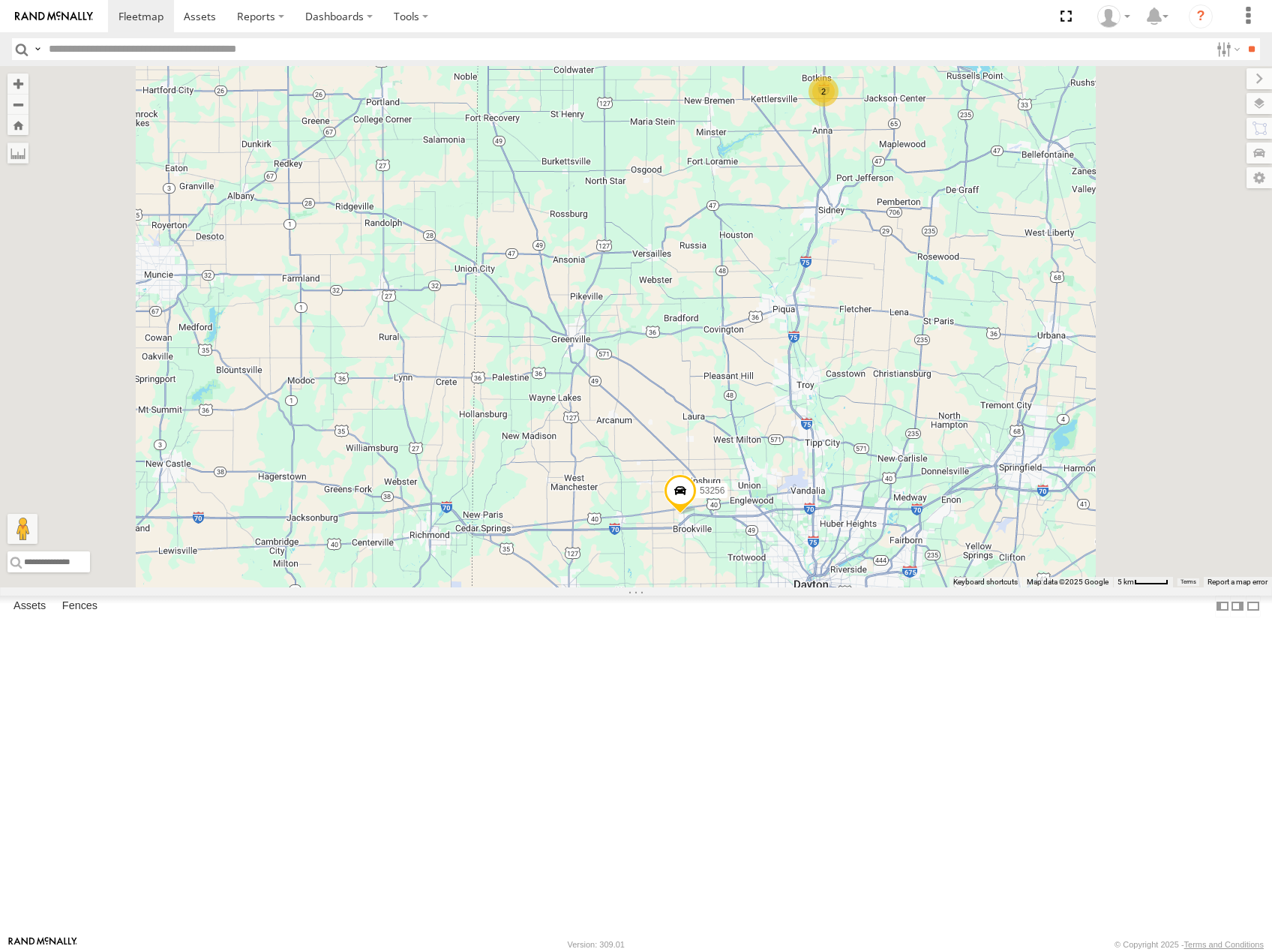
drag, startPoint x: 916, startPoint y: 288, endPoint x: 910, endPoint y: 280, distance: 10.0
click at [910, 280] on div "53281 53264 53143 53152 53137 53249 53232 53206 53204 53256 53231 53238 53274 5…" at bounding box center [636, 327] width 1272 height 521
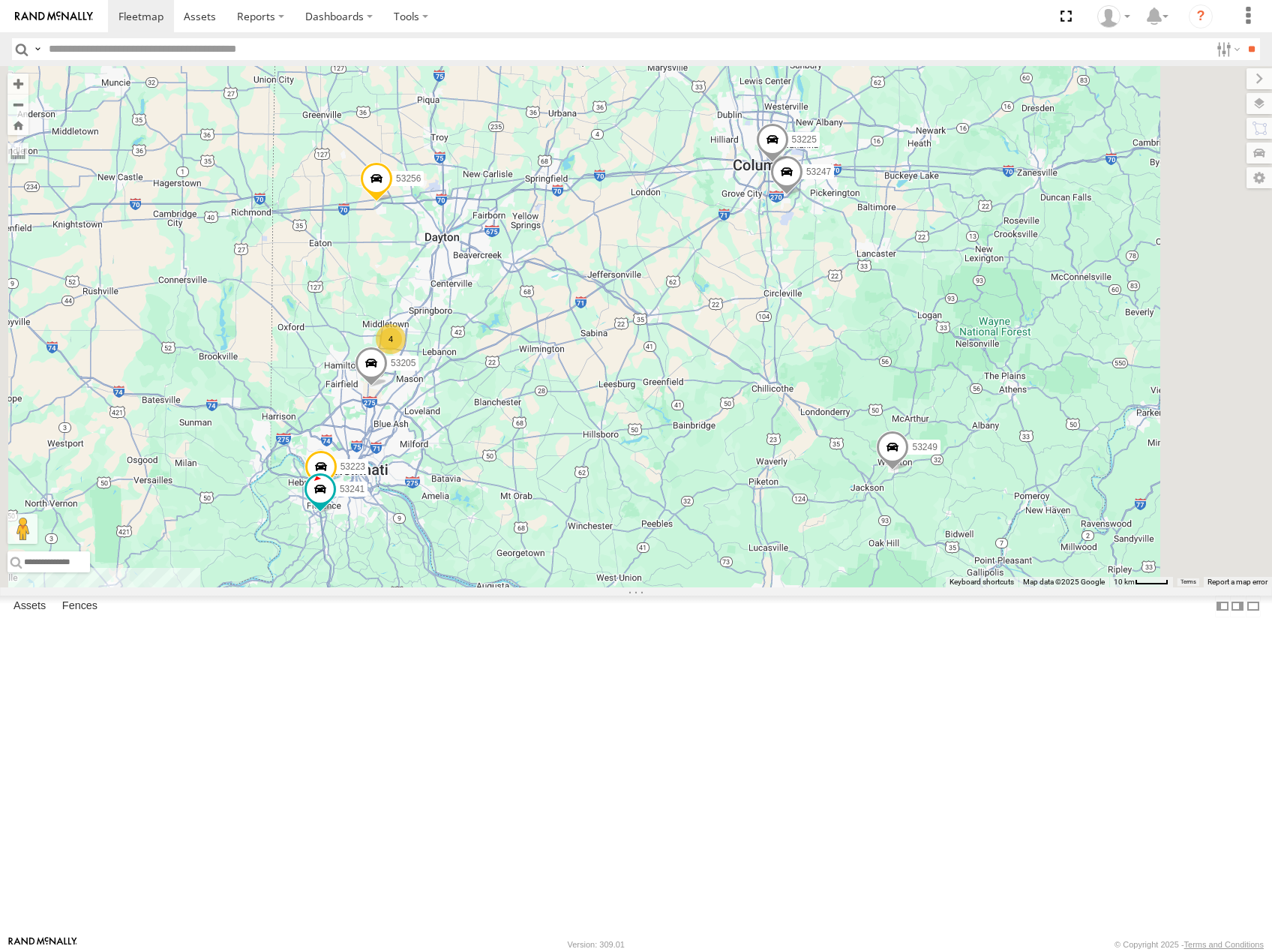
drag, startPoint x: 988, startPoint y: 390, endPoint x: 1019, endPoint y: 502, distance: 116.2
click at [1019, 502] on div "53281 53264 53143 53152 53137 53249 53232 53206 53204 53256 53231 53238 53274 5…" at bounding box center [636, 327] width 1272 height 521
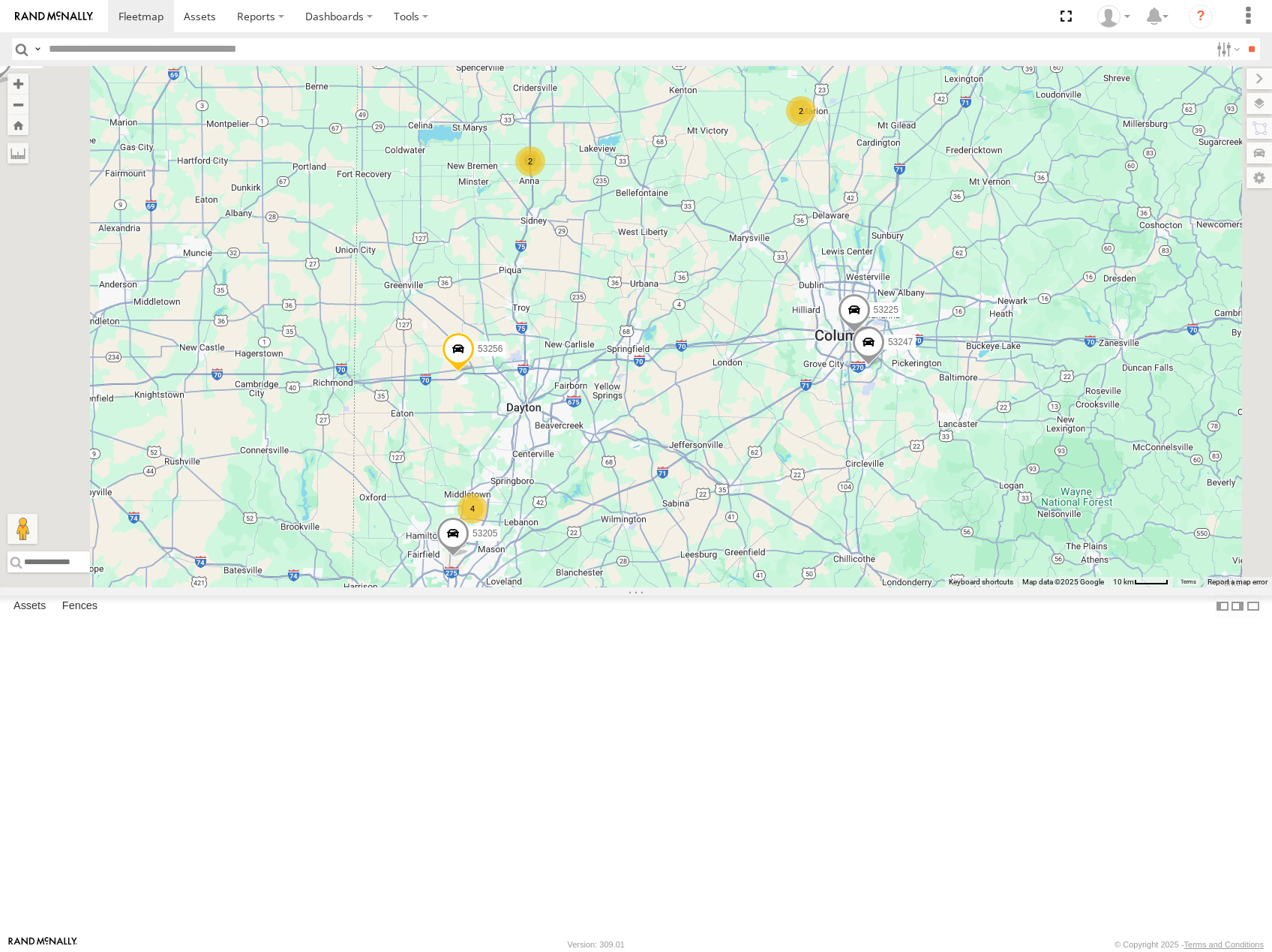
drag, startPoint x: 883, startPoint y: 338, endPoint x: 963, endPoint y: 500, distance: 180.7
click at [963, 500] on div "53281 53264 53143 53152 53137 53249 53232 53206 53204 53256 53231 53238 53274 5…" at bounding box center [636, 327] width 1272 height 521
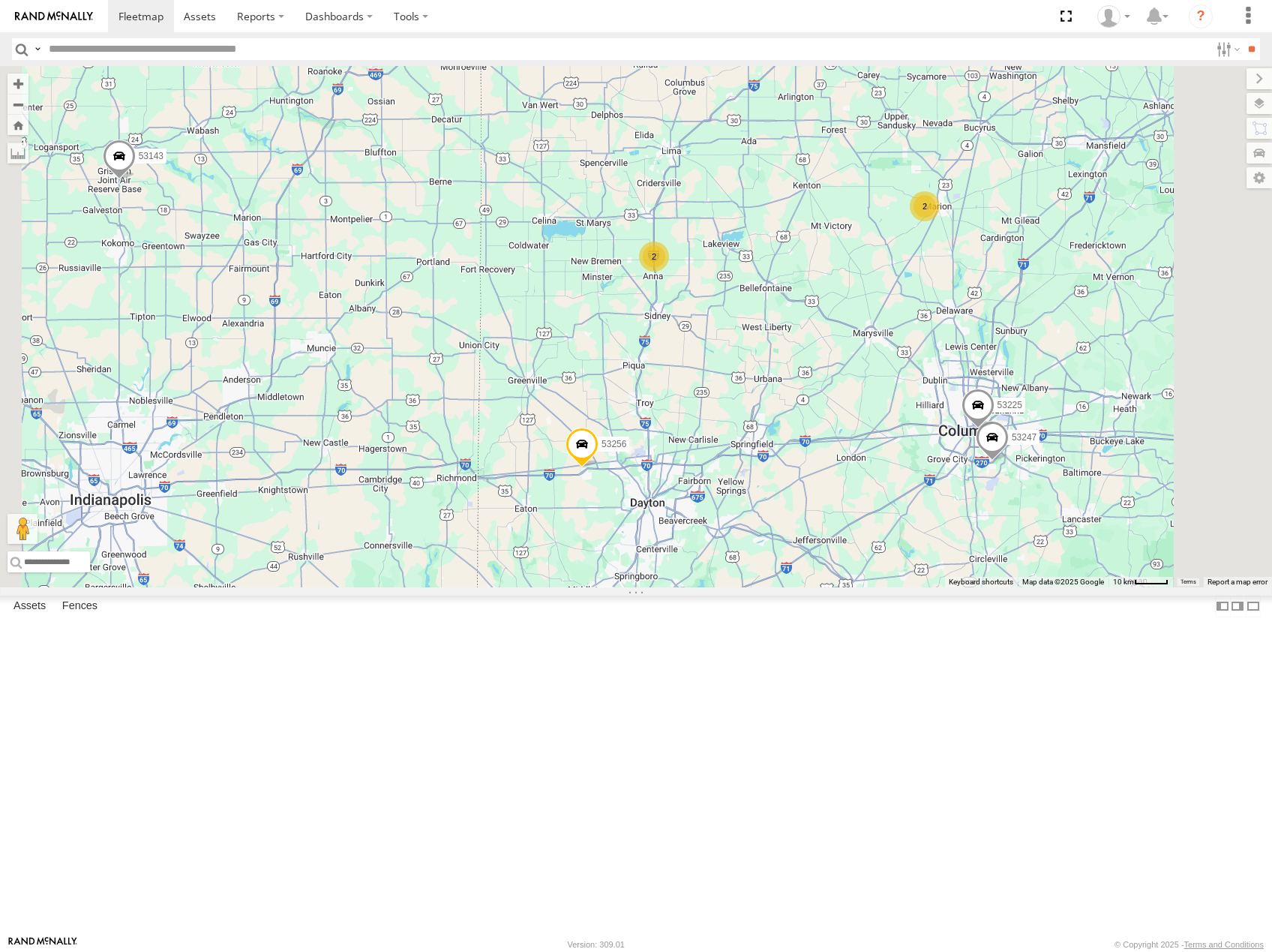
drag, startPoint x: 1005, startPoint y: 463, endPoint x: 1021, endPoint y: 467, distance: 16.5
click at [1021, 467] on div "53281 53264 53143 53152 53137 53249 53232 53206 53204 53256 53231 53238 53274 5…" at bounding box center [636, 327] width 1272 height 521
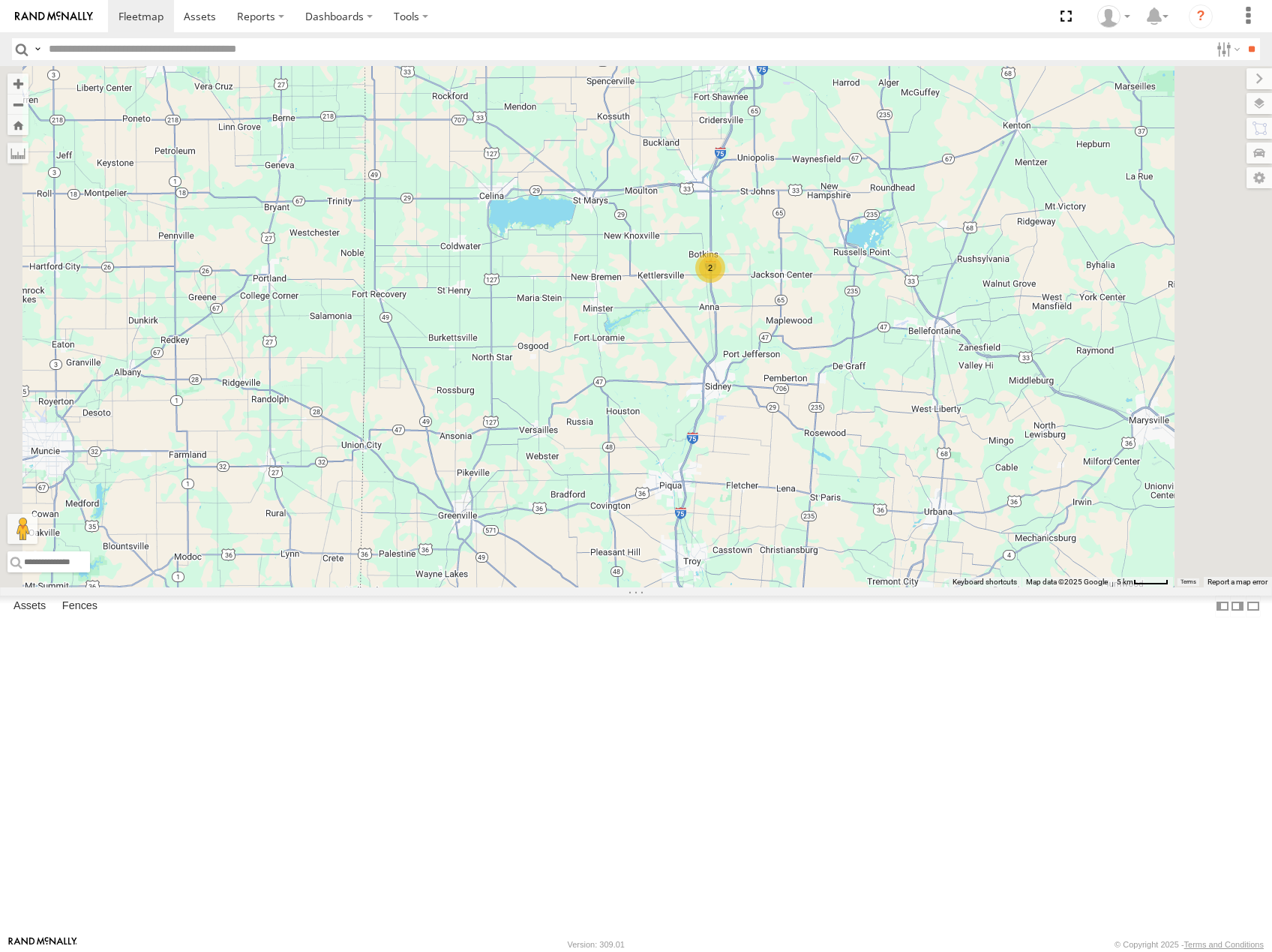
drag, startPoint x: 1056, startPoint y: 277, endPoint x: 1088, endPoint y: 395, distance: 122.3
click at [1087, 404] on div "53281 53264 53143 53152 53137 53249 53232 53206 53204 53256 53231 53238 53274 5…" at bounding box center [636, 327] width 1272 height 521
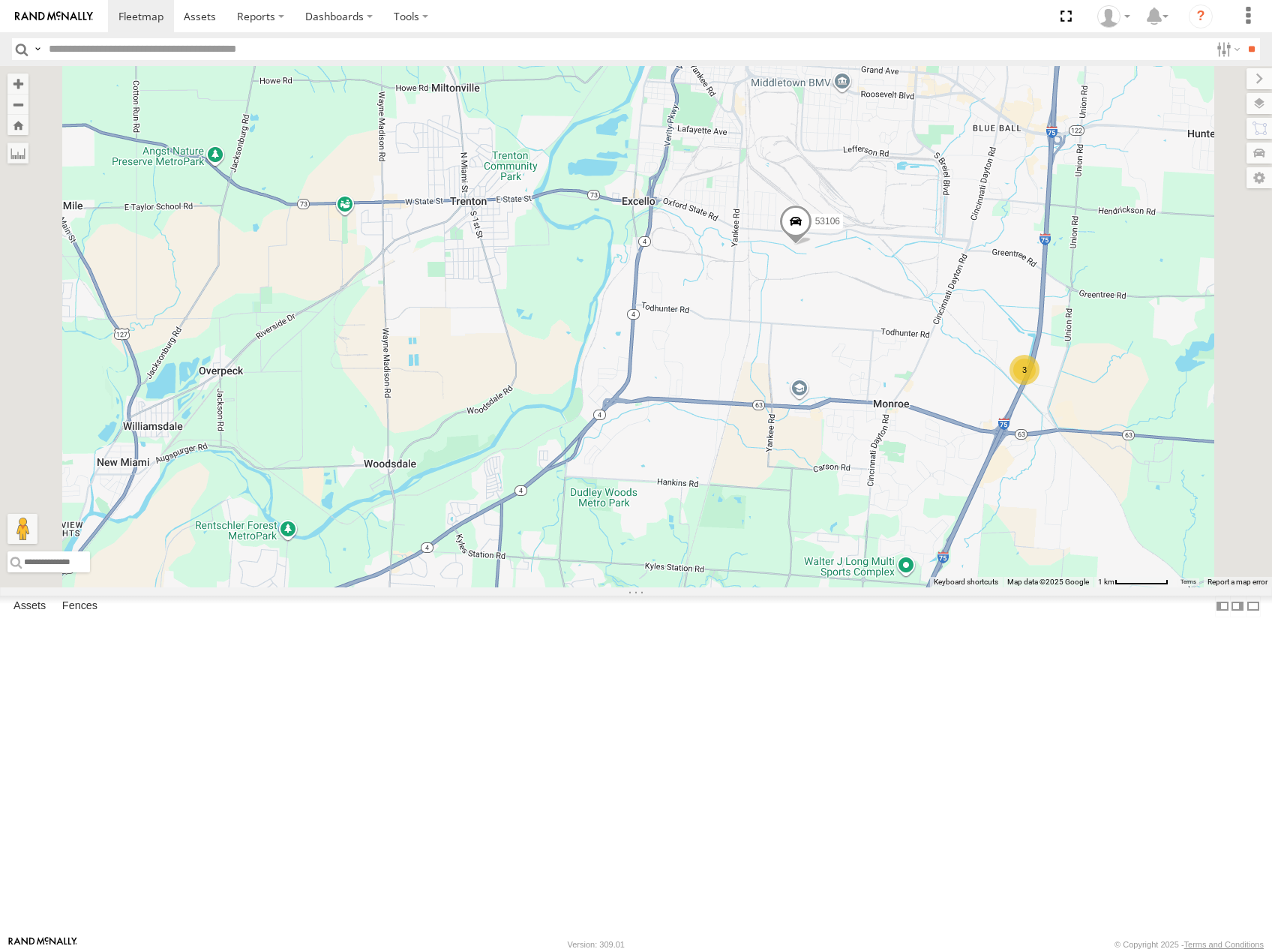
drag, startPoint x: 1113, startPoint y: 479, endPoint x: 991, endPoint y: 444, distance: 126.9
click at [991, 444] on div "53281 53264 53143 53152 53137 53249 53232 53206 53256 53231 53238 53274 53141 5…" at bounding box center [636, 327] width 1272 height 521
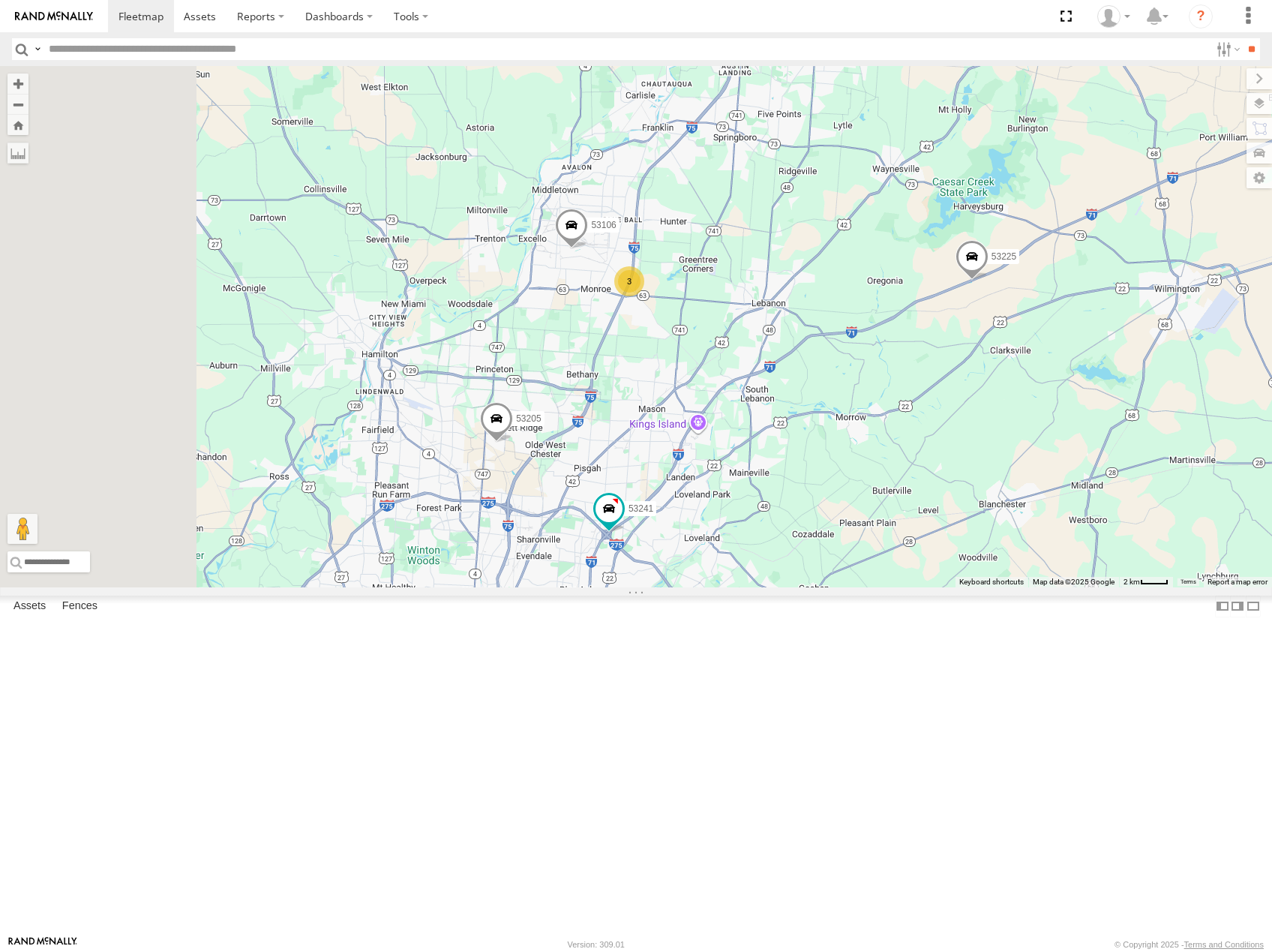
drag, startPoint x: 865, startPoint y: 294, endPoint x: 974, endPoint y: 386, distance: 142.6
click at [980, 380] on div "53106 53223 53225 53256 53241 53205 3" at bounding box center [636, 327] width 1272 height 521
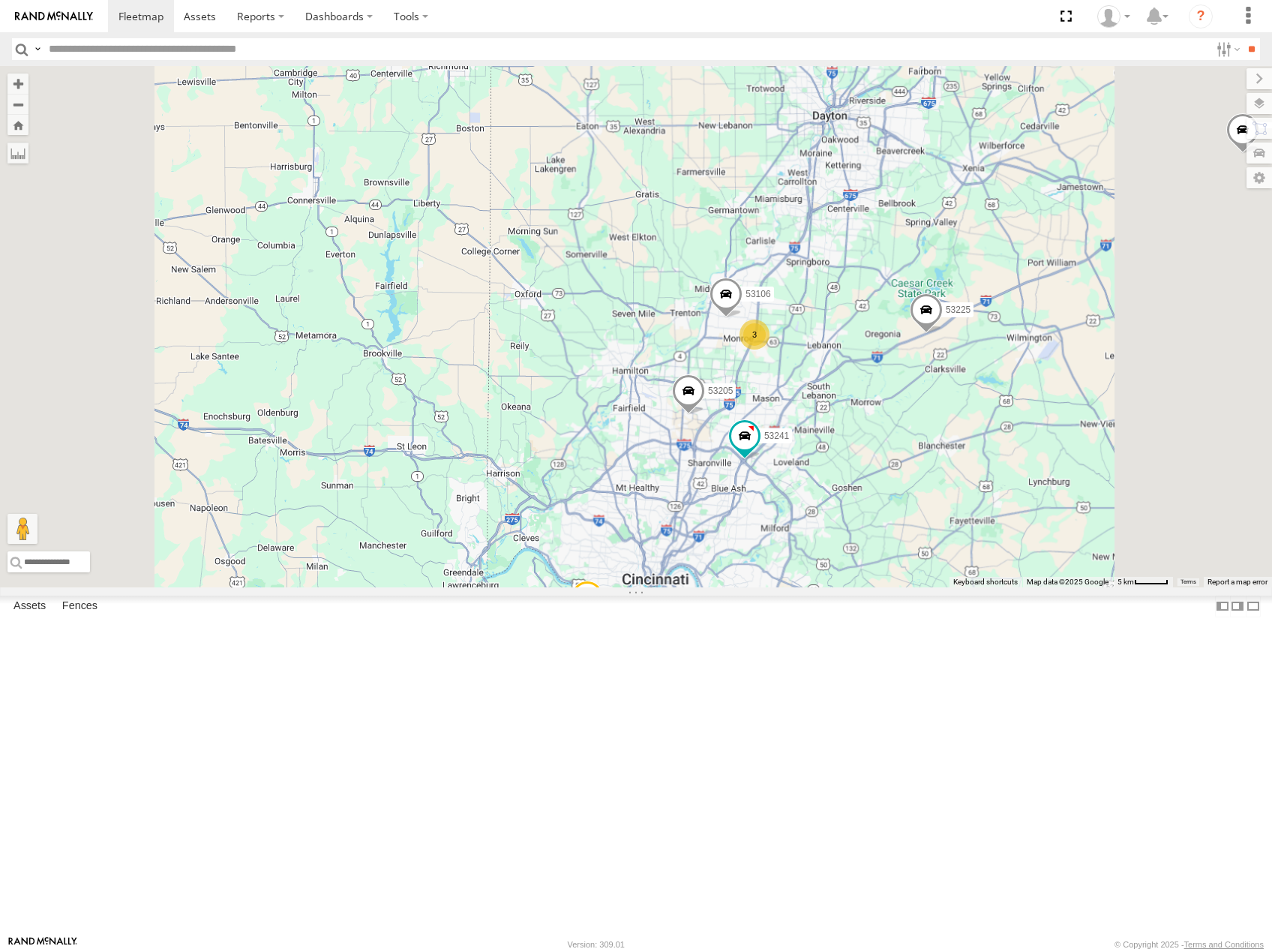
drag, startPoint x: 952, startPoint y: 262, endPoint x: 1013, endPoint y: 492, distance: 238.0
click at [1018, 497] on div "53106 53223 53225 53256 53241 53205 3" at bounding box center [636, 327] width 1272 height 521
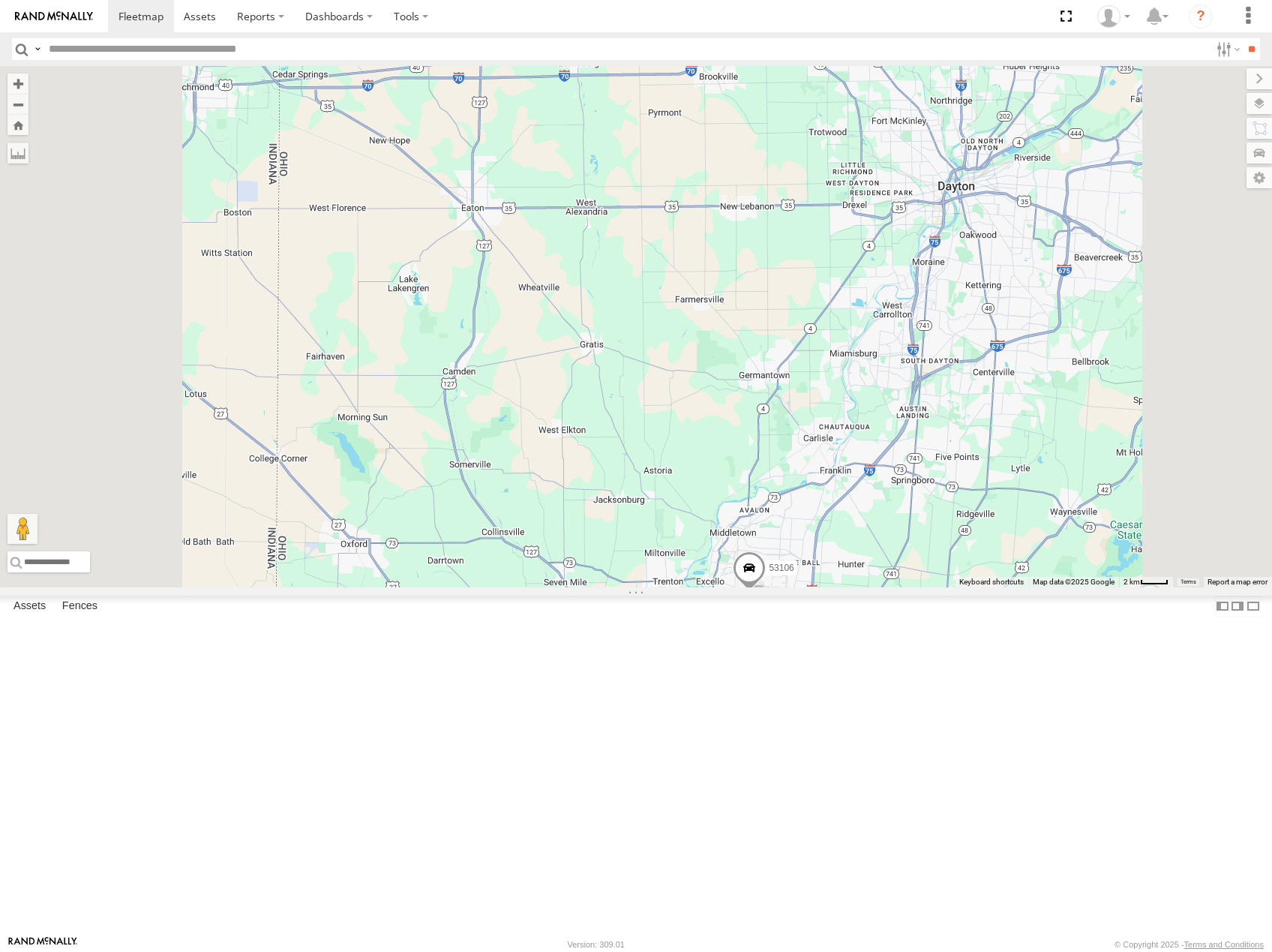
drag, startPoint x: 1057, startPoint y: 549, endPoint x: 1047, endPoint y: 514, distance: 36.4
click at [1050, 518] on div "53106 53223 53225 53256 53241 53205 3" at bounding box center [636, 327] width 1272 height 521
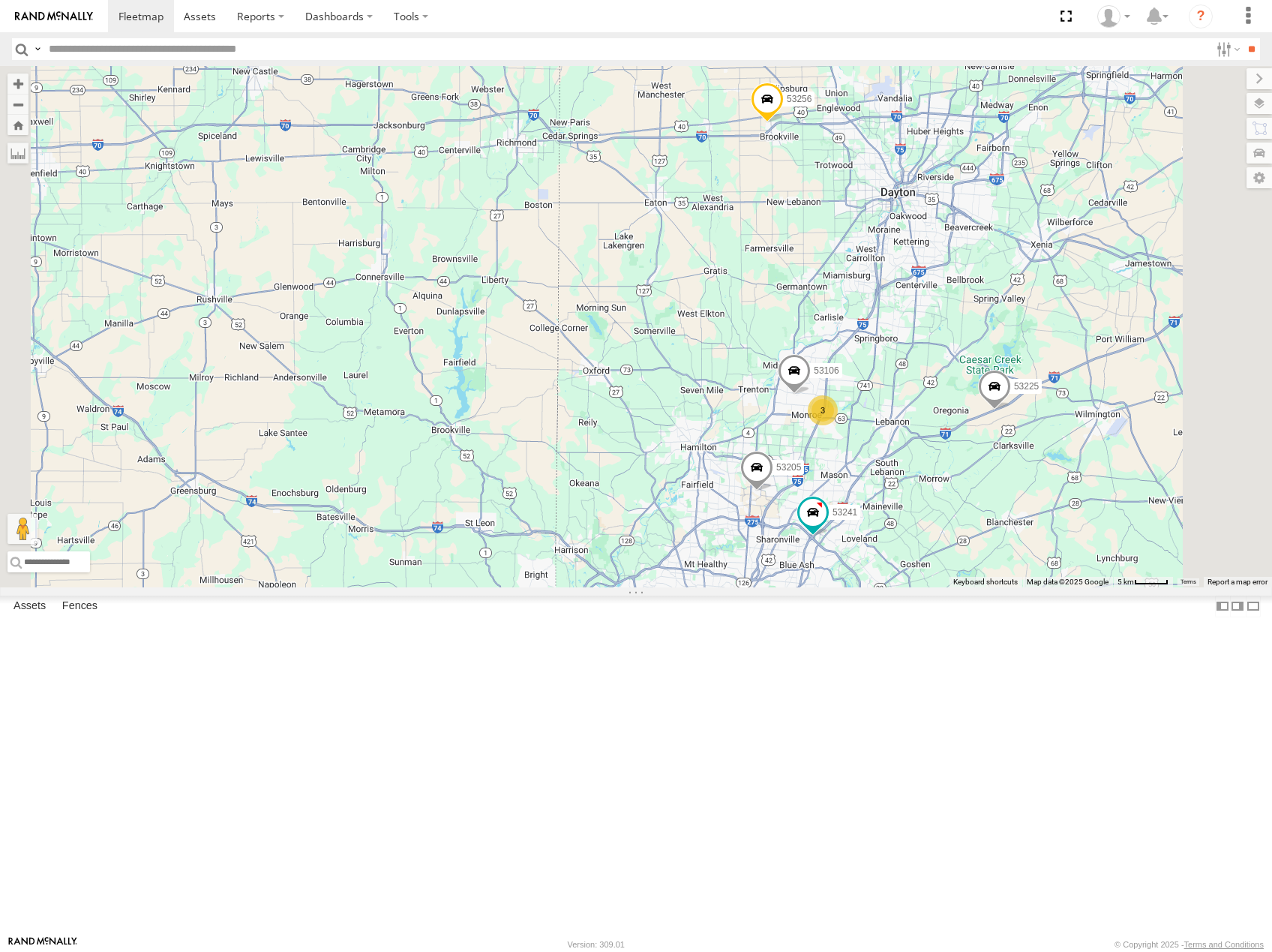
drag, startPoint x: 1093, startPoint y: 418, endPoint x: 1019, endPoint y: 383, distance: 81.9
click at [1019, 384] on div "53106 53223 53225 53256 53241 53205 3" at bounding box center [636, 327] width 1272 height 521
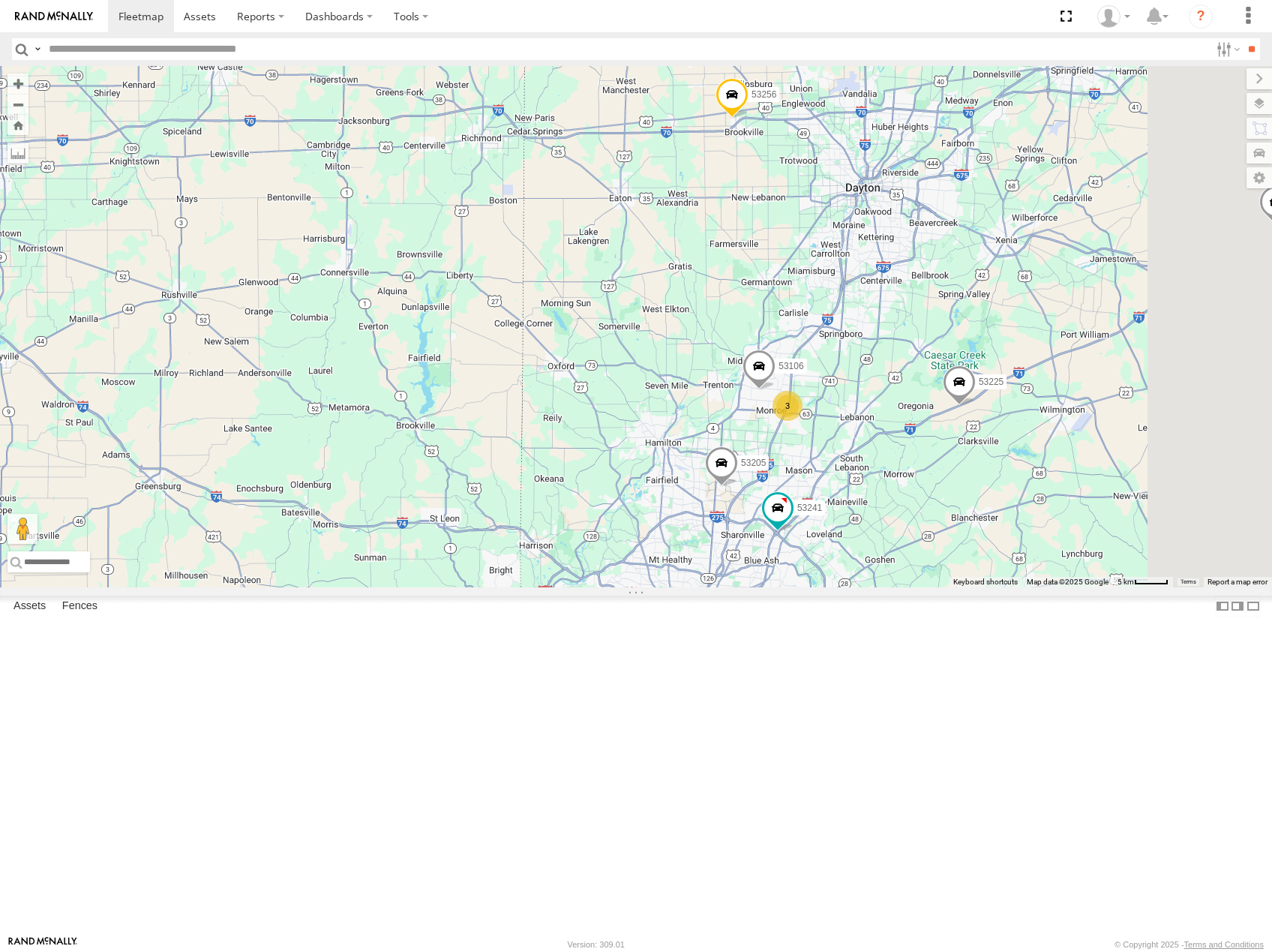
drag, startPoint x: 1016, startPoint y: 379, endPoint x: 1073, endPoint y: 438, distance: 82.0
click at [1073, 438] on div "53106 53223 53225 53256 53241 53205 3" at bounding box center [636, 327] width 1272 height 521
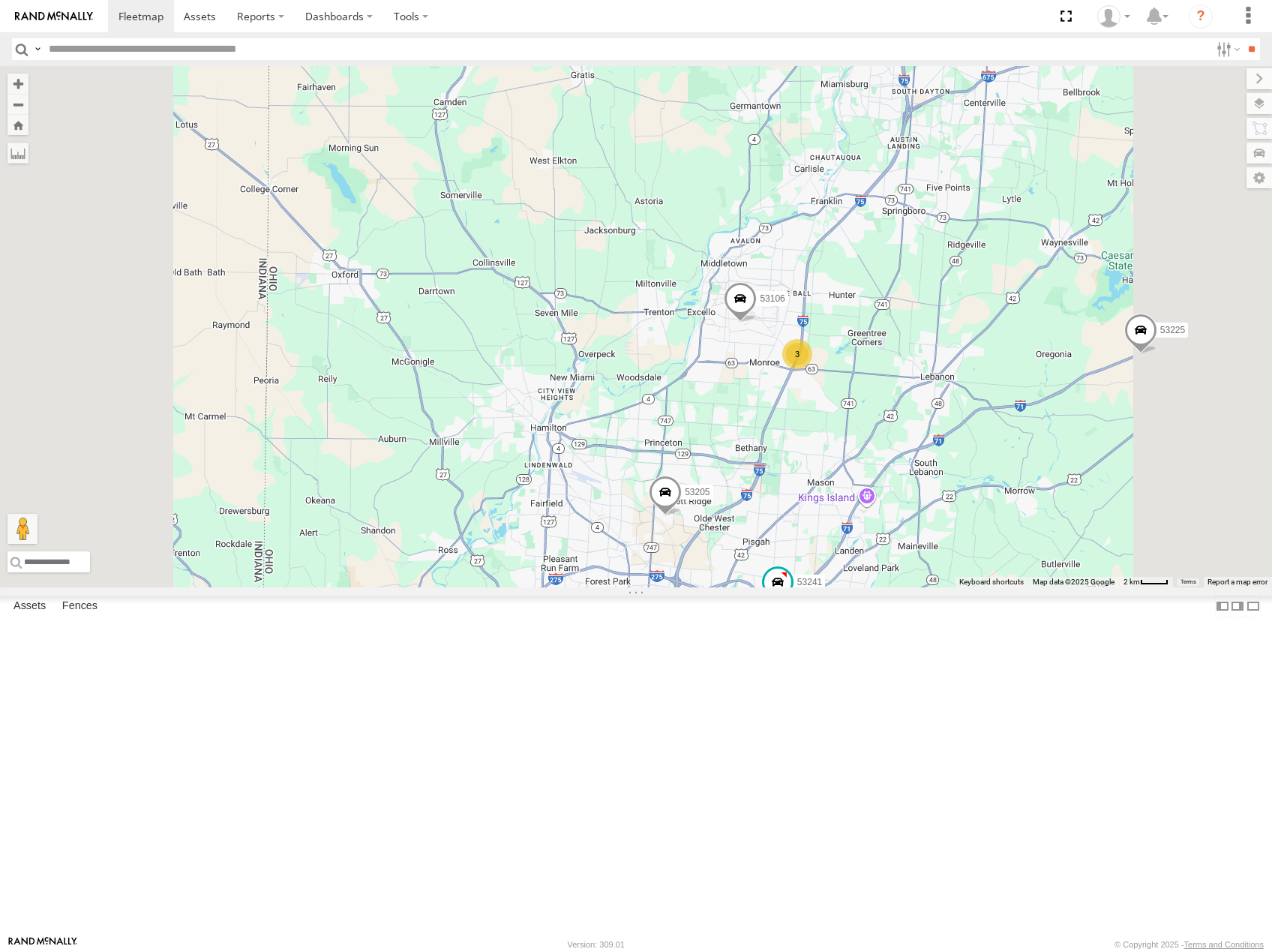
drag, startPoint x: 998, startPoint y: 648, endPoint x: 1011, endPoint y: 602, distance: 47.8
click at [1011, 587] on div "53223 53247 53225 53256 53241 53205 53143 53106 3" at bounding box center [636, 327] width 1272 height 521
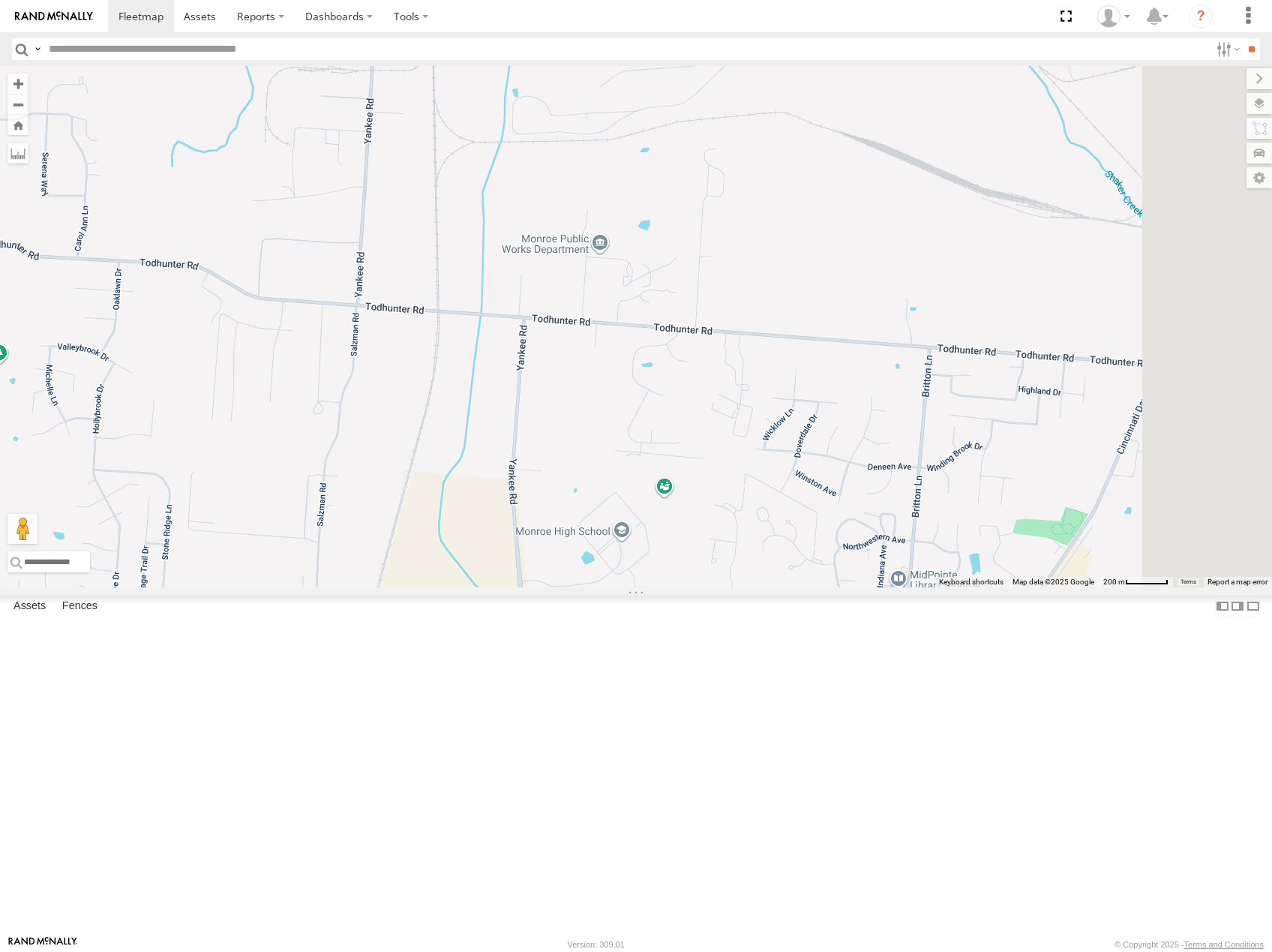
drag, startPoint x: 984, startPoint y: 414, endPoint x: 856, endPoint y: 406, distance: 128.2
click at [856, 406] on div "53223 53247 53225 53256 53241 53205 53143 53106" at bounding box center [636, 327] width 1272 height 521
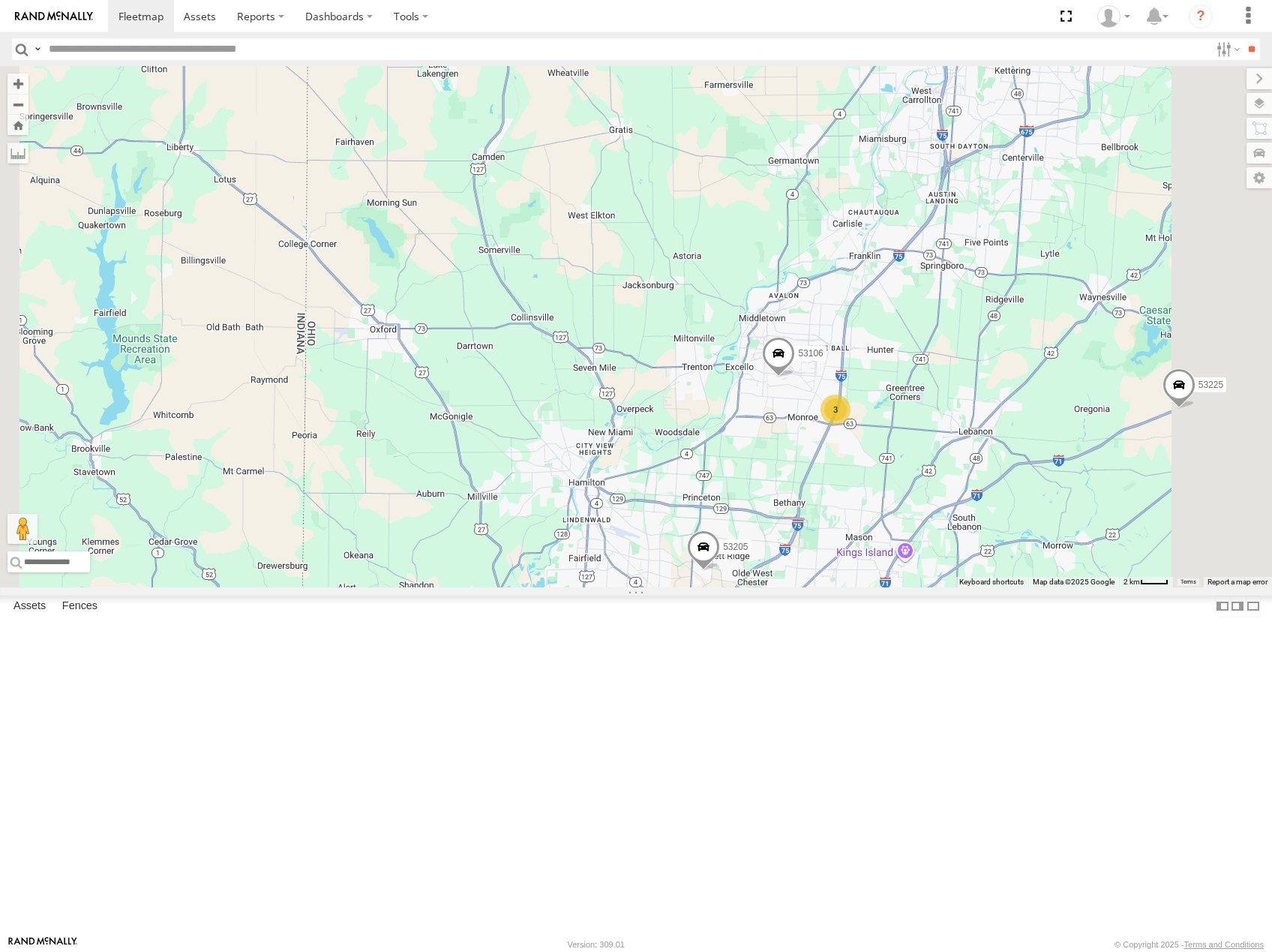
drag, startPoint x: 1029, startPoint y: 358, endPoint x: 1021, endPoint y: 451, distance: 93.3
click at [1022, 450] on div "53223 53247 53225 53256 53241 53205 53143 53106 3" at bounding box center [636, 327] width 1272 height 521
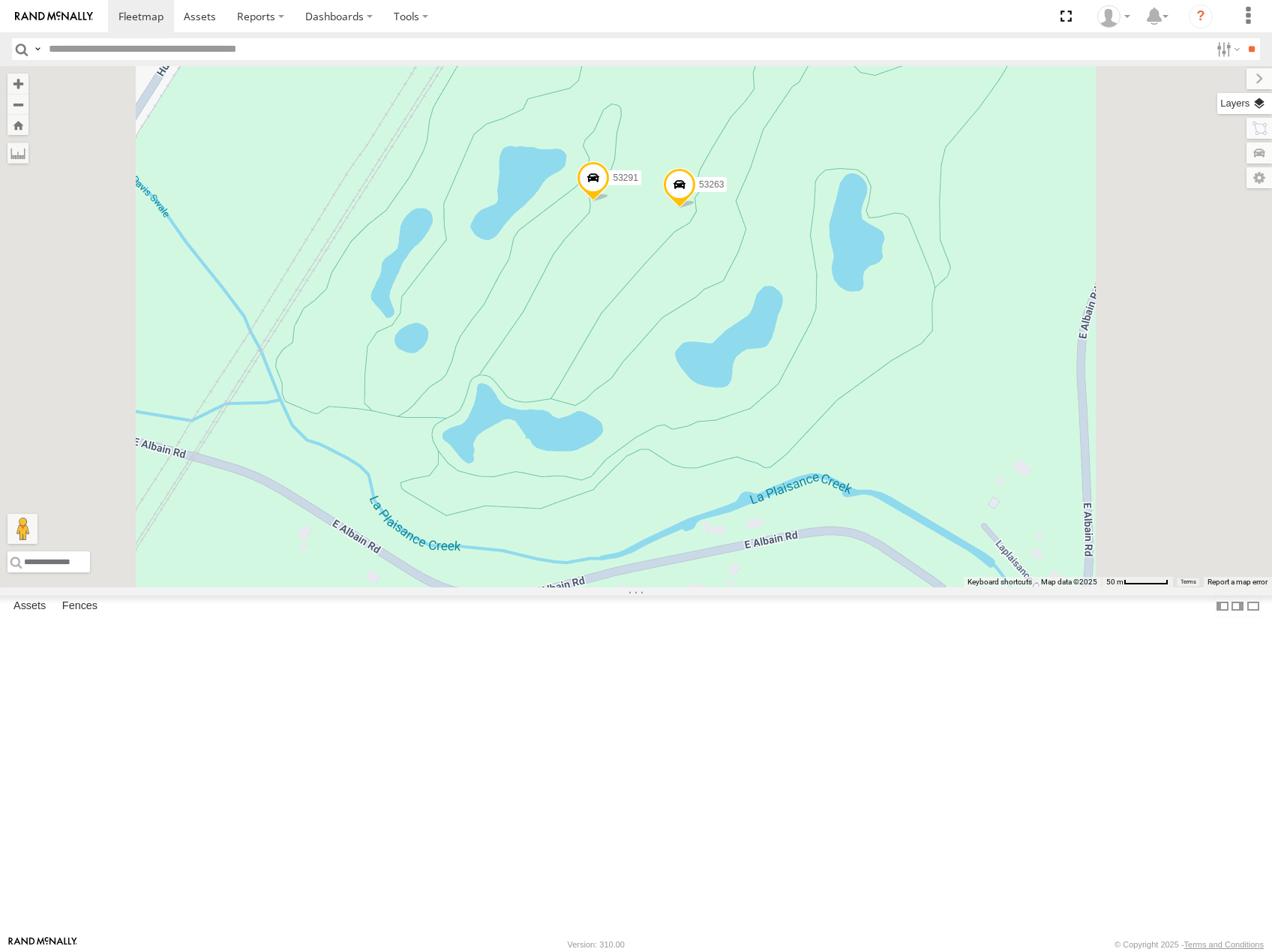
click at [1267, 103] on label at bounding box center [1245, 103] width 55 height 21
click at [0, 0] on label "Basemaps" at bounding box center [0, 0] width 0 height 0
click at [0, 0] on span "Satellite" at bounding box center [0, 0] width 0 height 0
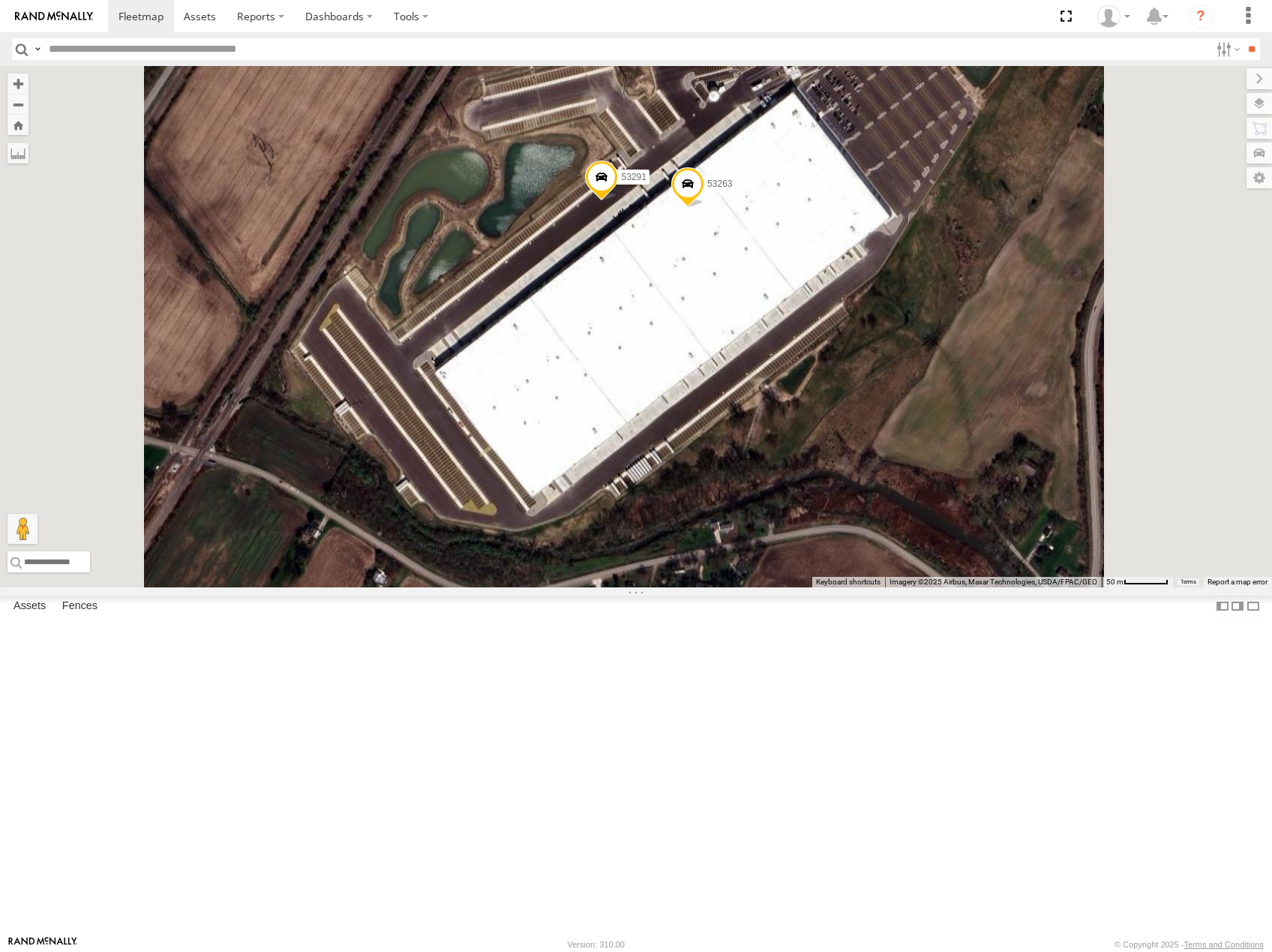
drag, startPoint x: 939, startPoint y: 398, endPoint x: 791, endPoint y: 438, distance: 153.3
click at [775, 444] on div "53281 53264 53247 53270 53249 53232 53206 53147 53223 53272 53225 53103 53256 5…" at bounding box center [636, 327] width 1272 height 521
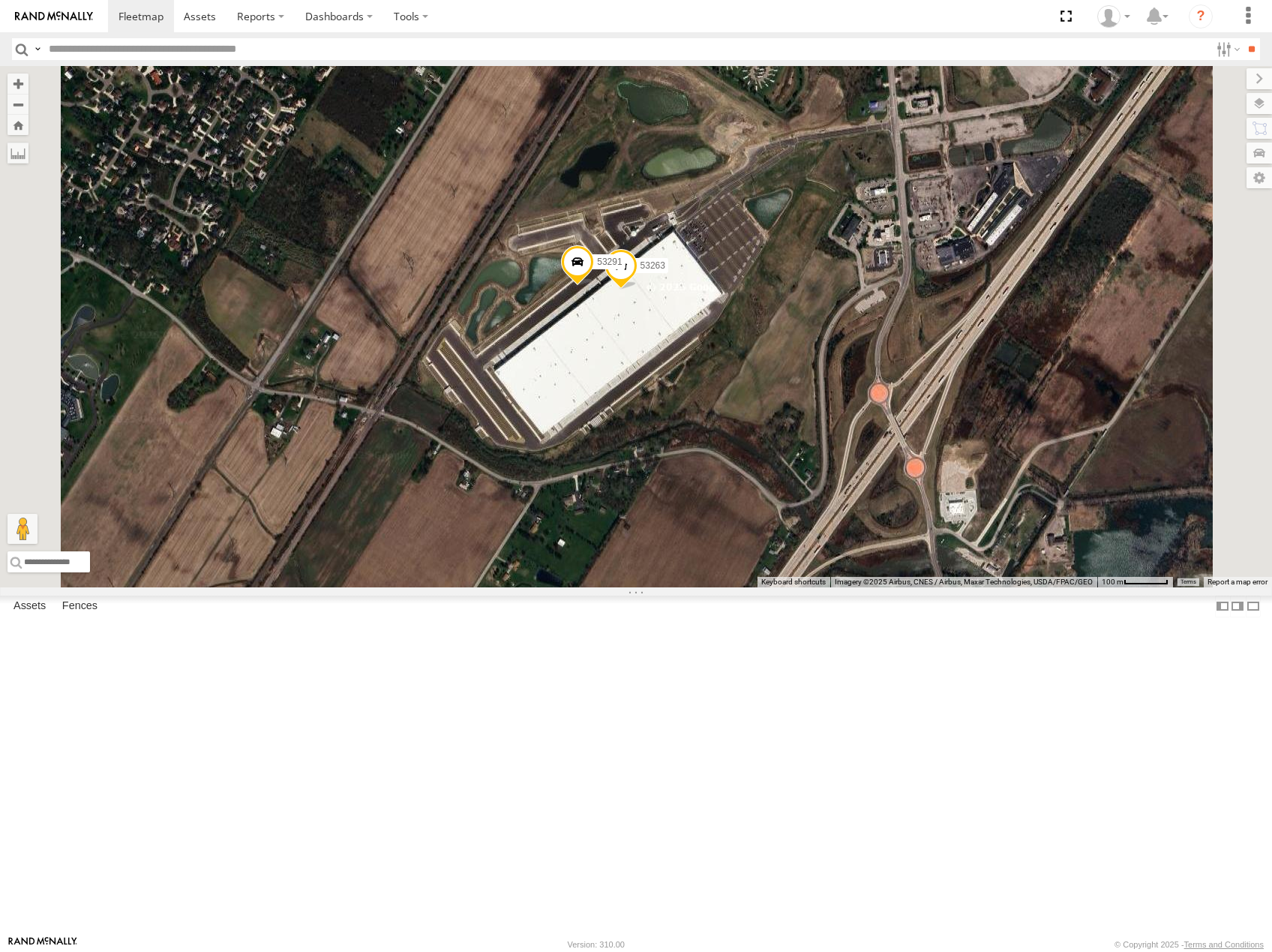
drag, startPoint x: 838, startPoint y: 480, endPoint x: 902, endPoint y: 510, distance: 70.7
click at [902, 510] on div "53281 53264 53247 53270 53249 53232 53206 53147 53223 53272 53225 53103 53256 5…" at bounding box center [636, 327] width 1272 height 521
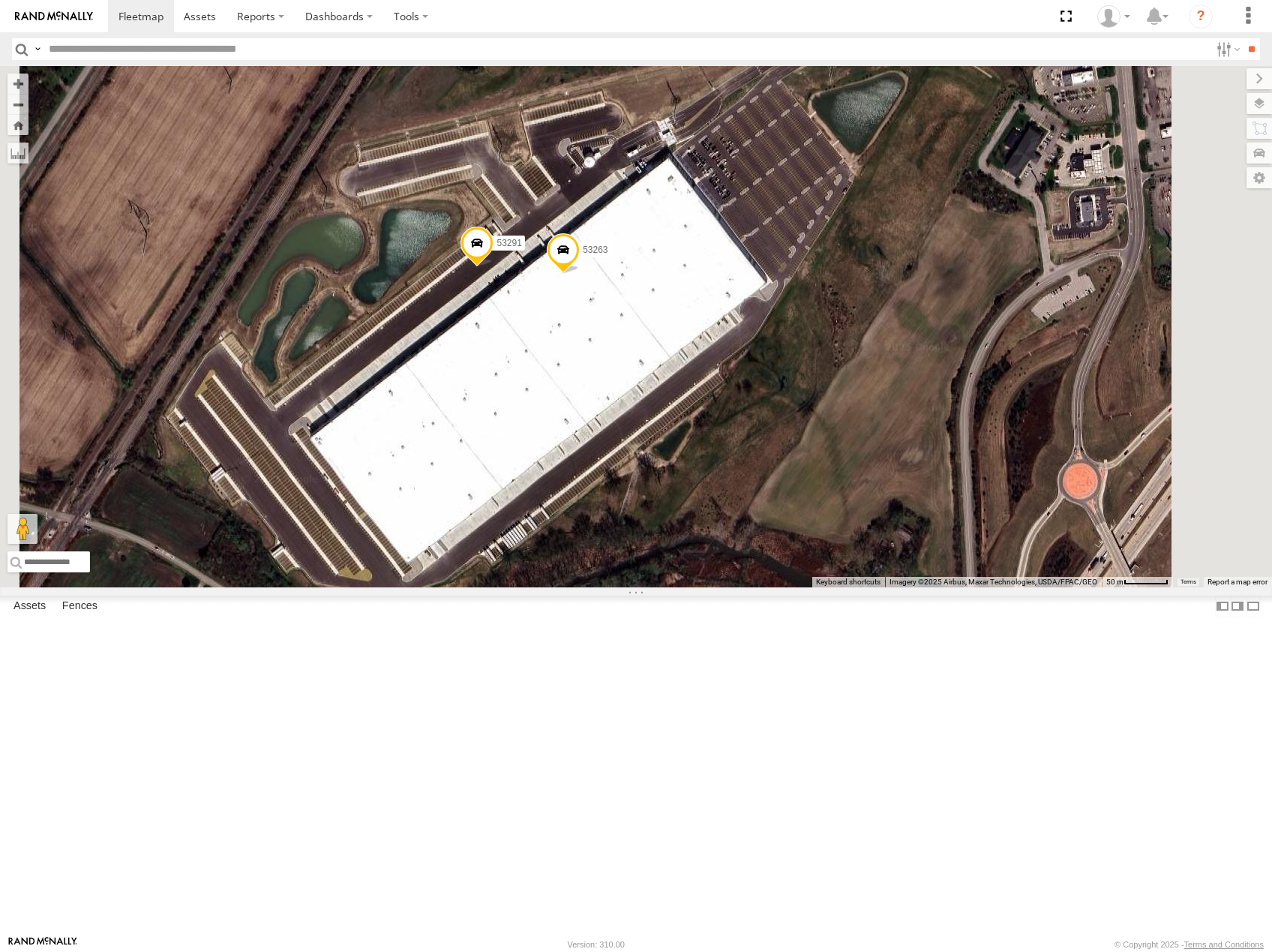
drag, startPoint x: 877, startPoint y: 528, endPoint x: 909, endPoint y: 538, distance: 33.5
click at [909, 538] on div "53281 53264 53247 53270 53249 53232 53206 53147 53223 53272 53225 53103 53256 5…" at bounding box center [636, 327] width 1272 height 521
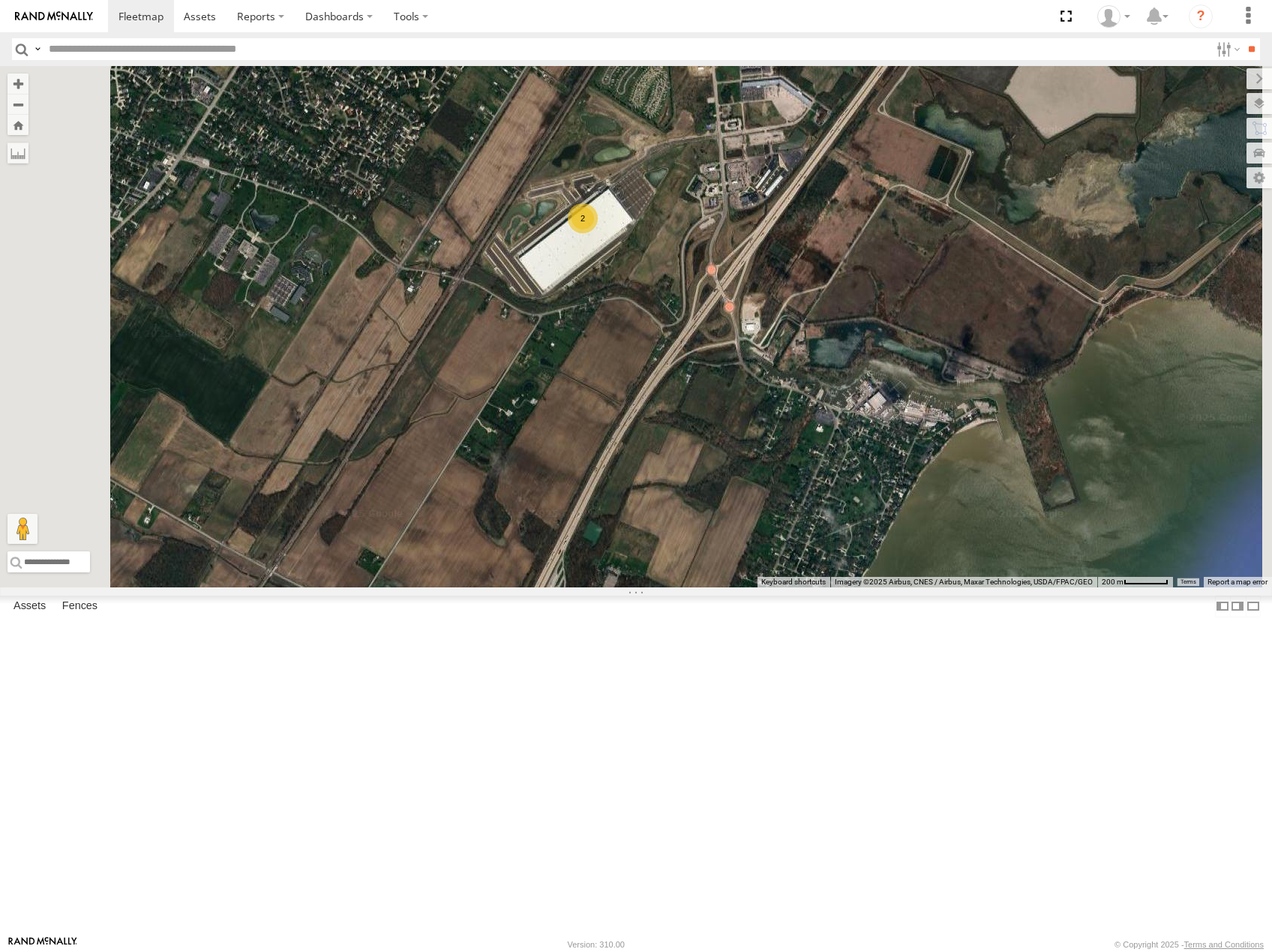
click at [0, 0] on span "Roadmap" at bounding box center [0, 0] width 0 height 0
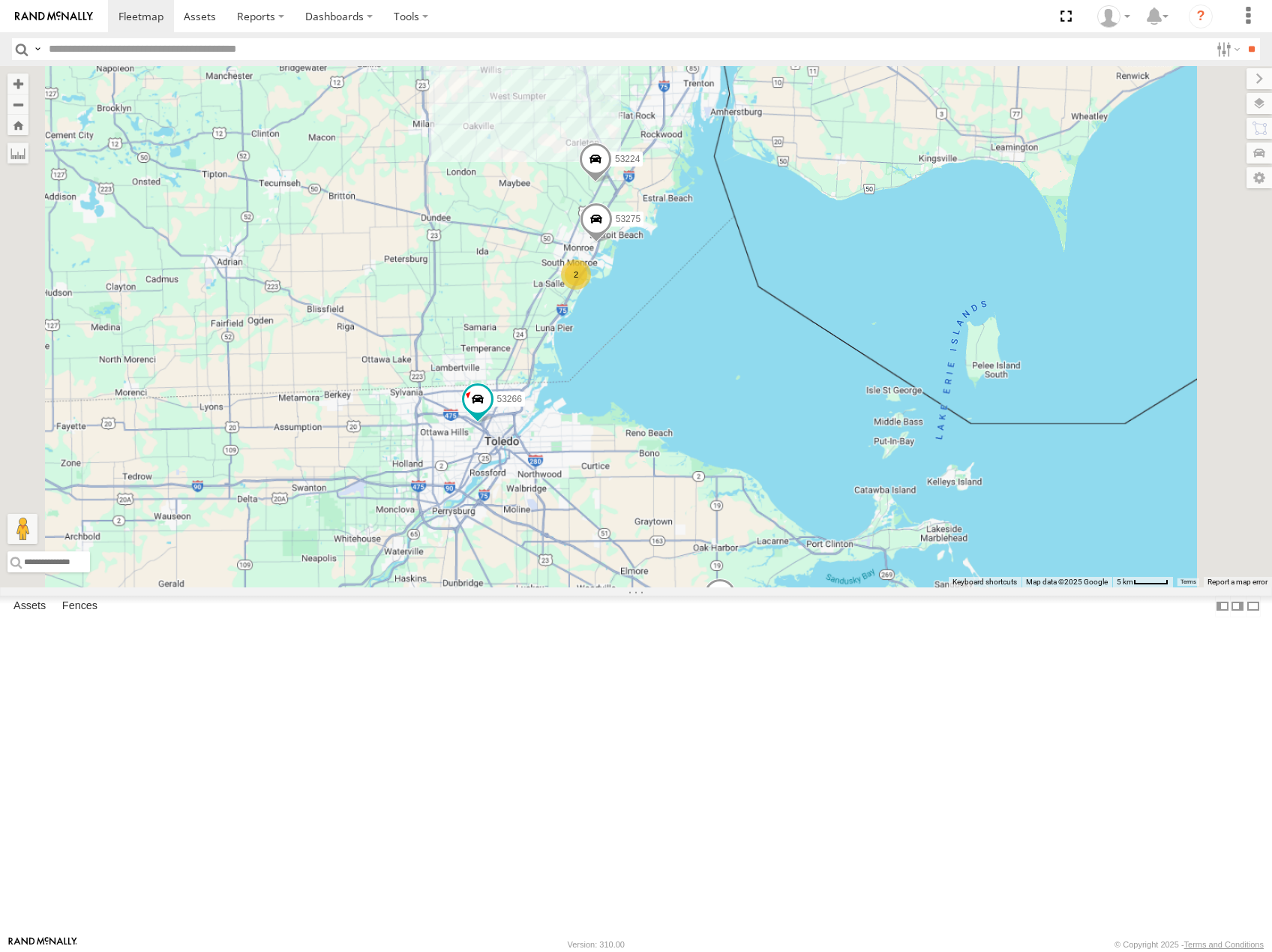
drag, startPoint x: 768, startPoint y: 657, endPoint x: 830, endPoint y: 443, distance: 222.8
click at [830, 455] on div "2 6 53275 53221 53266 53278 53224 53211 53235" at bounding box center [636, 327] width 1272 height 521
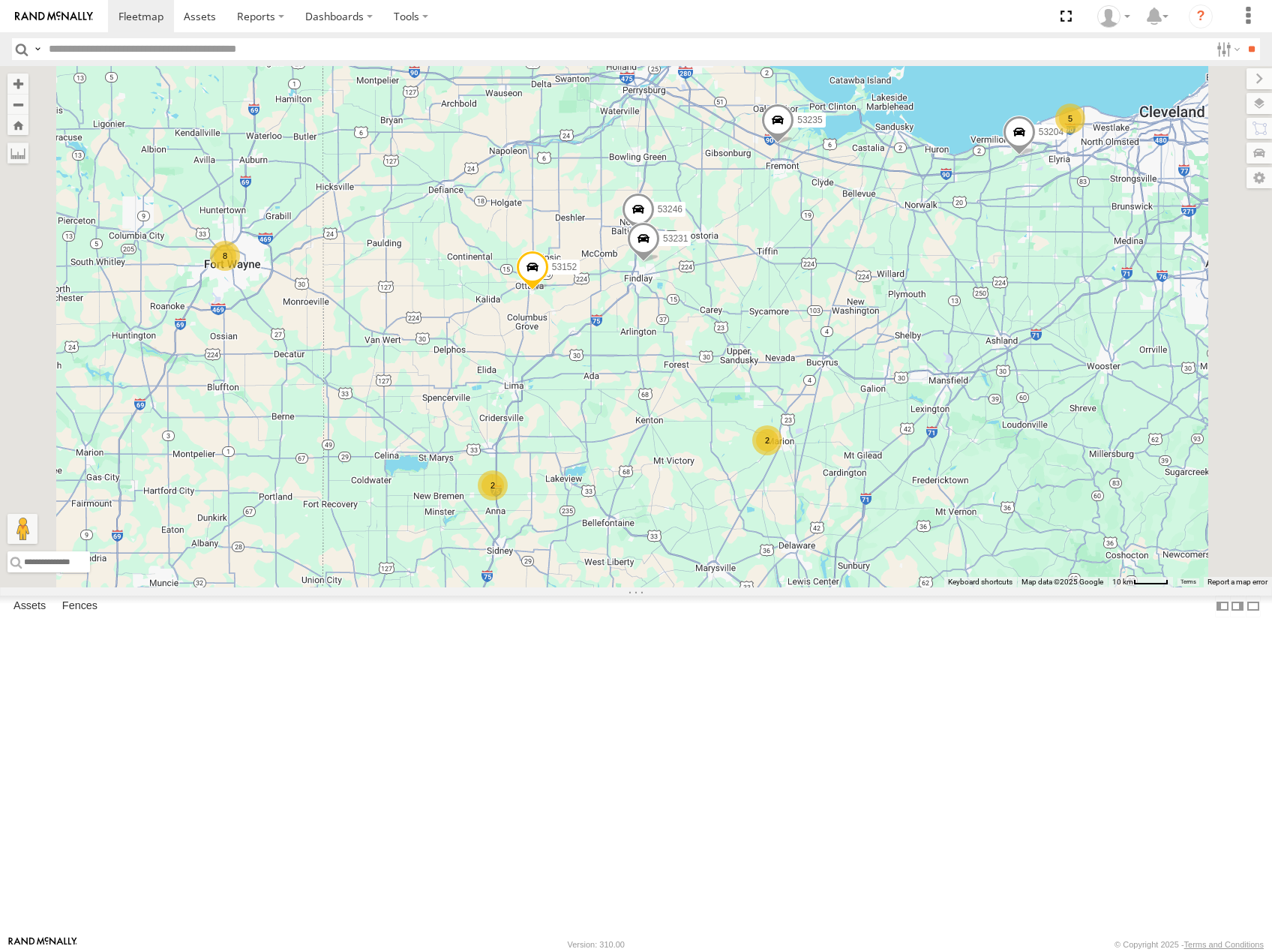
drag, startPoint x: 795, startPoint y: 593, endPoint x: 845, endPoint y: 554, distance: 63.4
click at [844, 562] on div "53221 53266 53278 53224 53211 53235 53246 53231 53152 8 3 53247 5 53204 2 53256…" at bounding box center [636, 327] width 1272 height 521
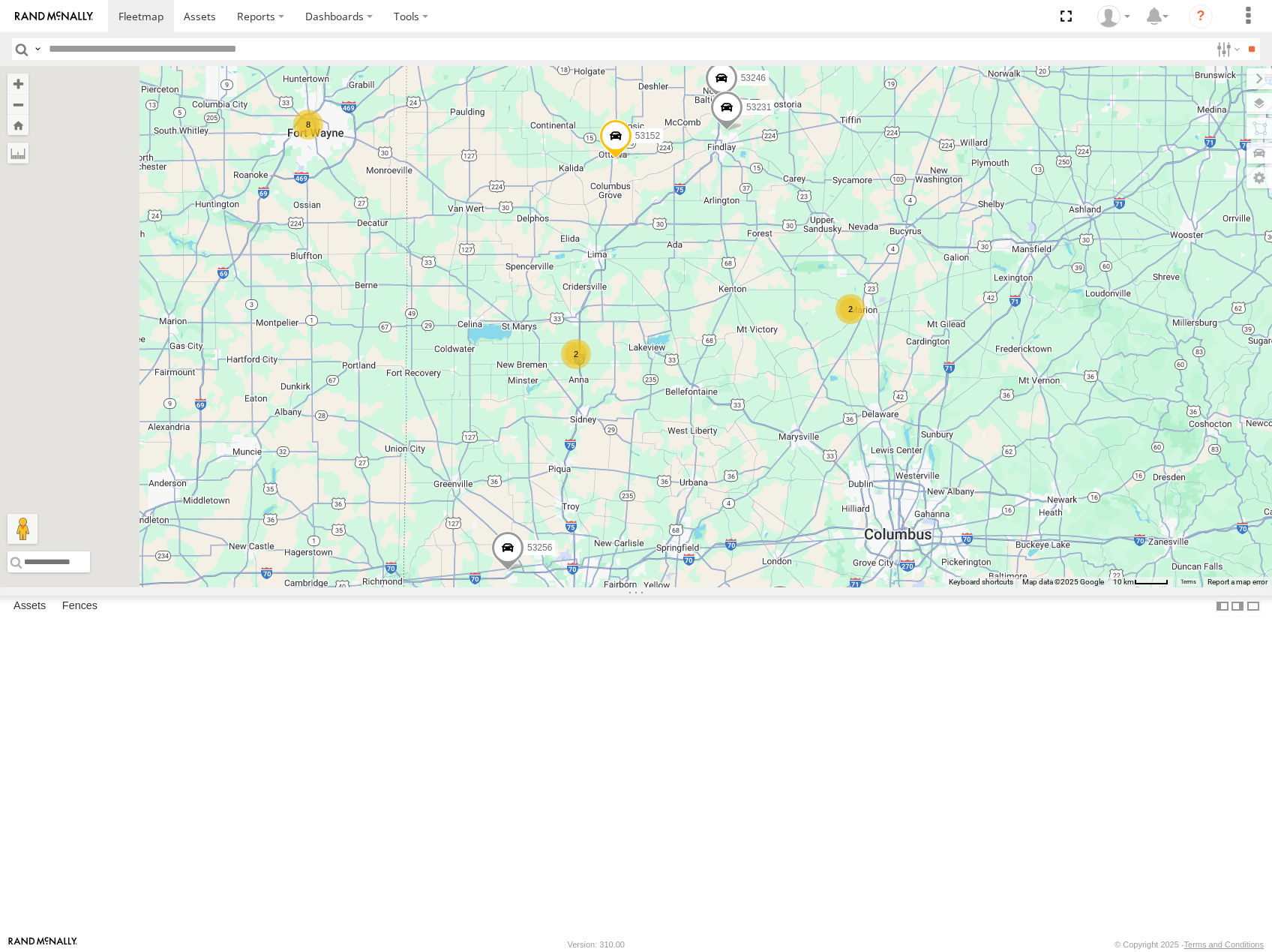
drag, startPoint x: 819, startPoint y: 702, endPoint x: 831, endPoint y: 632, distance: 71.0
click at [831, 587] on div "53221 53266 53278 53224 53211 53235 53246 53231 53152 8 3 53247 5 53204 2 53256…" at bounding box center [636, 327] width 1272 height 521
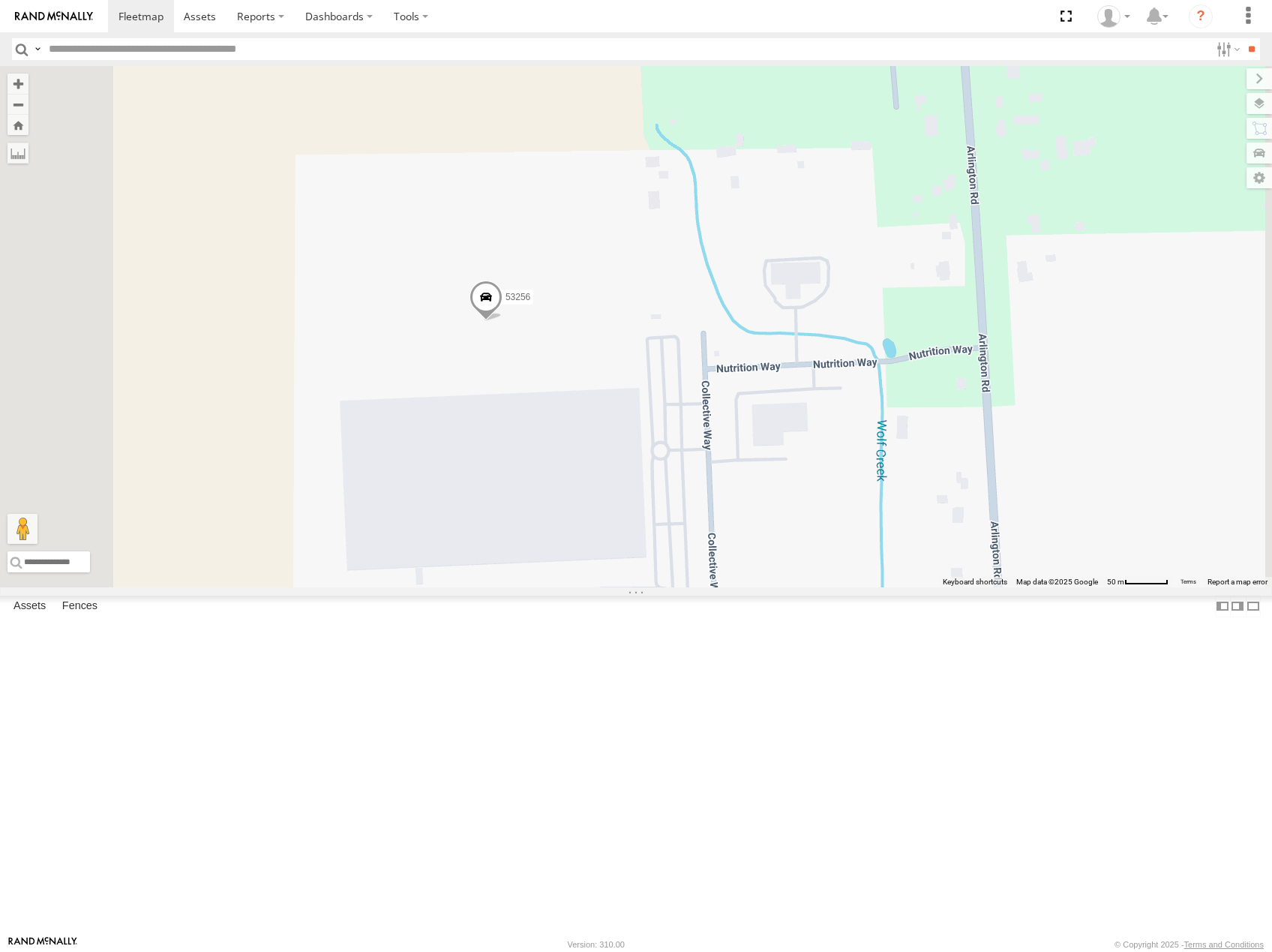
click at [0, 0] on span "Satellite" at bounding box center [0, 0] width 0 height 0
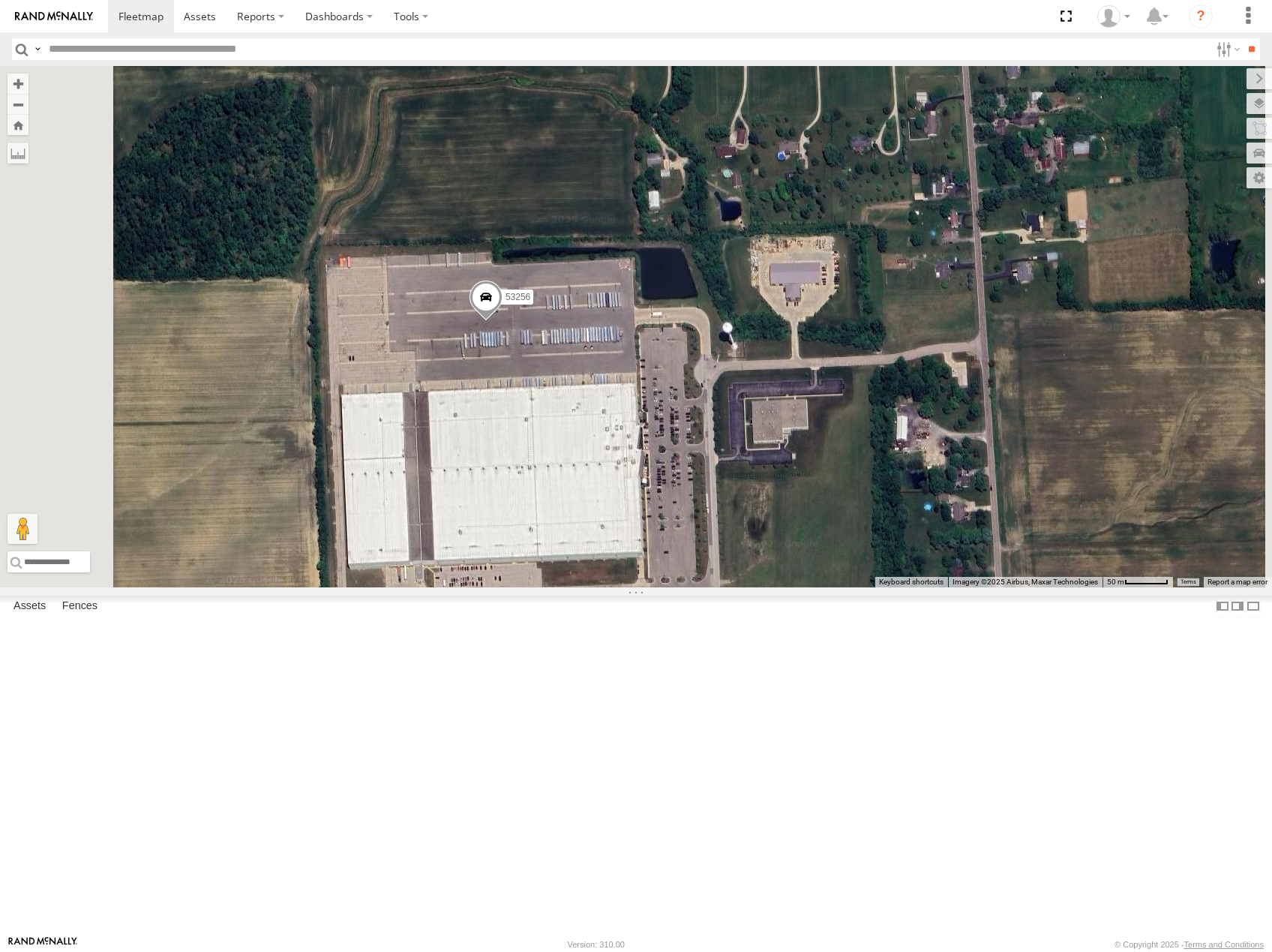
click at [502, 321] on span at bounding box center [486, 300] width 33 height 41
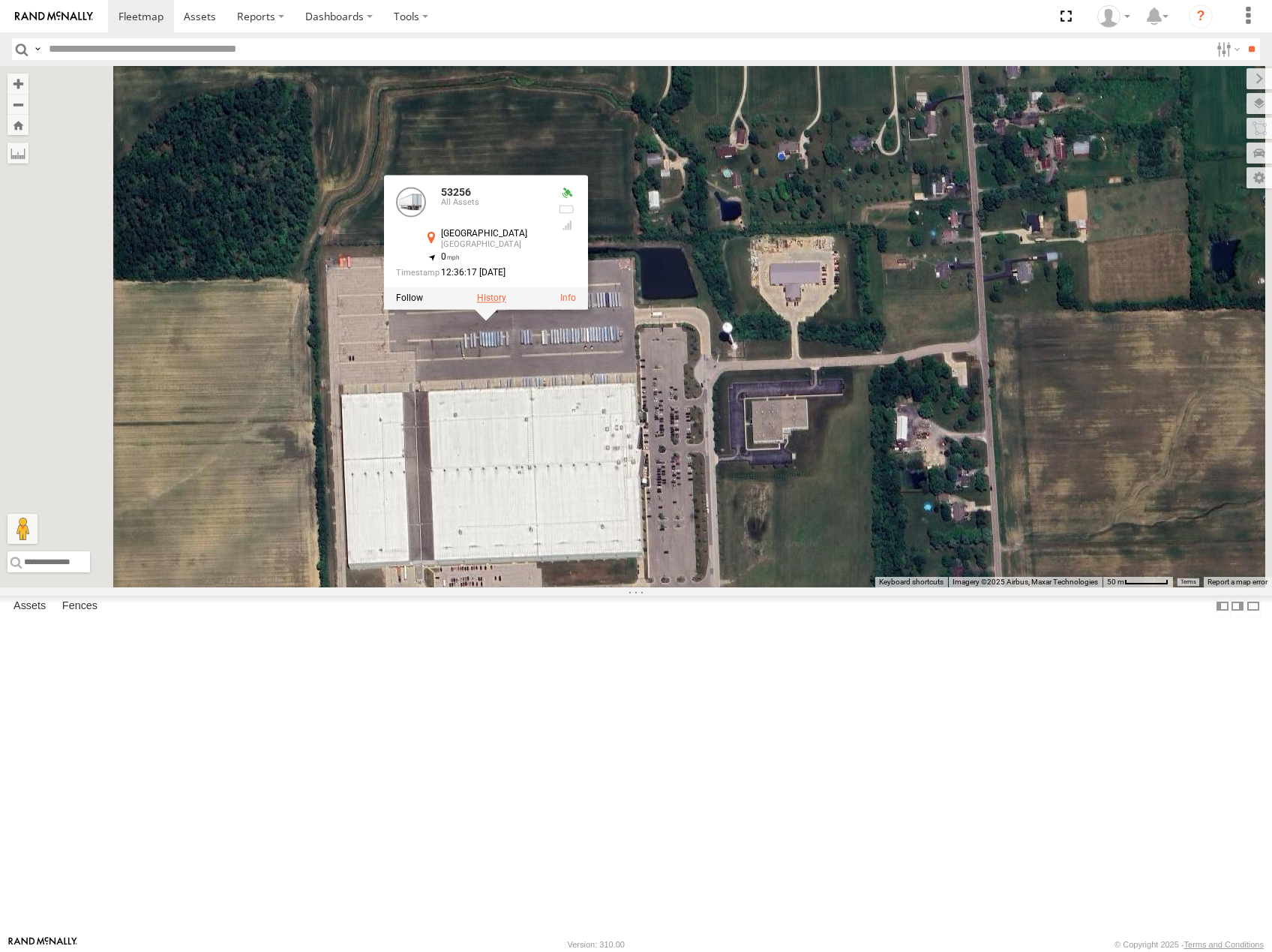
click at [506, 304] on label at bounding box center [491, 299] width 29 height 11
type input "**********"
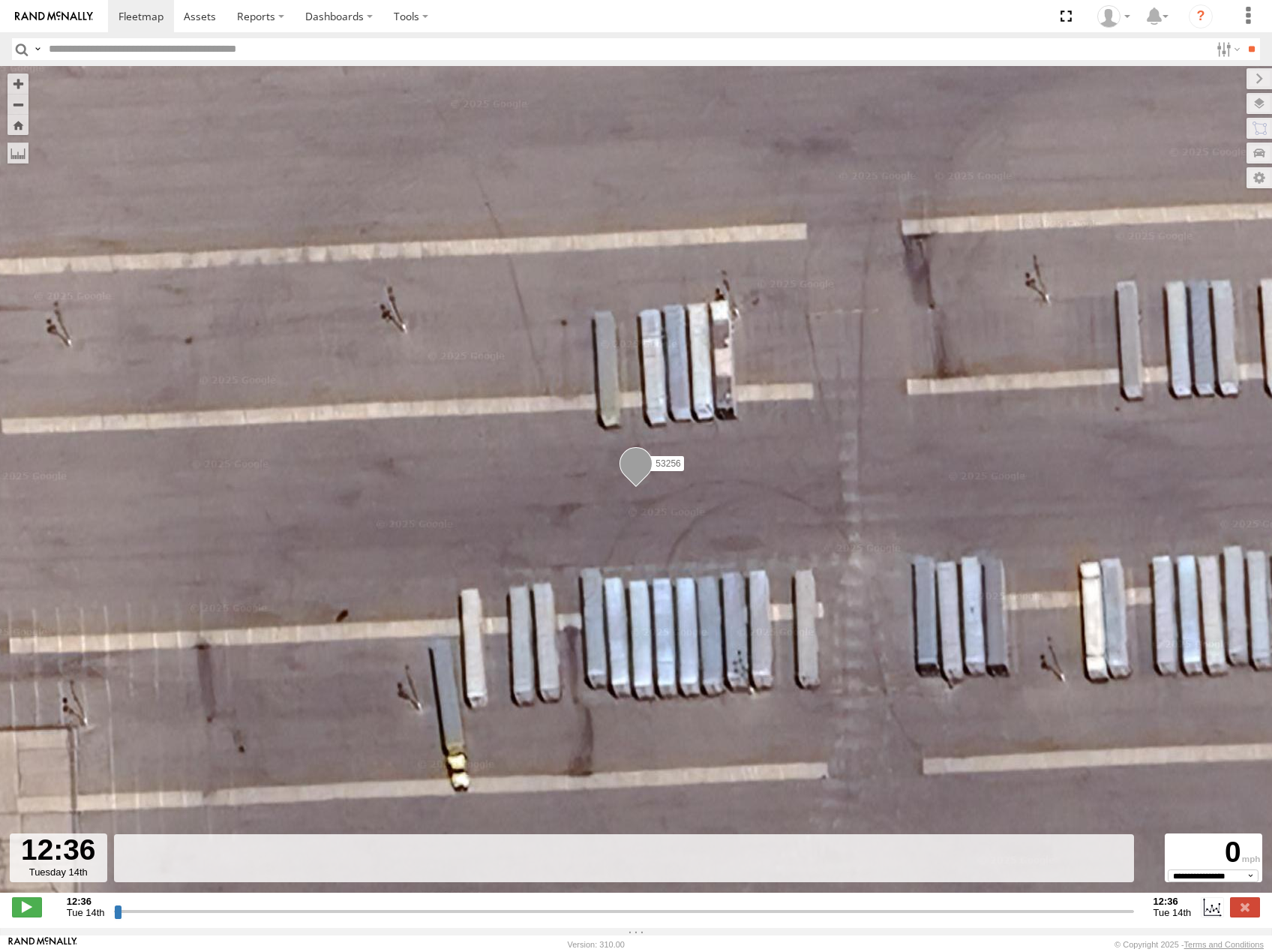
drag, startPoint x: 119, startPoint y: 919, endPoint x: 458, endPoint y: 868, distance: 342.8
click at [452, 904] on input "range" at bounding box center [624, 911] width 1019 height 14
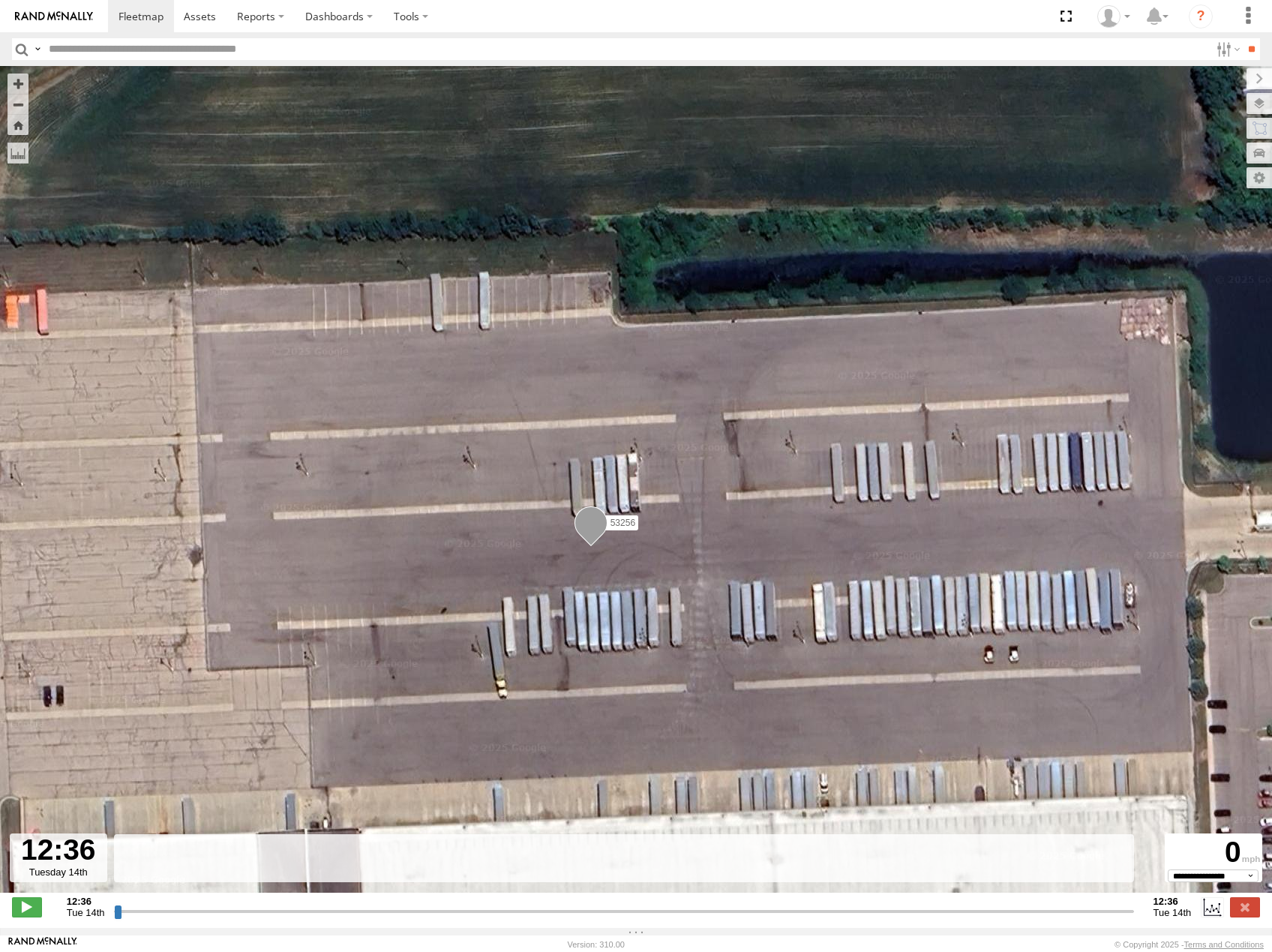
click at [0, 0] on span "Roadmap" at bounding box center [0, 0] width 0 height 0
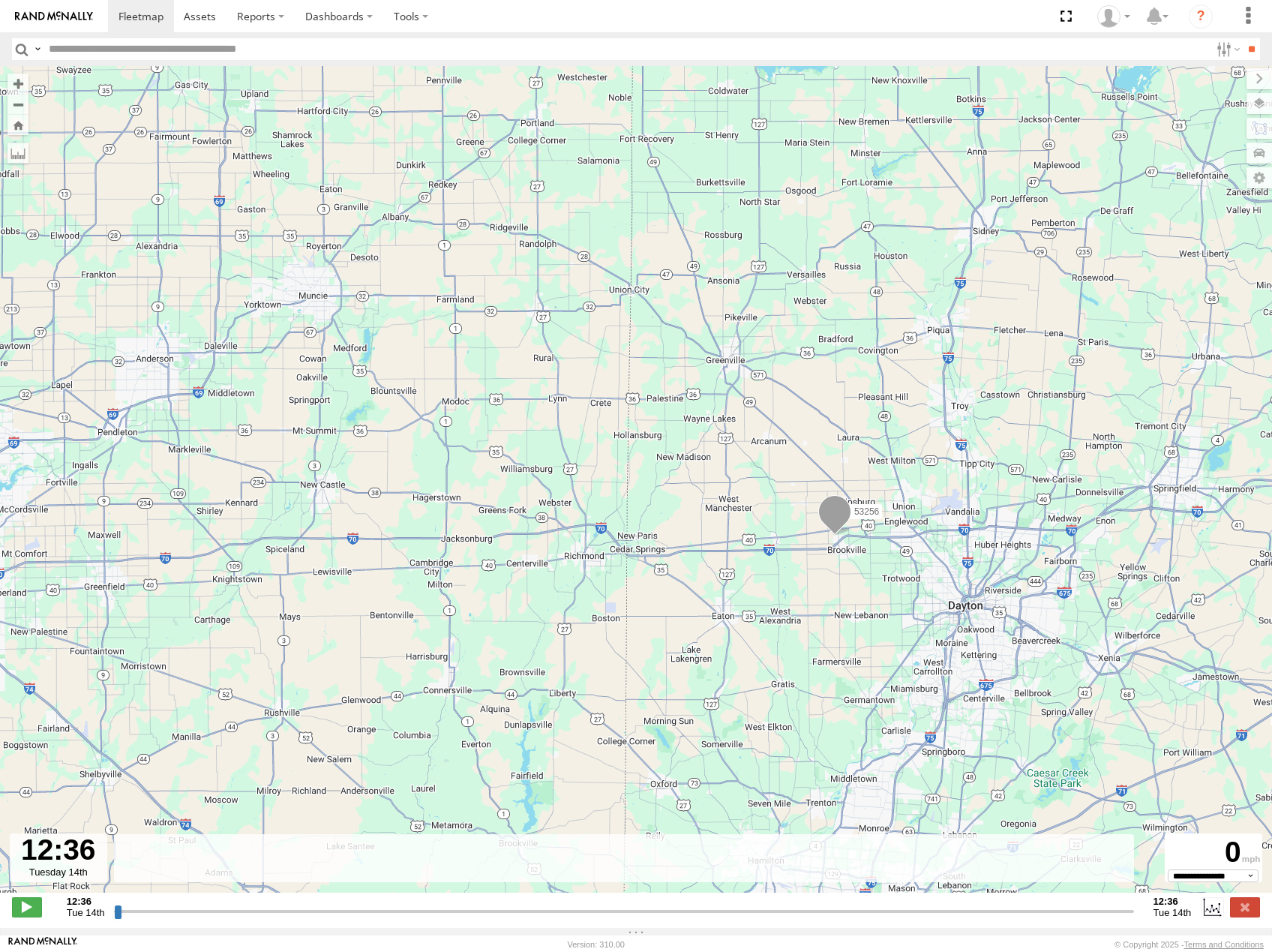
drag, startPoint x: 889, startPoint y: 558, endPoint x: 873, endPoint y: 490, distance: 69.9
click at [874, 490] on div "53256" at bounding box center [636, 487] width 1272 height 842
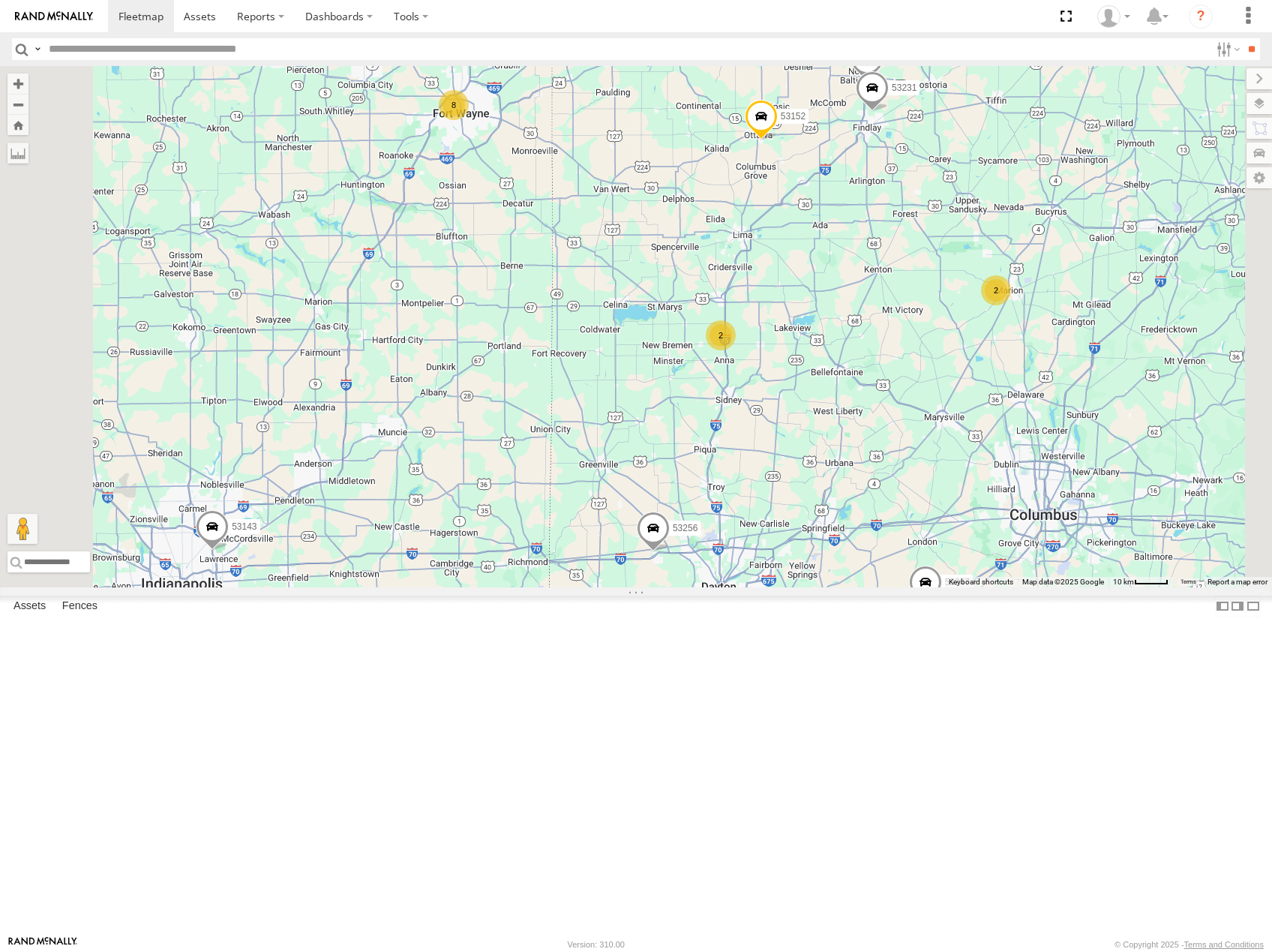
drag, startPoint x: 933, startPoint y: 647, endPoint x: 1004, endPoint y: 400, distance: 257.0
click at [1002, 417] on div "53281 53247 53249 53264 53232 53206 53147 53223 53225 53103 53256 53238 53152 5…" at bounding box center [636, 327] width 1272 height 521
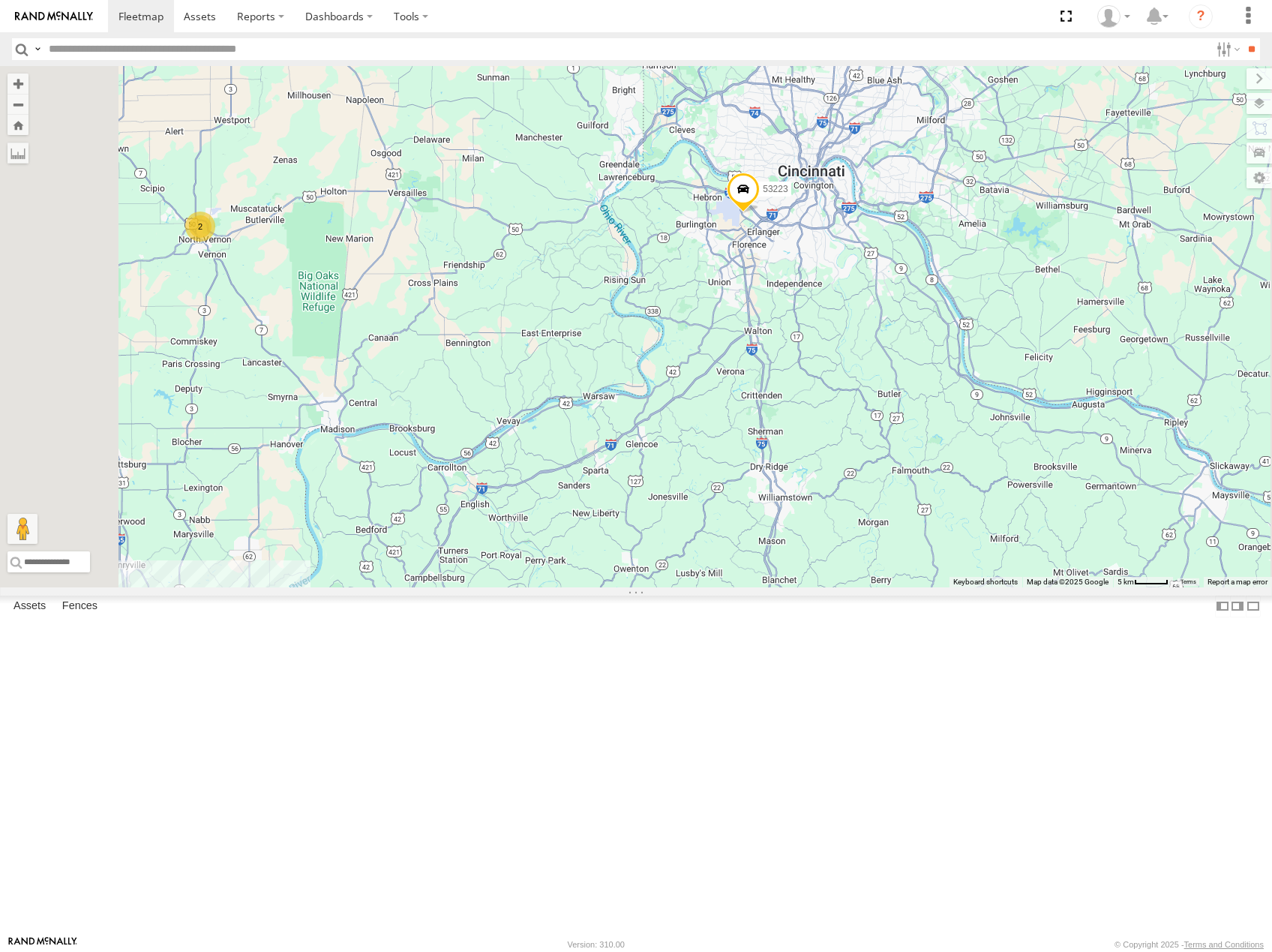
drag, startPoint x: 1064, startPoint y: 332, endPoint x: 1064, endPoint y: 321, distance: 11.0
click at [1064, 321] on div "53281 53247 53249 53264 53232 53206 53147 53223 53225 53103 53256 53238 53152 5…" at bounding box center [636, 327] width 1272 height 521
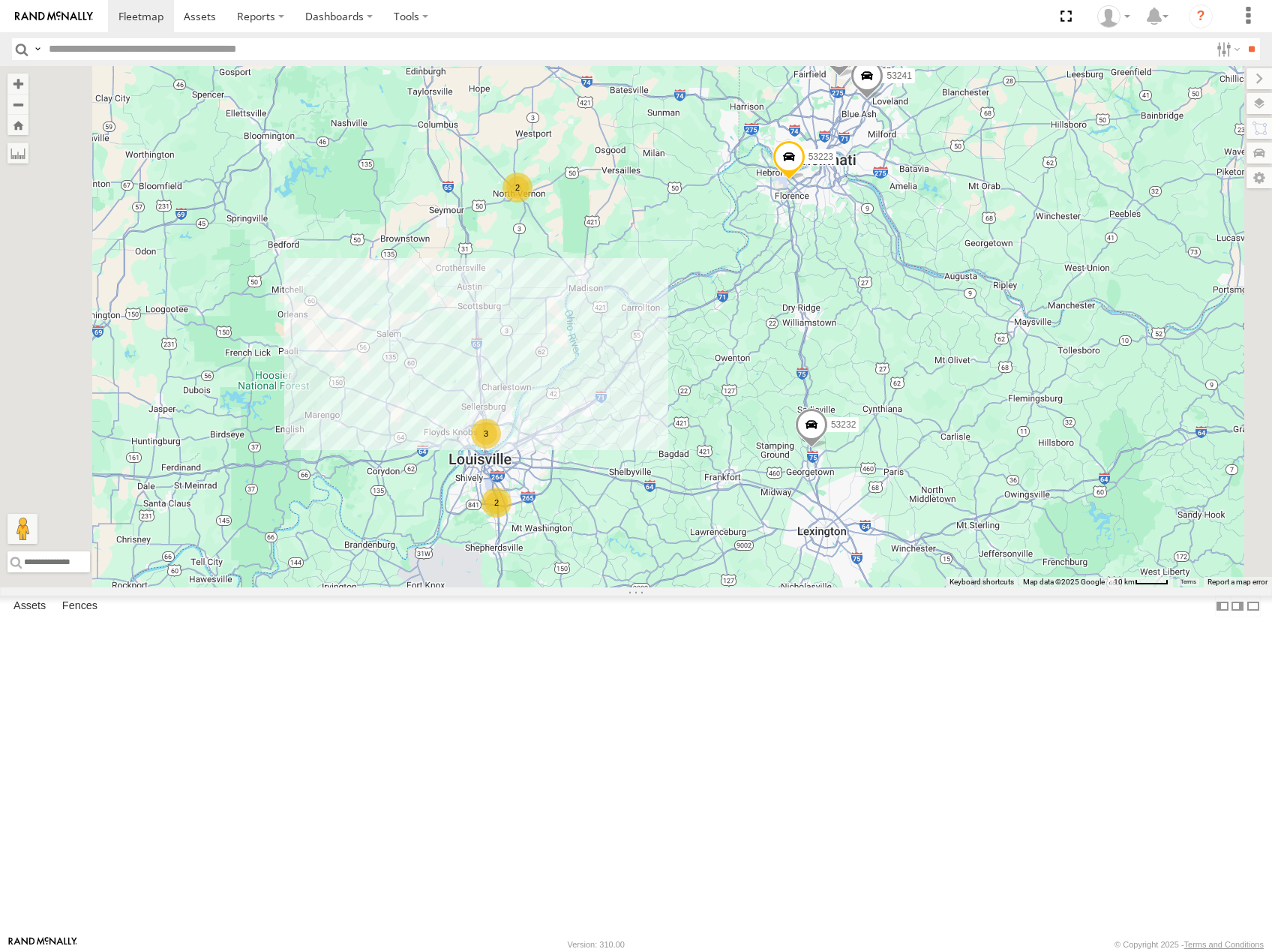
drag, startPoint x: 1078, startPoint y: 327, endPoint x: 1046, endPoint y: 457, distance: 133.9
click at [1046, 457] on div "53281 53247 53249 53264 53232 53206 53147 53223 53225 53103 53256 53238 53152 5…" at bounding box center [636, 327] width 1272 height 521
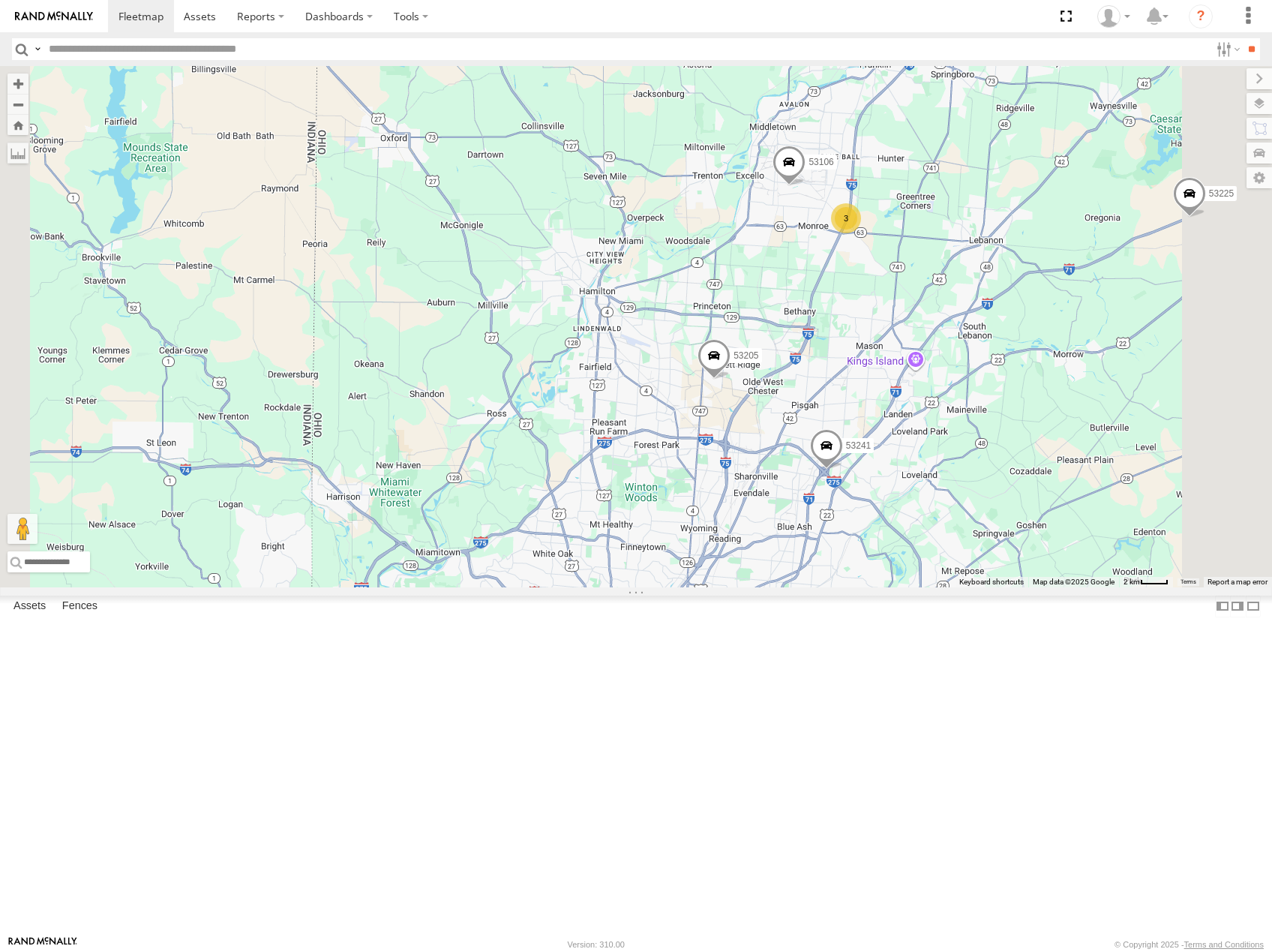
drag, startPoint x: 1087, startPoint y: 308, endPoint x: 1034, endPoint y: 445, distance: 146.9
click at [1040, 447] on div "53281 53247 53249 53264 53232 53206 53147 53223 53225 53103 53256 53238 53152 5…" at bounding box center [636, 327] width 1272 height 521
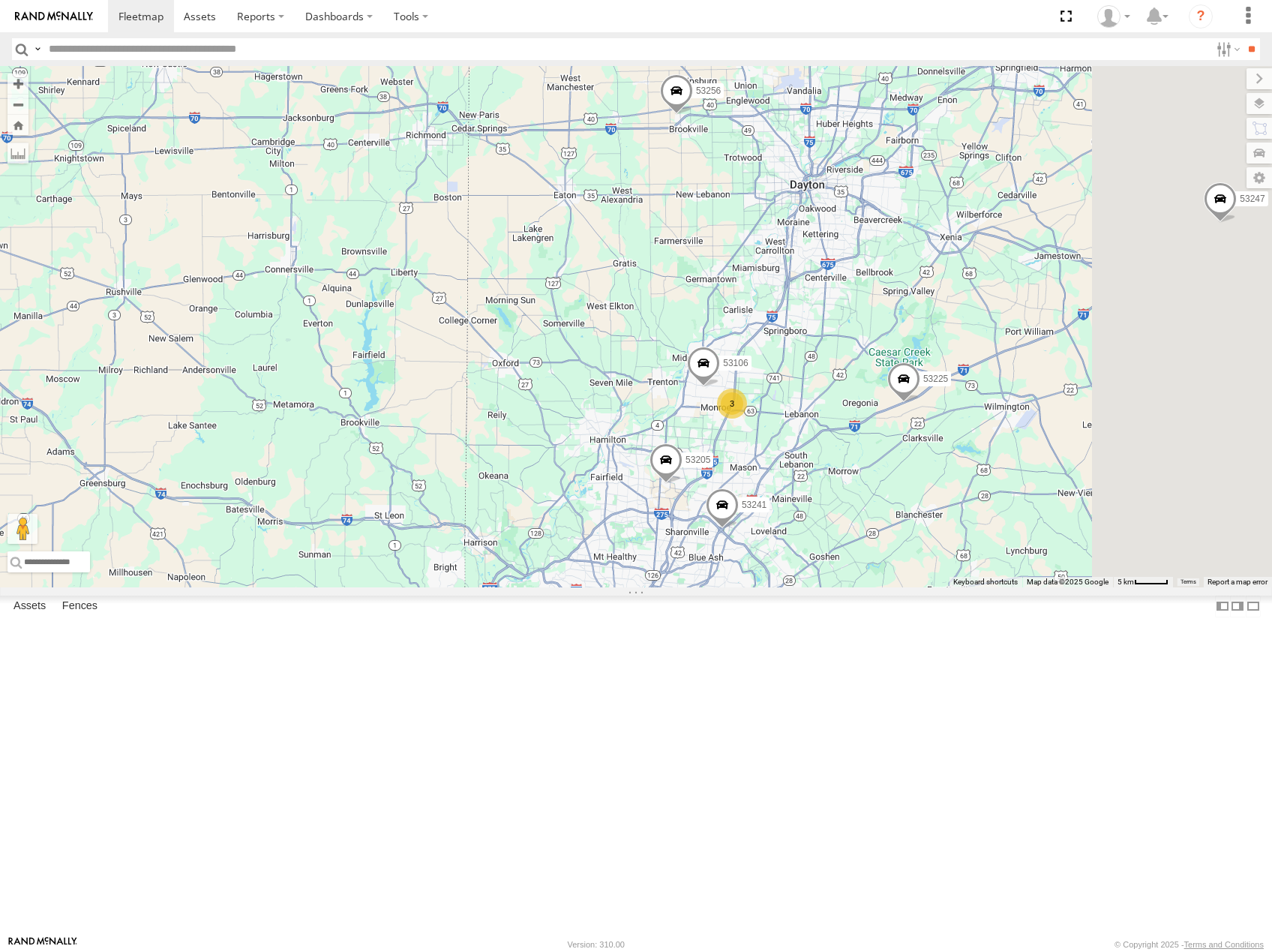
drag, startPoint x: 1048, startPoint y: 376, endPoint x: 1003, endPoint y: 413, distance: 58.3
click at [1003, 413] on div "53281 53247 53249 53264 53232 53206 53147 53223 53225 53103 53256 53238 53152 5…" at bounding box center [636, 327] width 1272 height 521
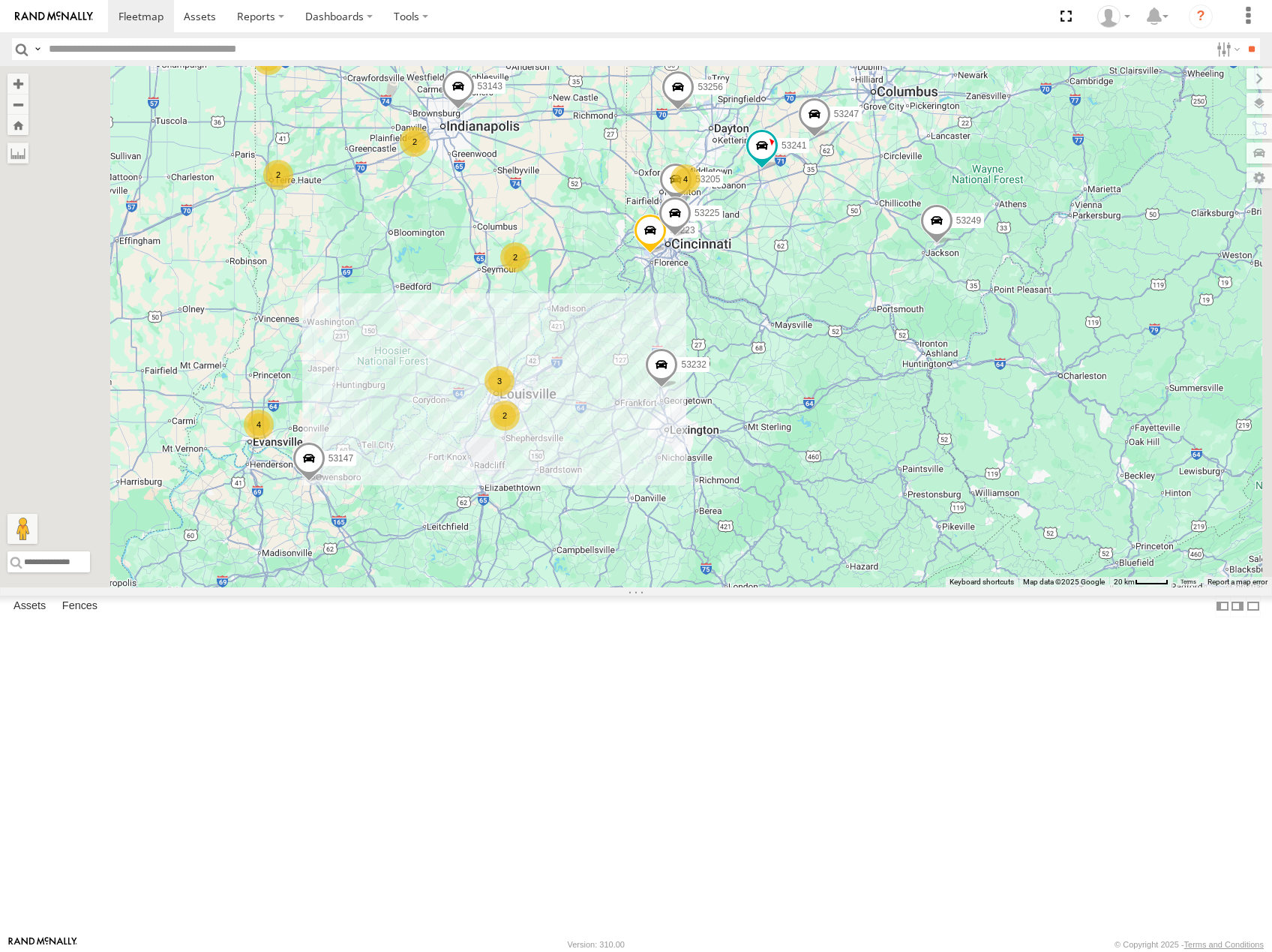
drag, startPoint x: 877, startPoint y: 551, endPoint x: 939, endPoint y: 499, distance: 80.9
click at [941, 499] on div "53205 53223 53225 53241 4 8 2 53147 2 4 3 53247 5 53246 53204 2 3 53103 53143 2…" at bounding box center [636, 327] width 1272 height 521
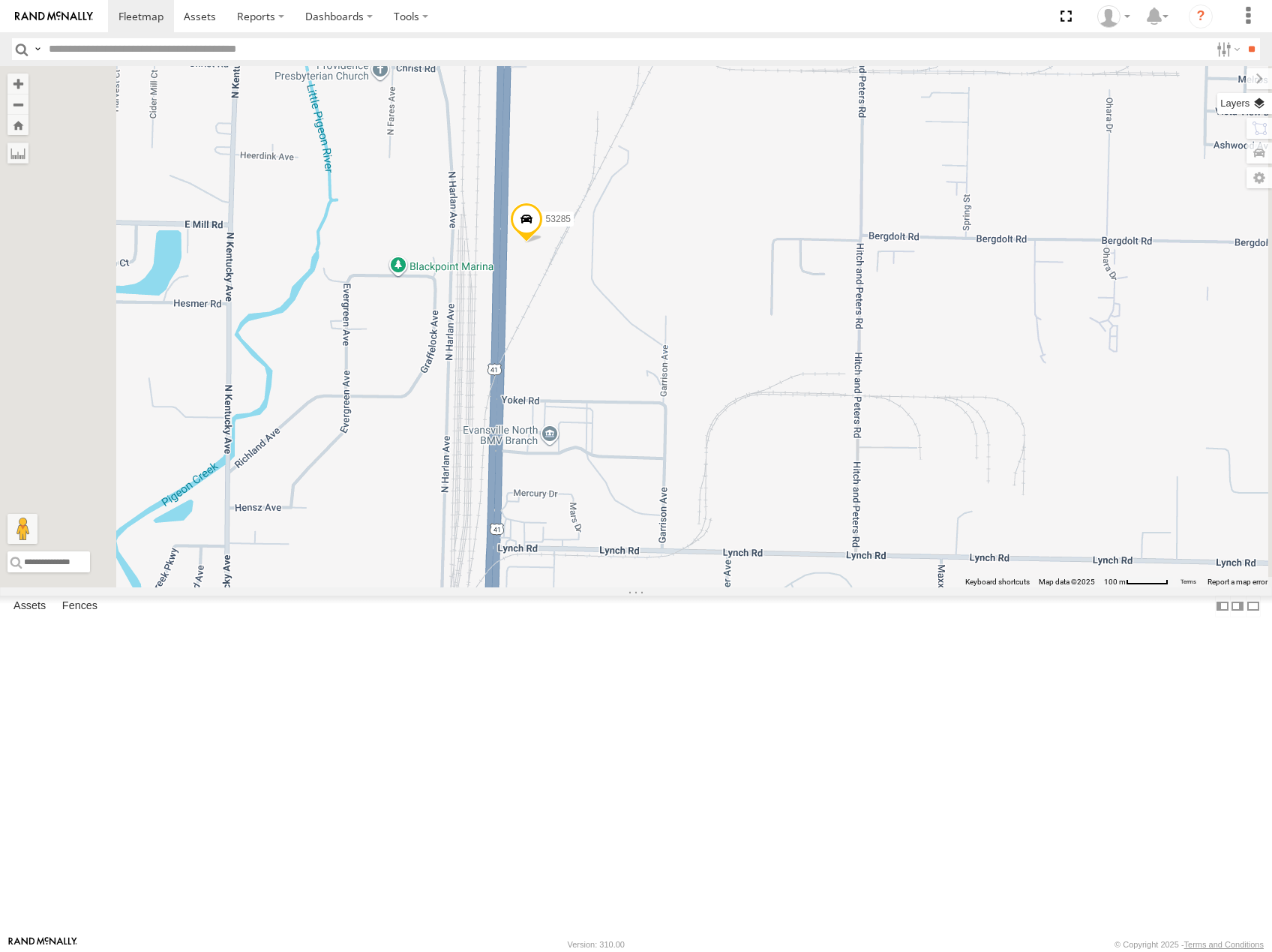
click at [1256, 100] on label at bounding box center [1245, 103] width 55 height 21
click at [0, 0] on span "Basemaps" at bounding box center [0, 0] width 0 height 0
click at [0, 0] on div "Satellite" at bounding box center [0, 0] width 0 height 0
click at [0, 0] on span "Satellite" at bounding box center [0, 0] width 0 height 0
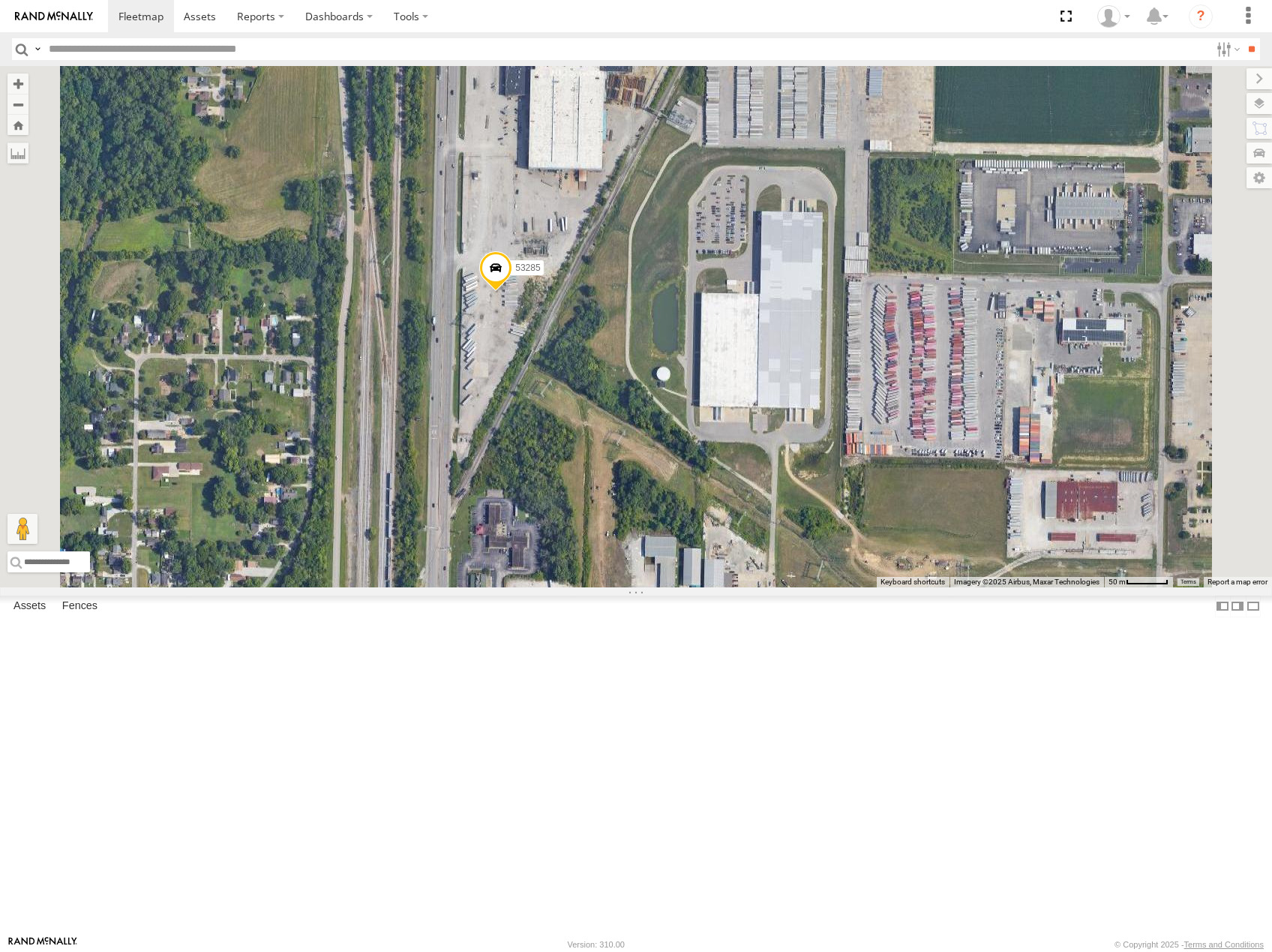
drag, startPoint x: 868, startPoint y: 514, endPoint x: 917, endPoint y: 581, distance: 83.0
click at [917, 581] on div "53241 53147 53247 53204 53103 53256 53231 53270 53249 53235 53232 53290 53223 5…" at bounding box center [636, 327] width 1272 height 521
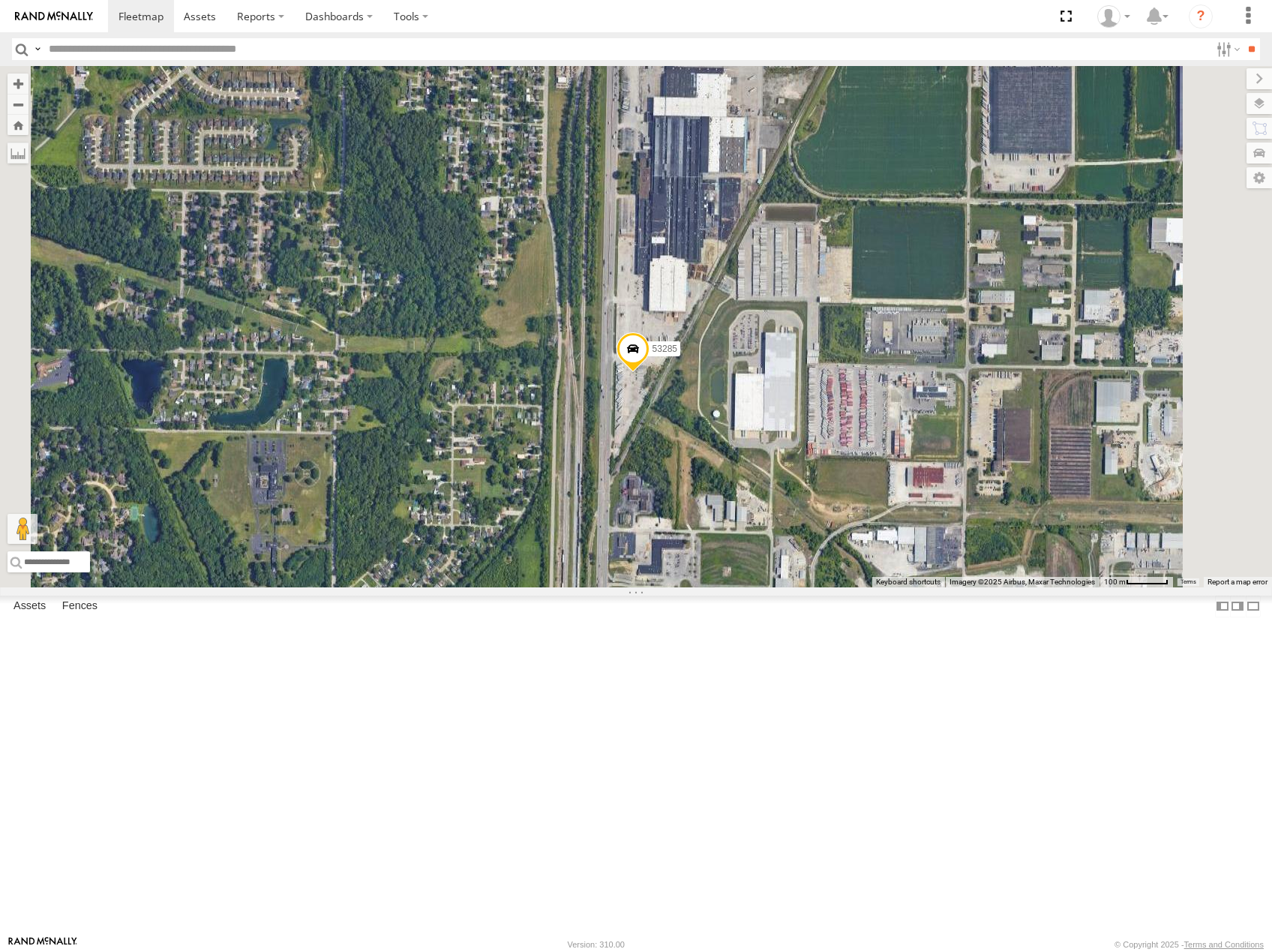
click at [99, 46] on input "text" at bounding box center [626, 49] width 1167 height 22
type input "*****"
click at [1242, 38] on input "**" at bounding box center [1250, 49] width 17 height 22
click at [0, 0] on div "53288" at bounding box center [0, 0] width 0 height 0
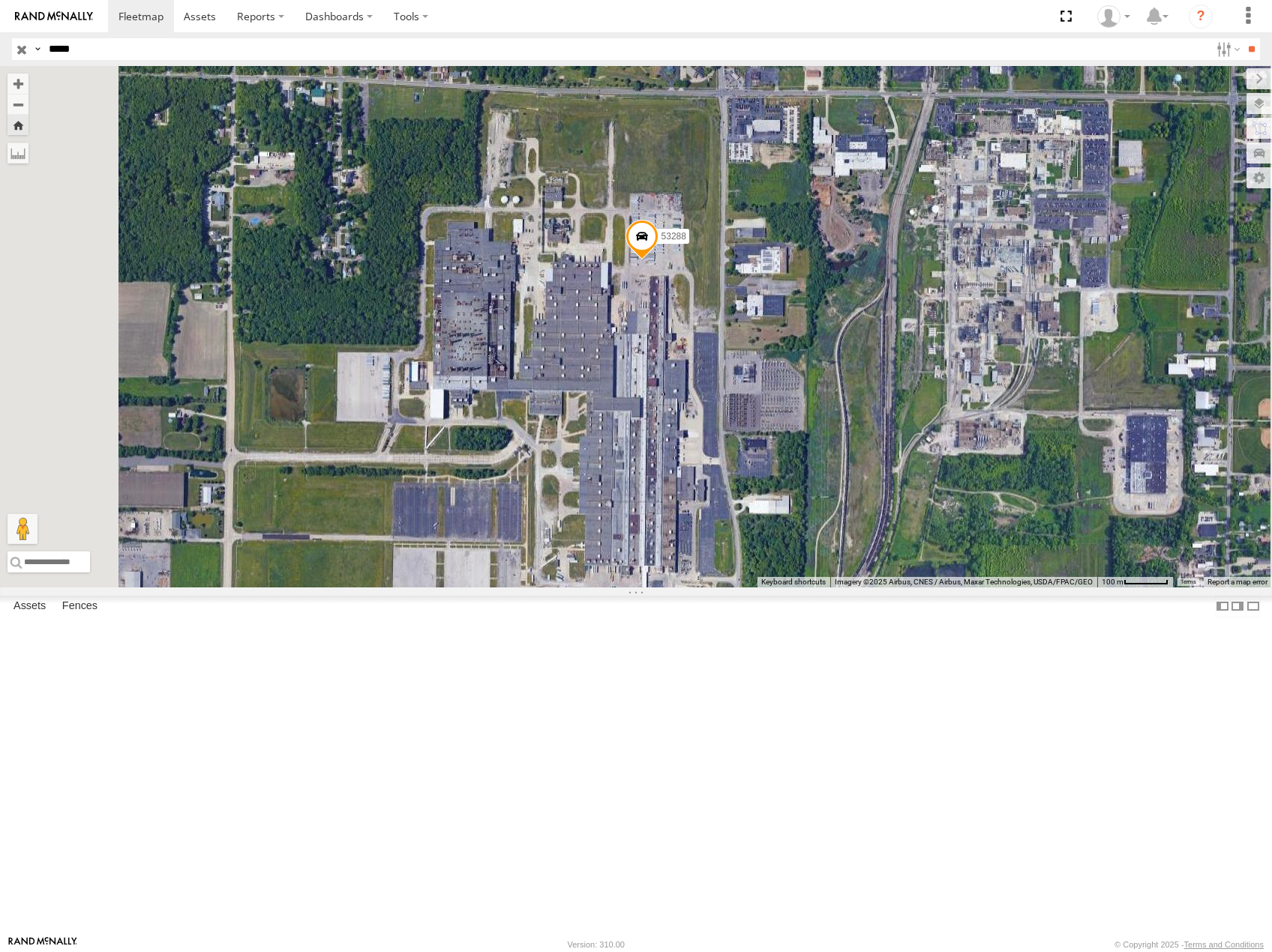
drag, startPoint x: 870, startPoint y: 553, endPoint x: 931, endPoint y: 541, distance: 62.2
click at [932, 542] on div "53288" at bounding box center [636, 327] width 1272 height 521
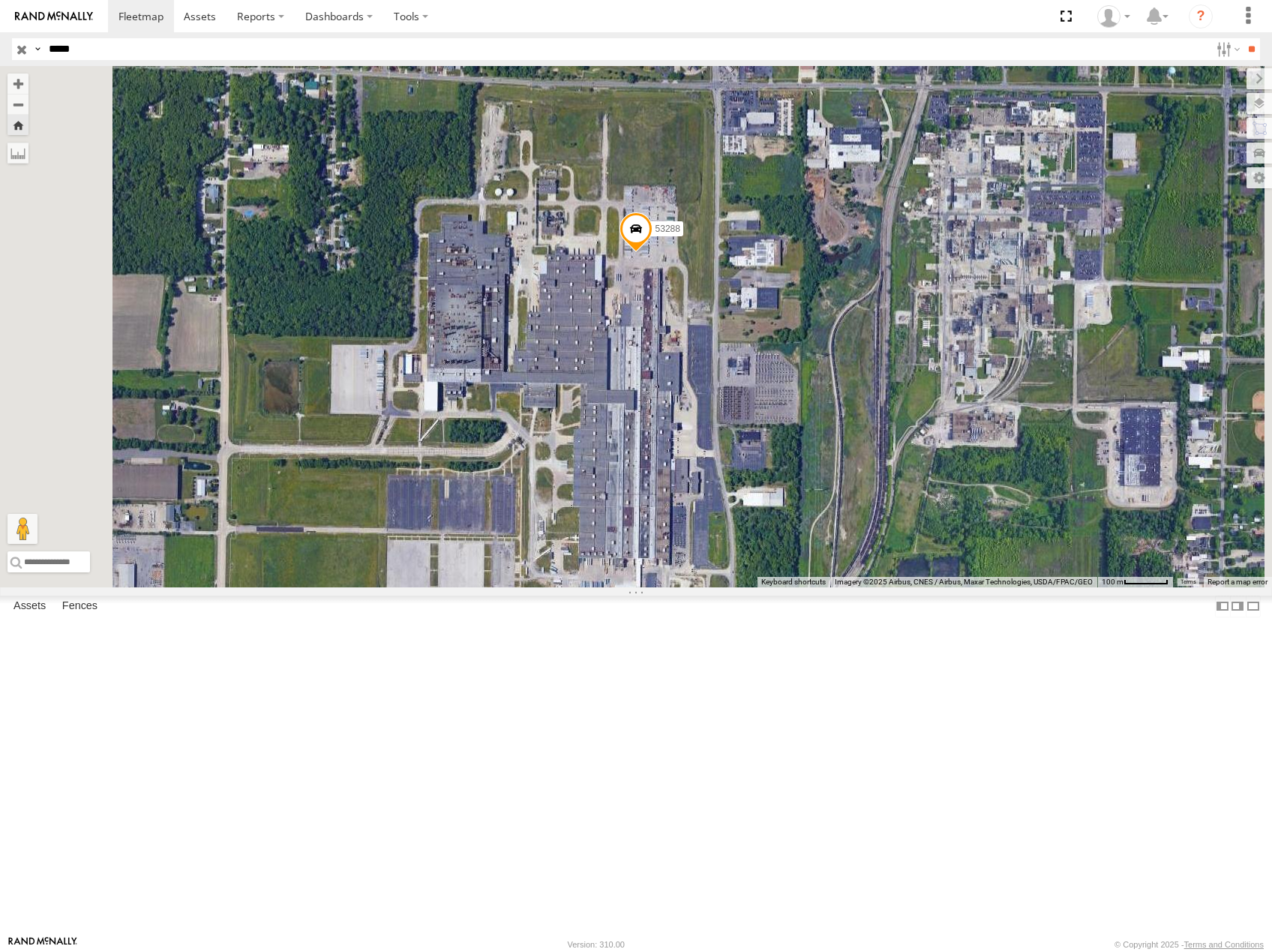
click at [13, 46] on input "button" at bounding box center [22, 49] width 20 height 22
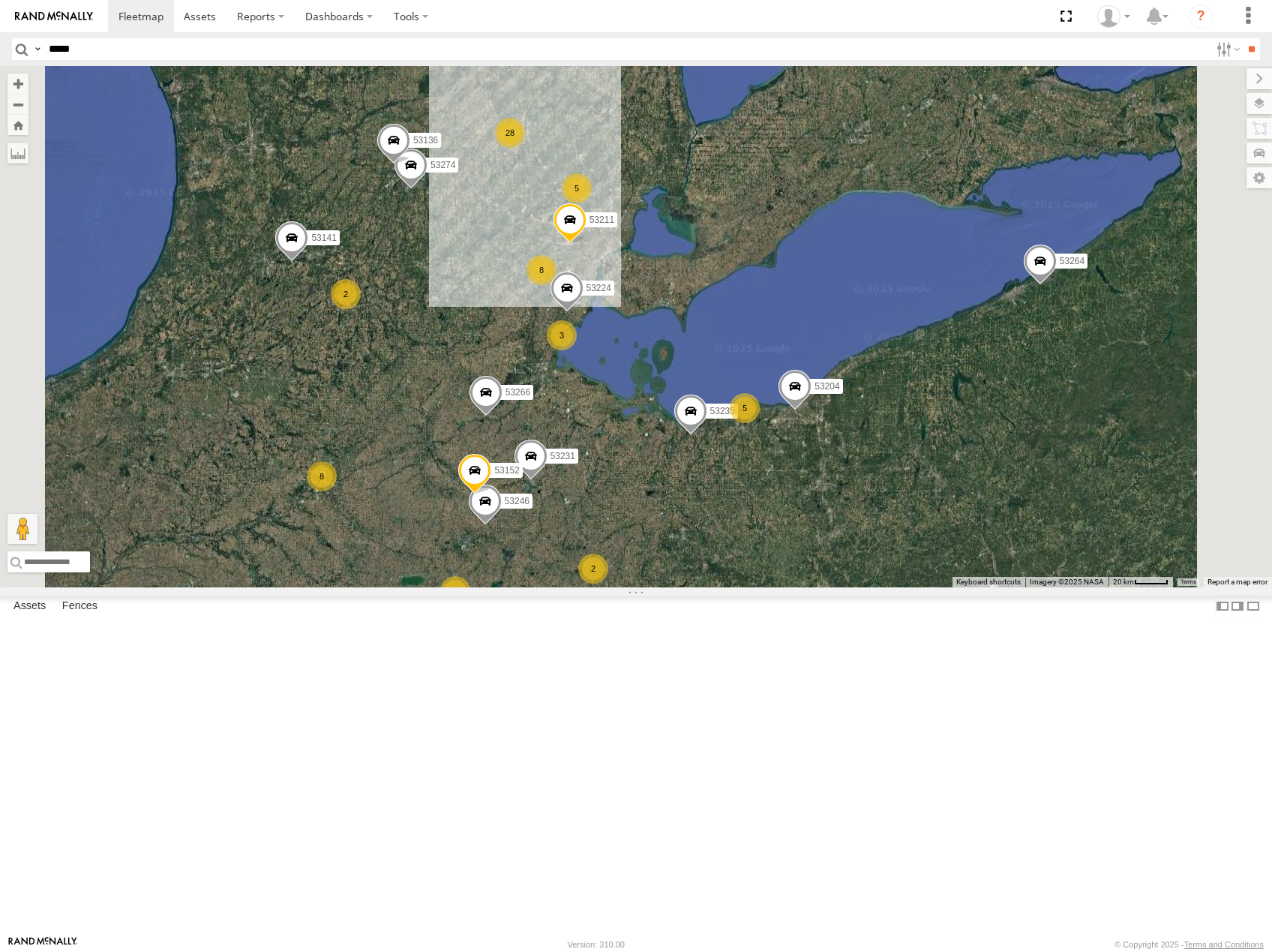
drag, startPoint x: 721, startPoint y: 484, endPoint x: 757, endPoint y: 495, distance: 37.6
click at [576, 350] on div "3" at bounding box center [562, 335] width 30 height 30
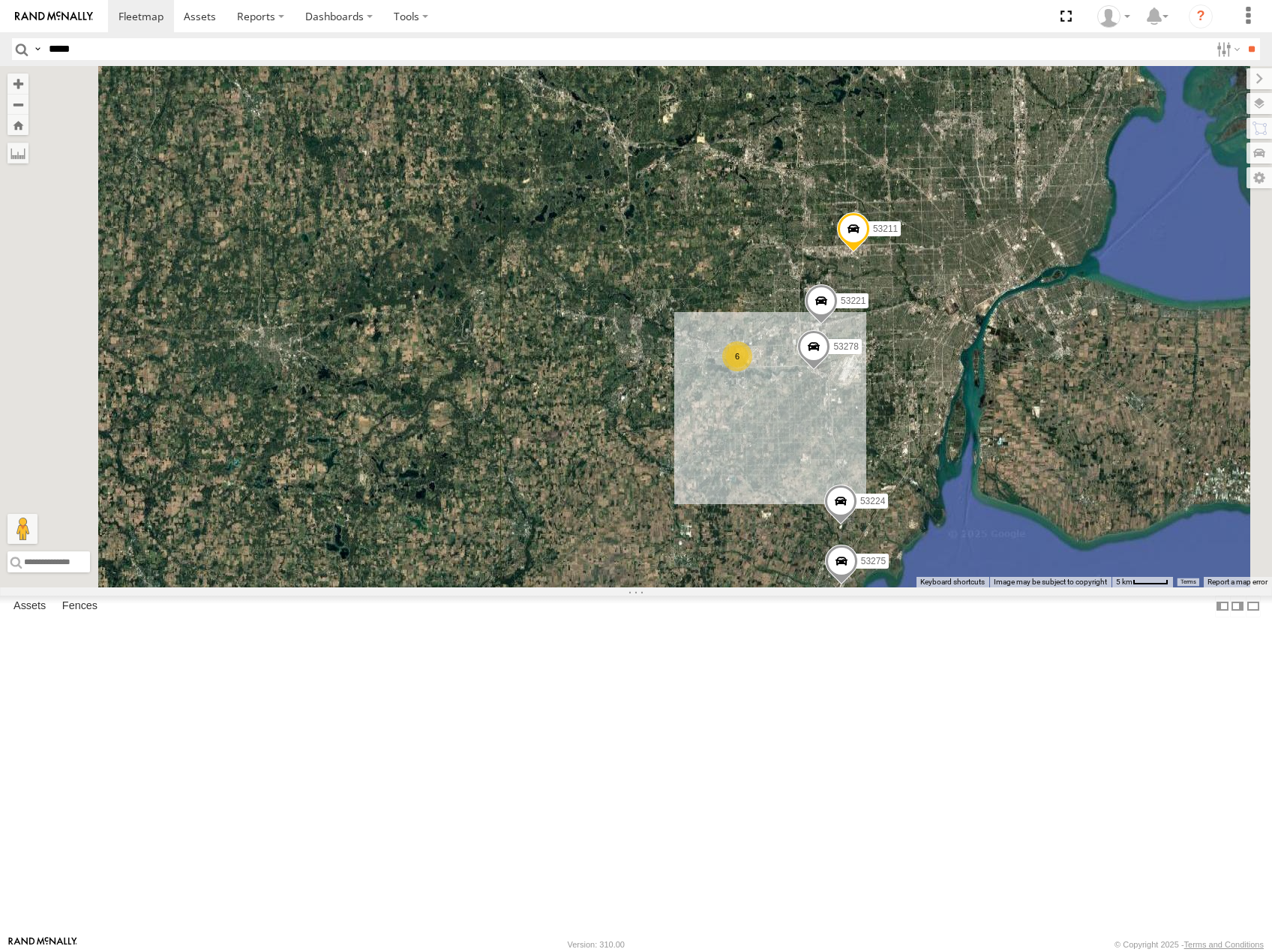
drag, startPoint x: 949, startPoint y: 439, endPoint x: 847, endPoint y: 505, distance: 121.5
click at [847, 505] on div "53223 53247 53225 53246 53204 53256 53231 53152 53266 53274 53224 53249 53241 5…" at bounding box center [636, 327] width 1272 height 521
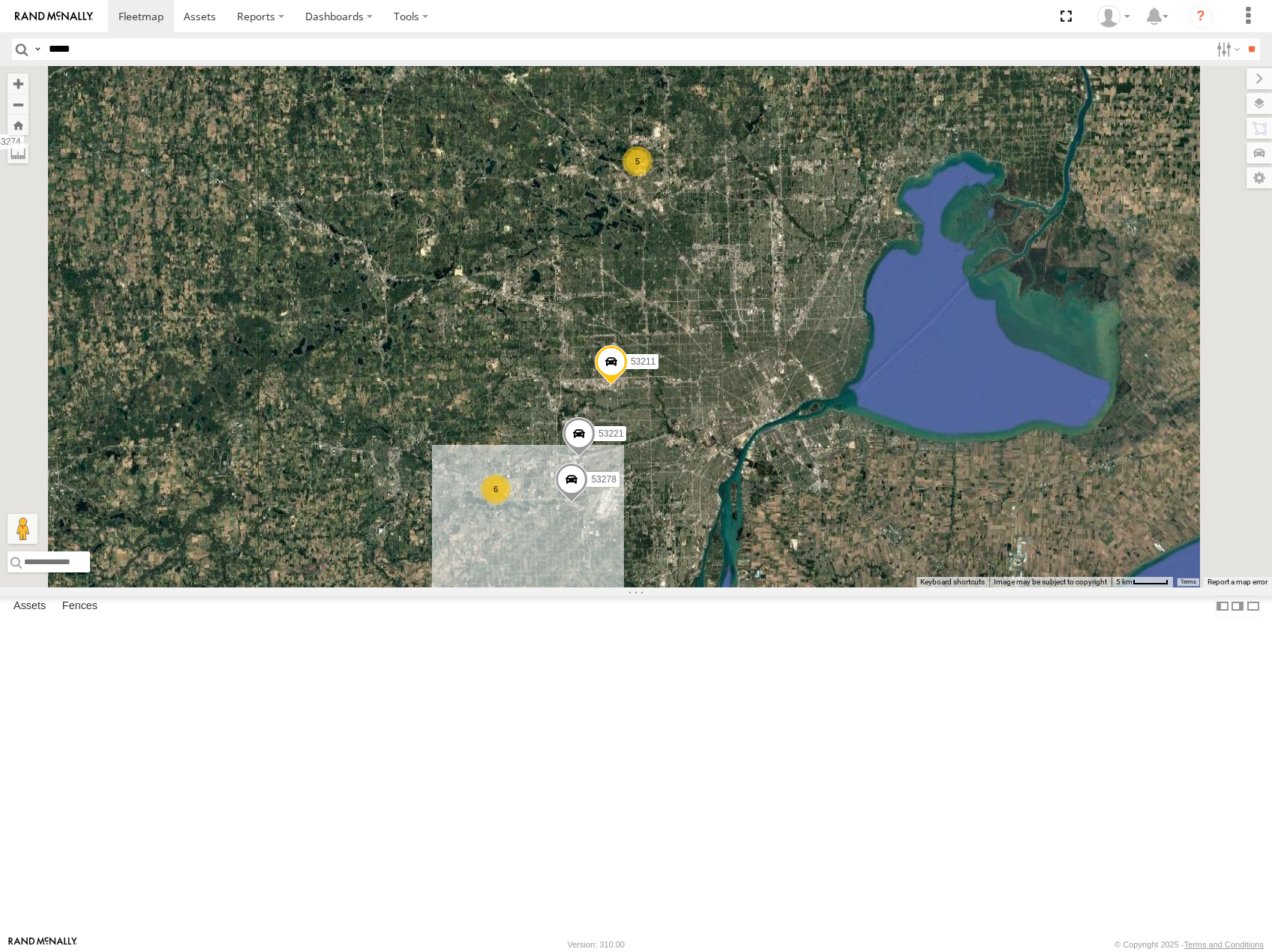
drag, startPoint x: 988, startPoint y: 500, endPoint x: 831, endPoint y: 502, distance: 157.0
click at [831, 502] on div "53223 53247 53225 53246 53204 53256 53231 53152 53266 53274 53224 53249 53241 5…" at bounding box center [636, 327] width 1272 height 521
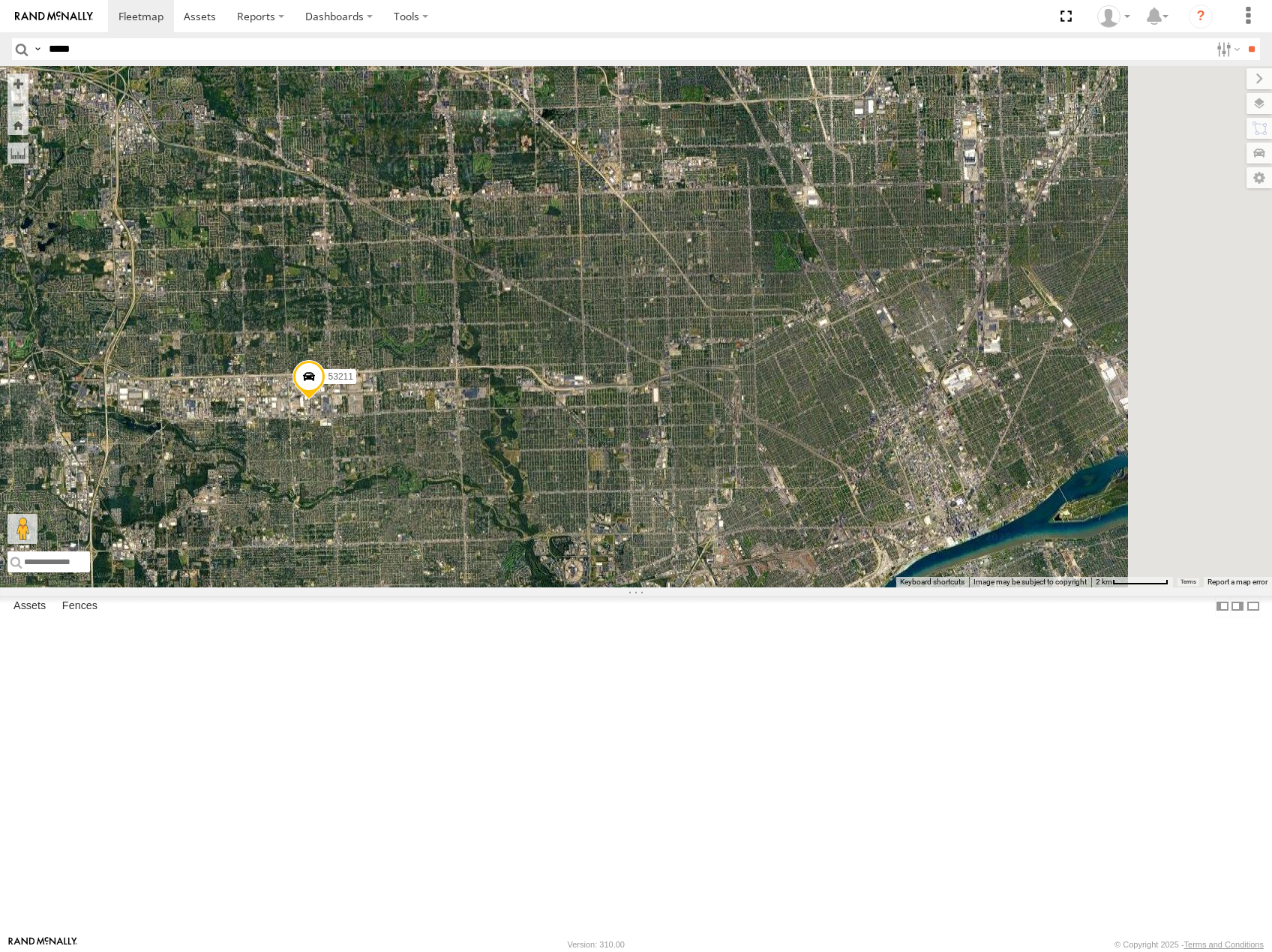
drag, startPoint x: 876, startPoint y: 573, endPoint x: 852, endPoint y: 573, distance: 24.0
click at [852, 573] on div "53223 53247 53225 53246 53204 53256 53231 53152 53266 53274 53224 53249 53241 5…" at bounding box center [636, 327] width 1272 height 521
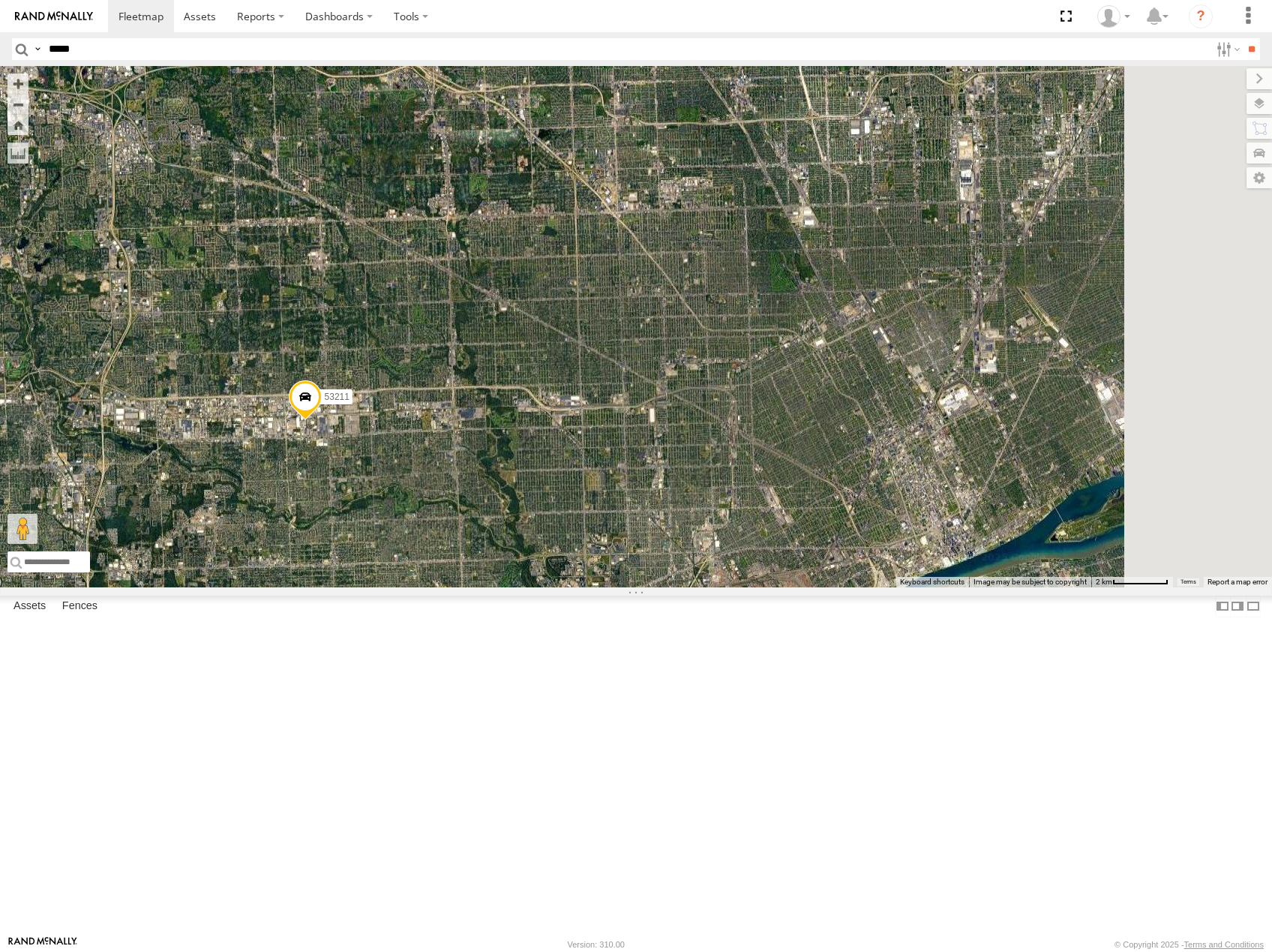
drag, startPoint x: 873, startPoint y: 576, endPoint x: 764, endPoint y: 589, distance: 109.8
click at [782, 587] on div "53223 53247 53225 53246 53204 53256 53231 53152 53266 53274 53224 53249 53241 5…" at bounding box center [636, 327] width 1272 height 521
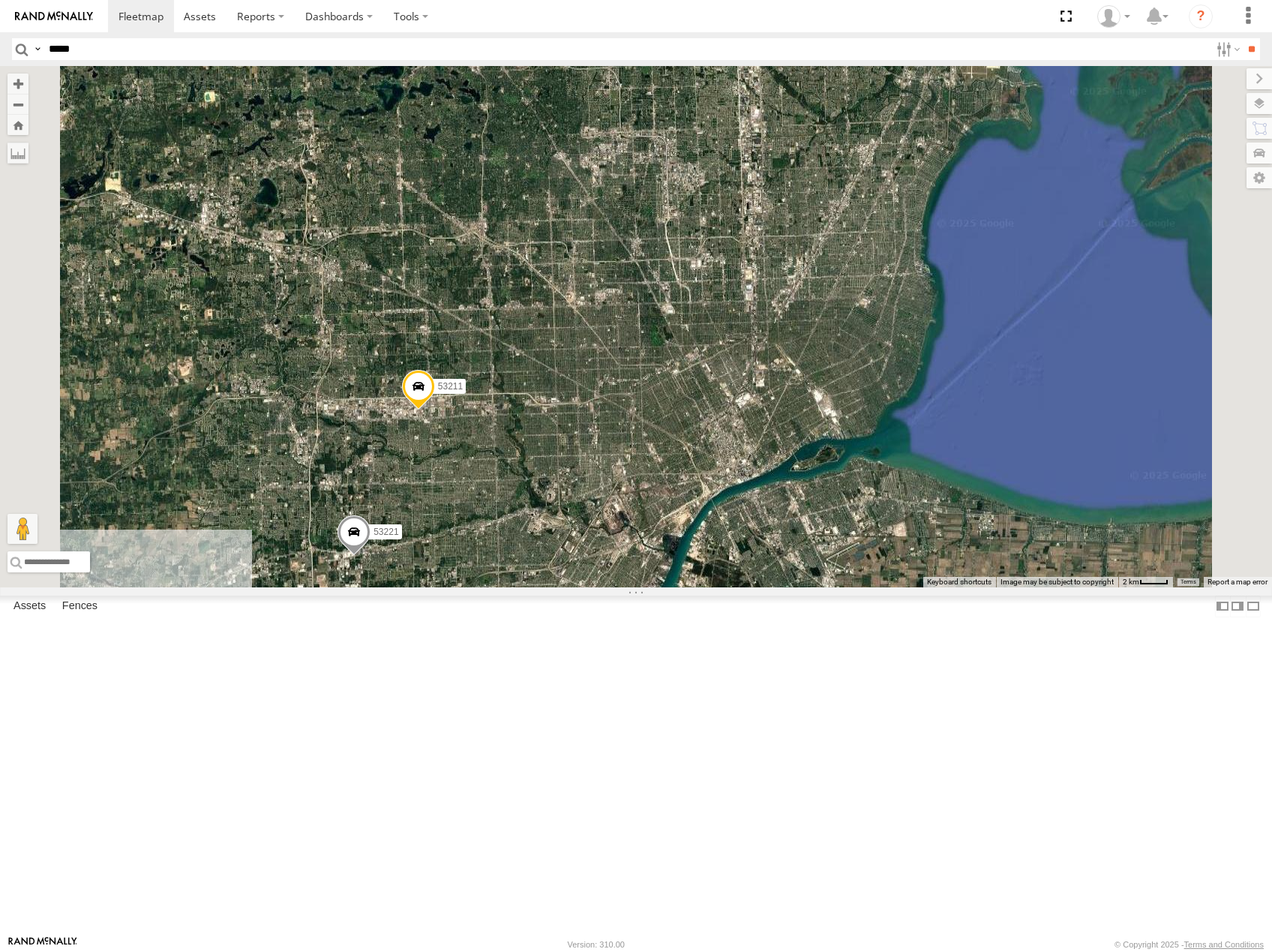
click at [0, 0] on span "Roadmap" at bounding box center [0, 0] width 0 height 0
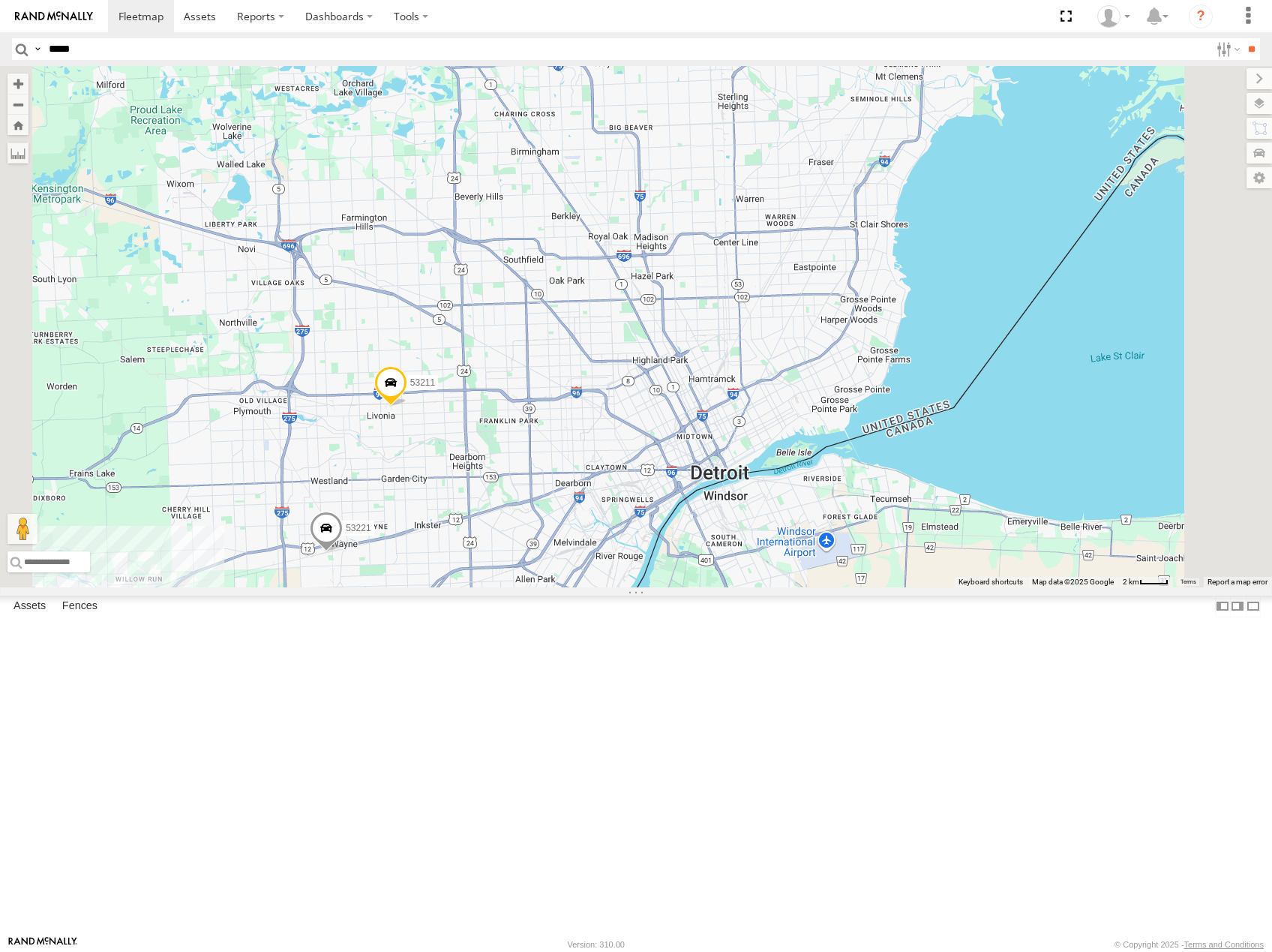
click at [904, 545] on div "53223 53247 53225 53246 53204 53256 53231 53152 53266 53274 53224 53249 53241 5…" at bounding box center [636, 327] width 1272 height 521
